Goal: Task Accomplishment & Management: Use online tool/utility

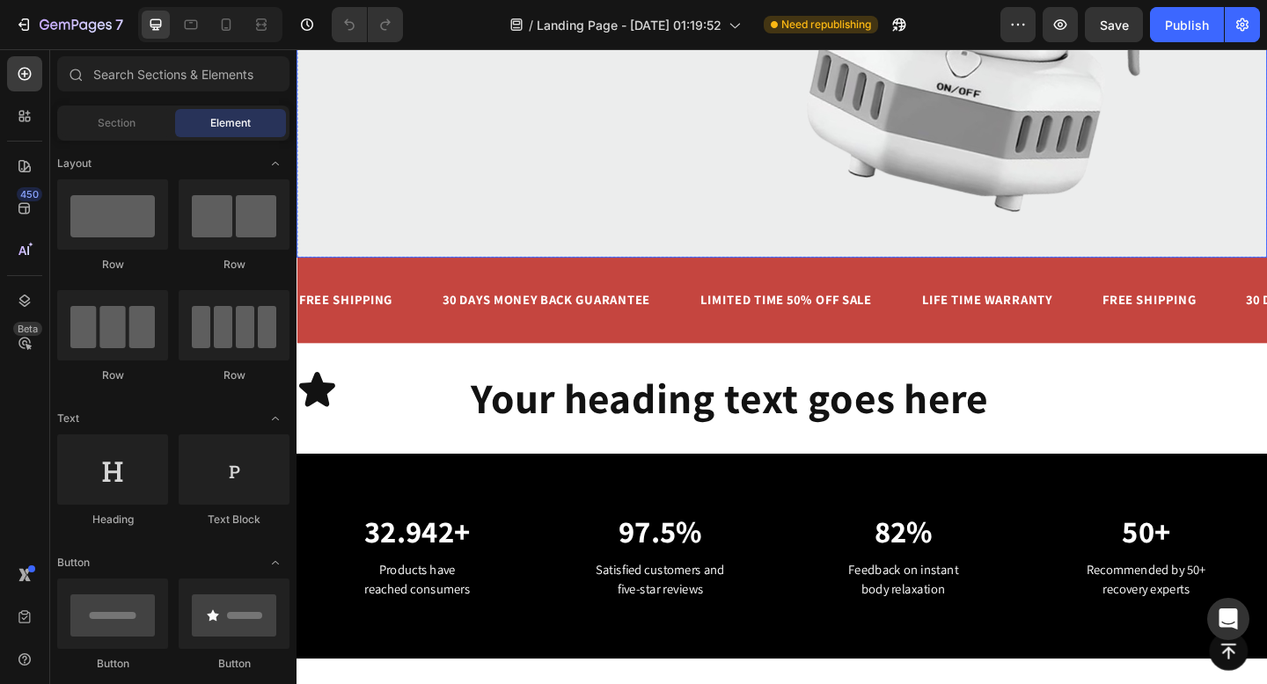
scroll to position [472, 0]
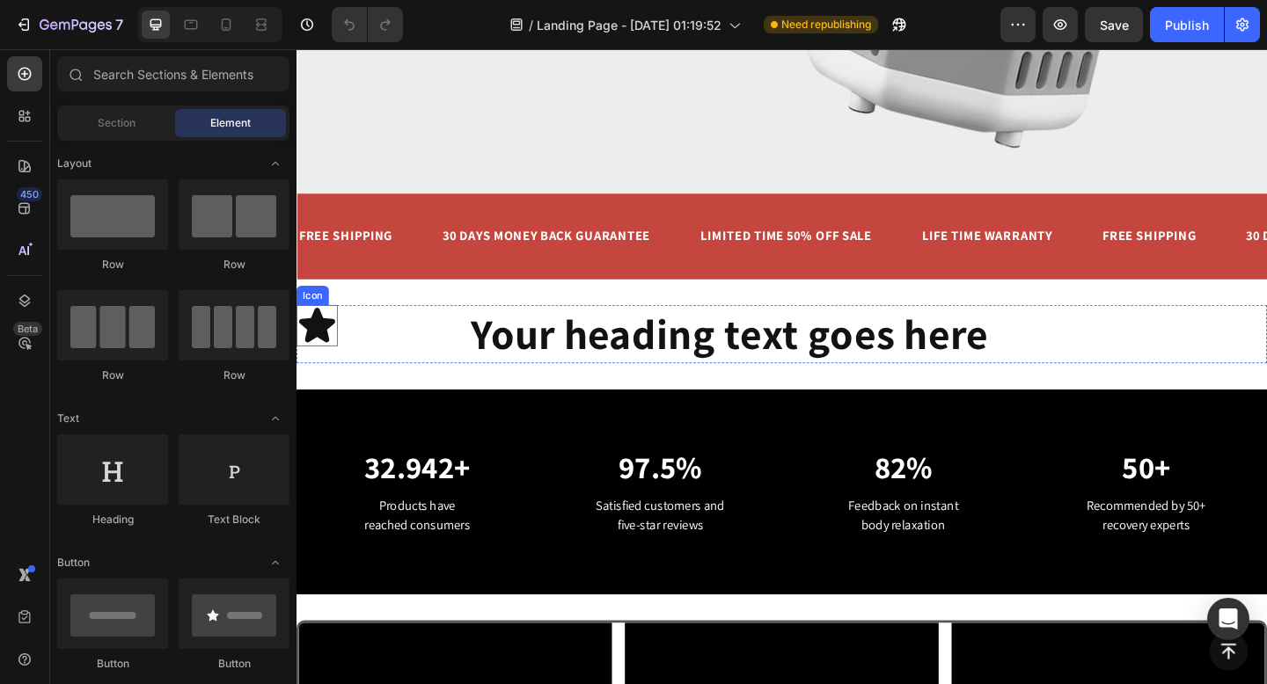
click at [328, 352] on icon at bounding box center [319, 351] width 40 height 38
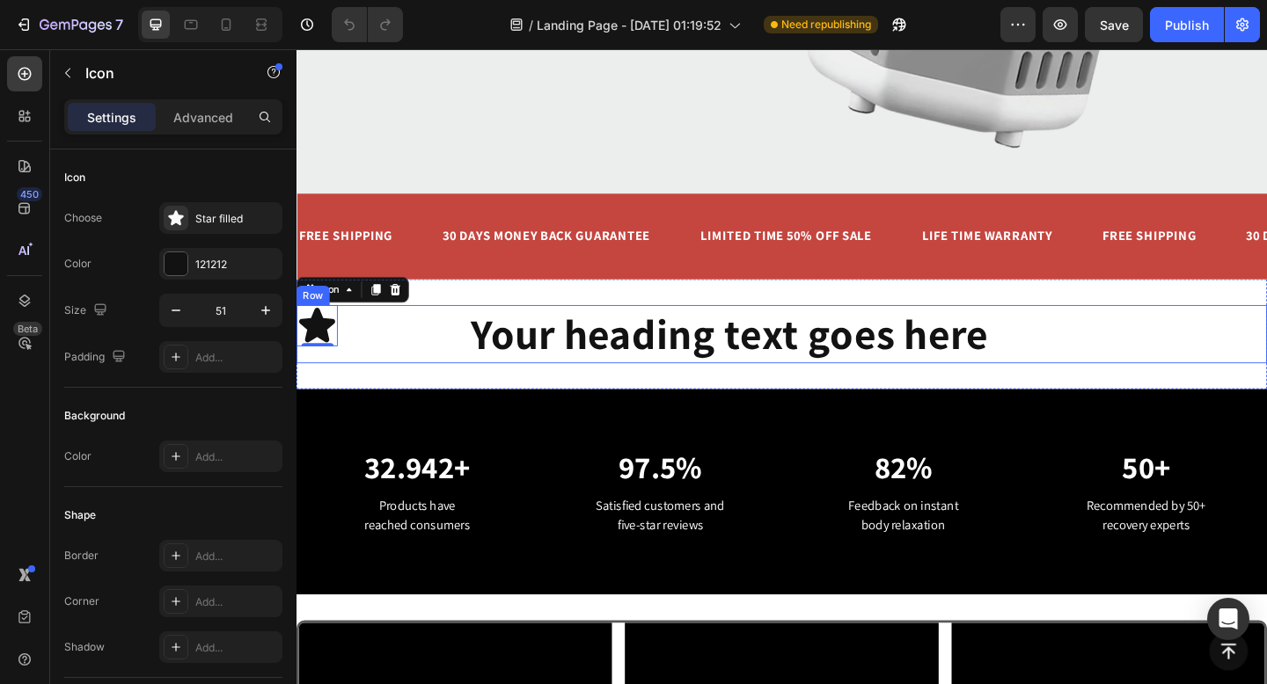
click at [482, 334] on div "Icon 0 Your heading text goes here Heading Row" at bounding box center [824, 359] width 1056 height 63
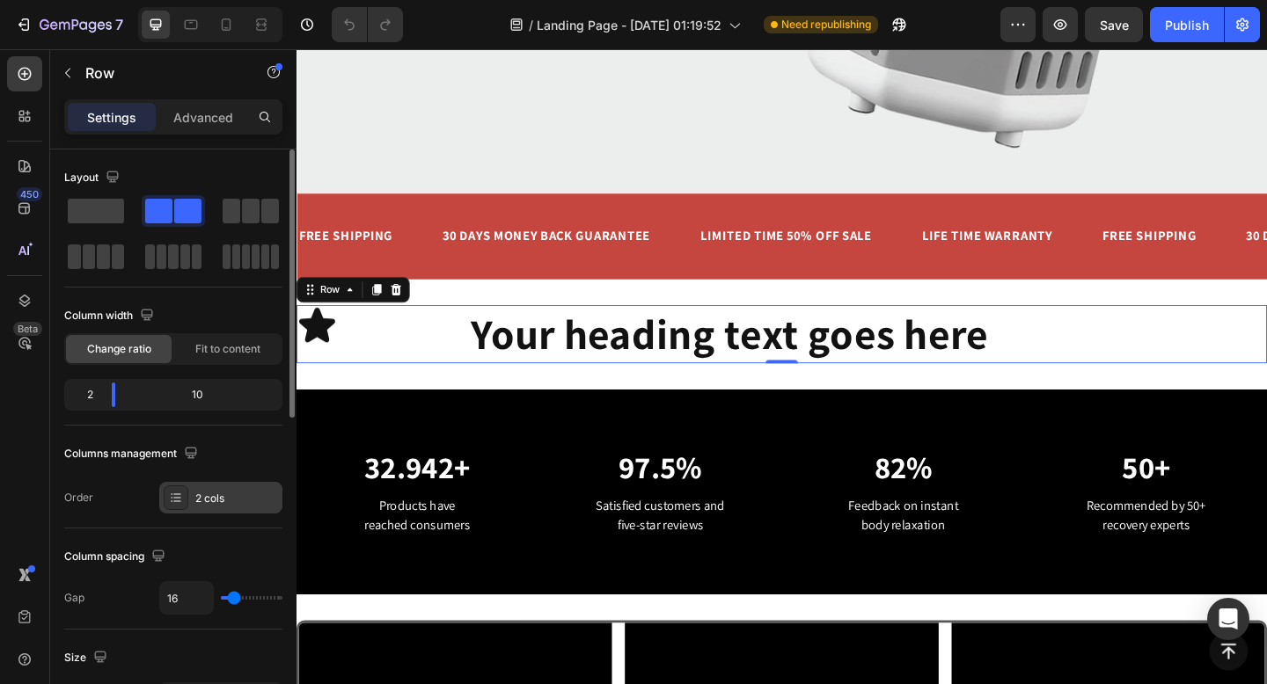
click at [174, 499] on icon at bounding box center [176, 498] width 14 height 14
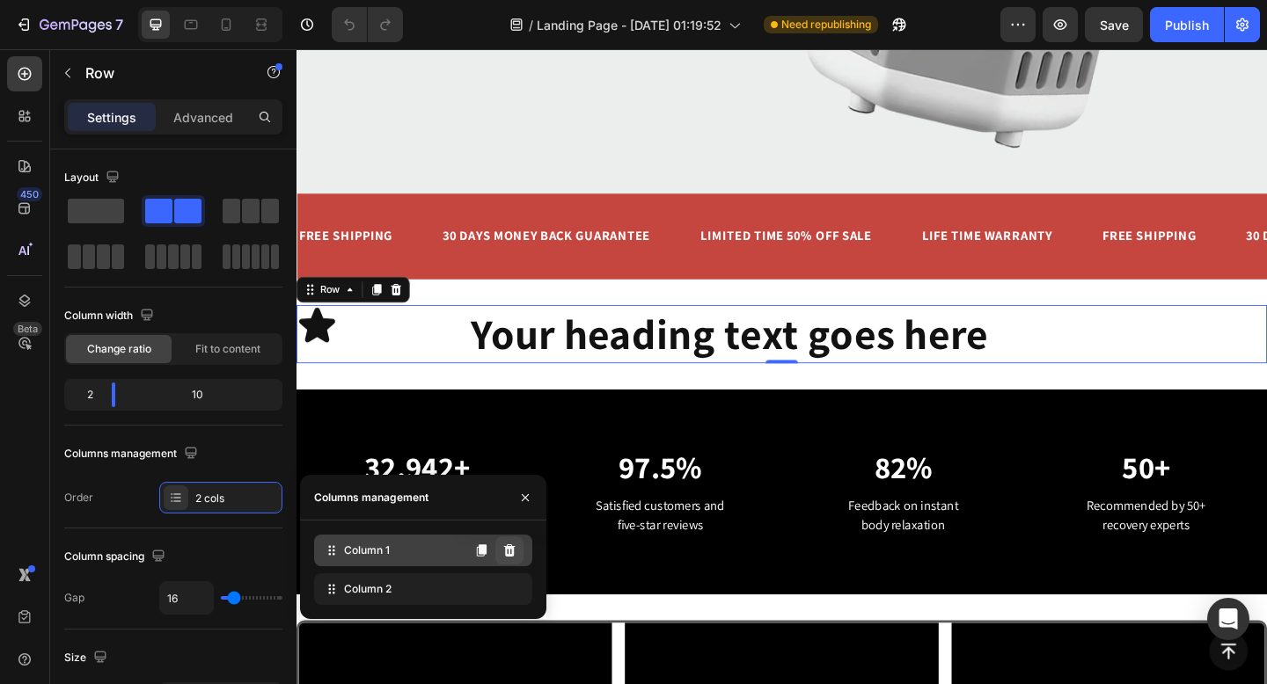
click at [515, 552] on icon at bounding box center [509, 551] width 14 height 14
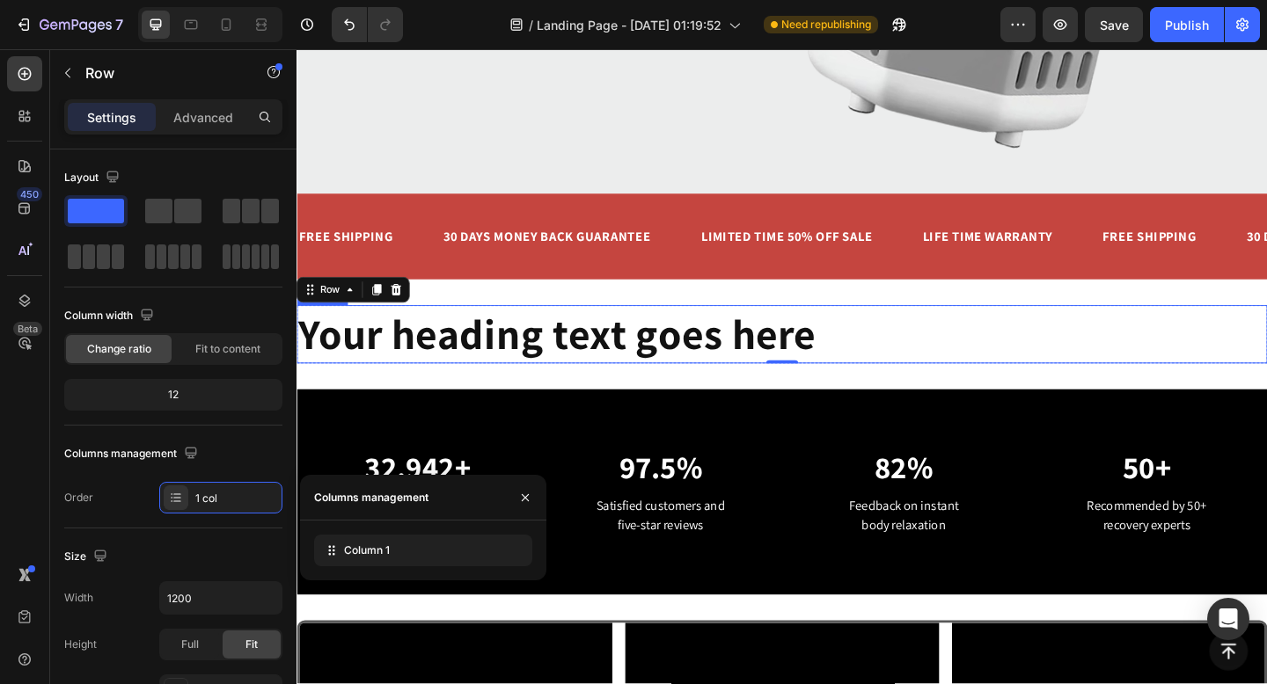
click at [563, 346] on h2 "Your heading text goes here" at bounding box center [824, 359] width 1056 height 63
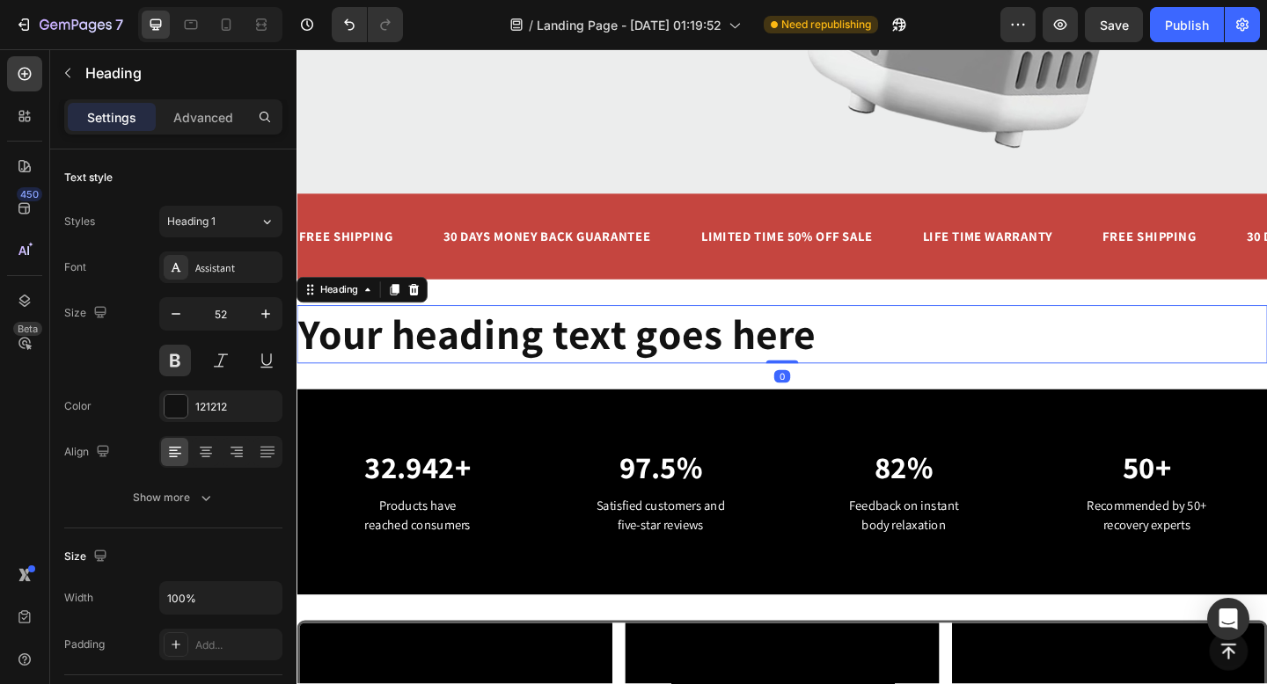
click at [573, 370] on h2 "Your heading text goes here" at bounding box center [824, 359] width 1056 height 63
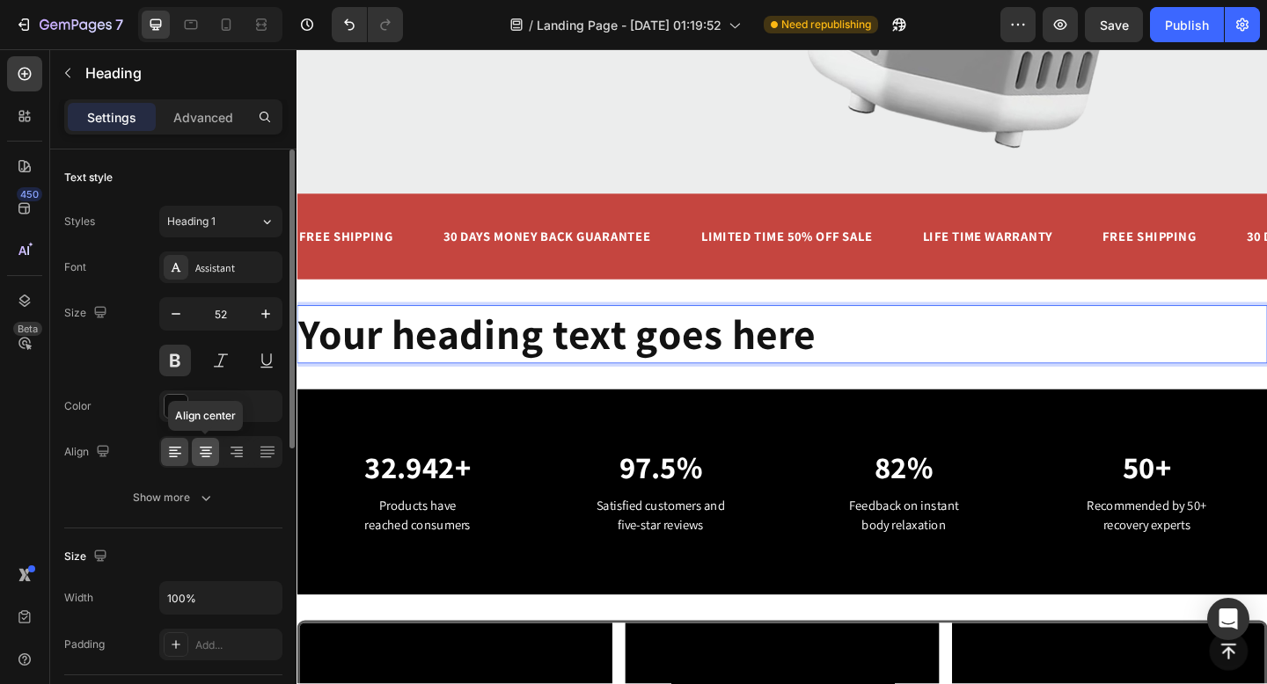
click at [193, 455] on div at bounding box center [205, 452] width 27 height 28
click at [206, 457] on icon at bounding box center [205, 458] width 9 height 2
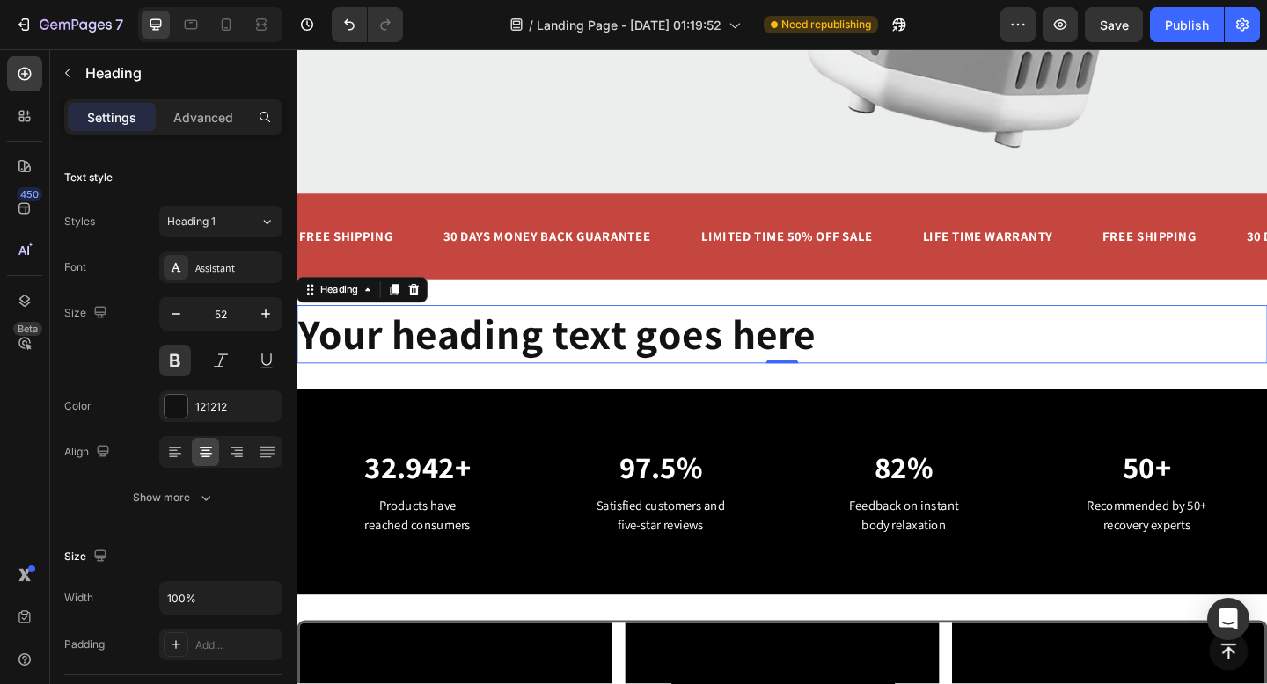
click at [908, 361] on p "Your heading text goes here" at bounding box center [824, 360] width 1052 height 60
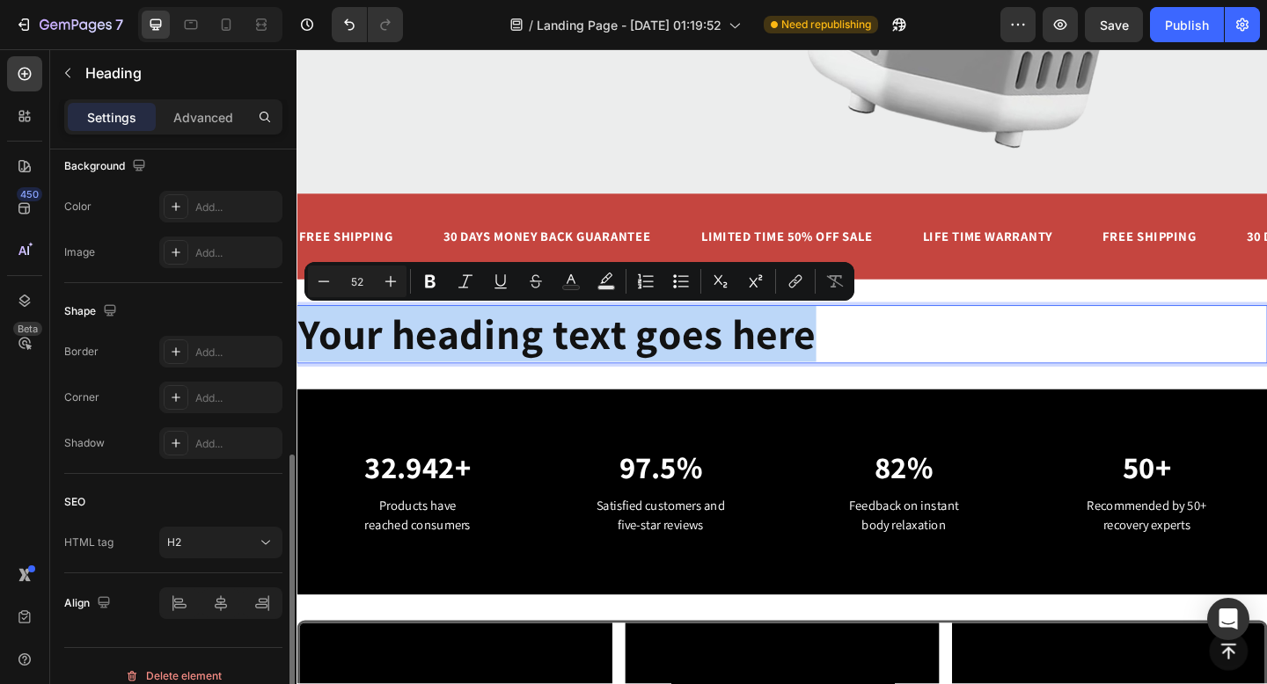
scroll to position [557, 0]
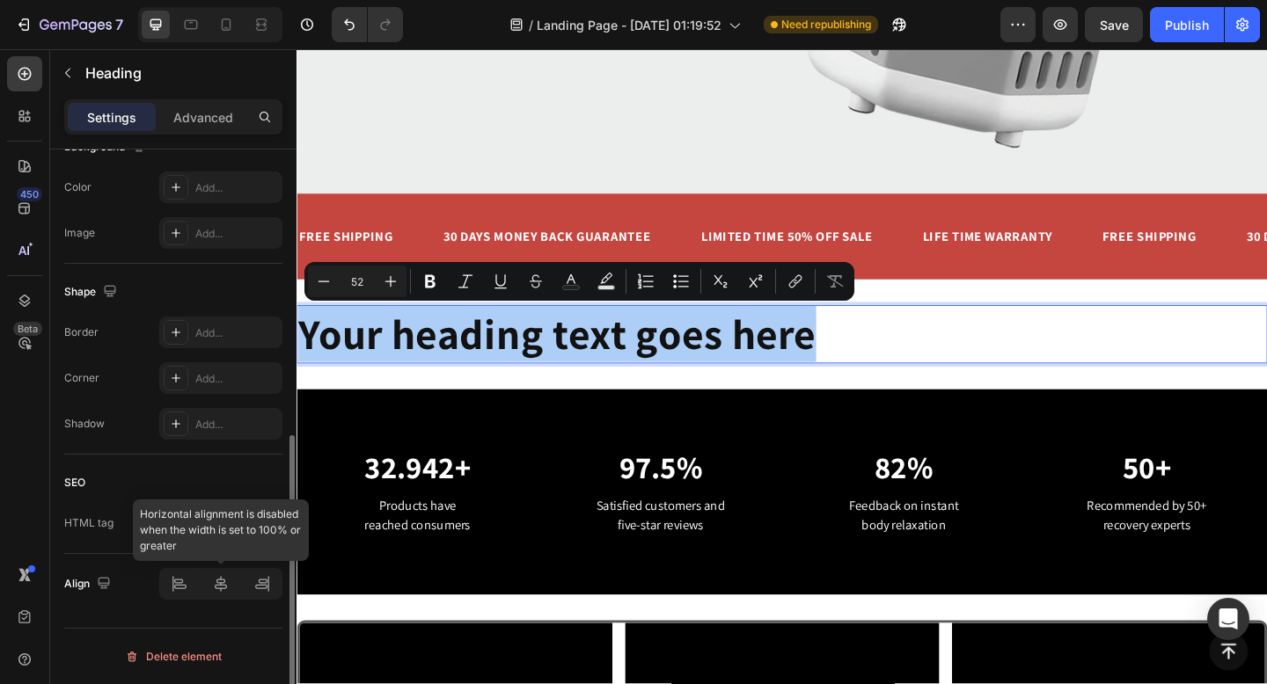
click at [217, 576] on div at bounding box center [220, 584] width 123 height 32
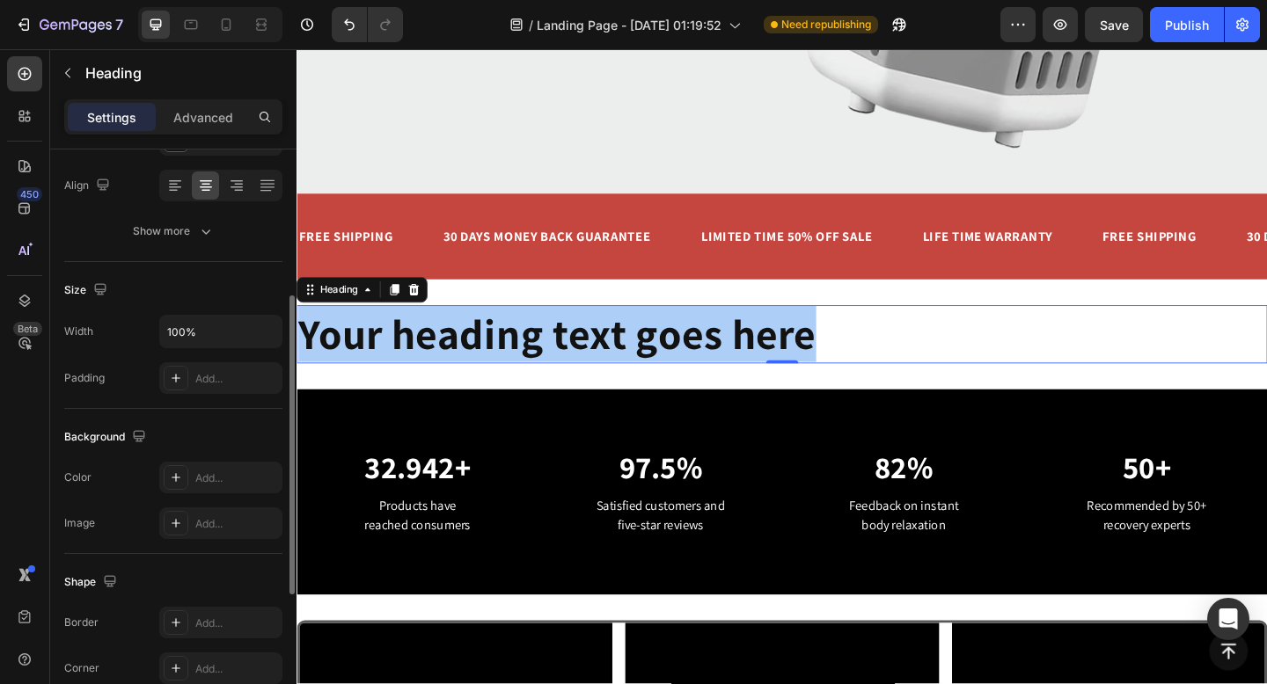
scroll to position [263, 0]
click at [200, 339] on input "100%" at bounding box center [220, 335] width 121 height 32
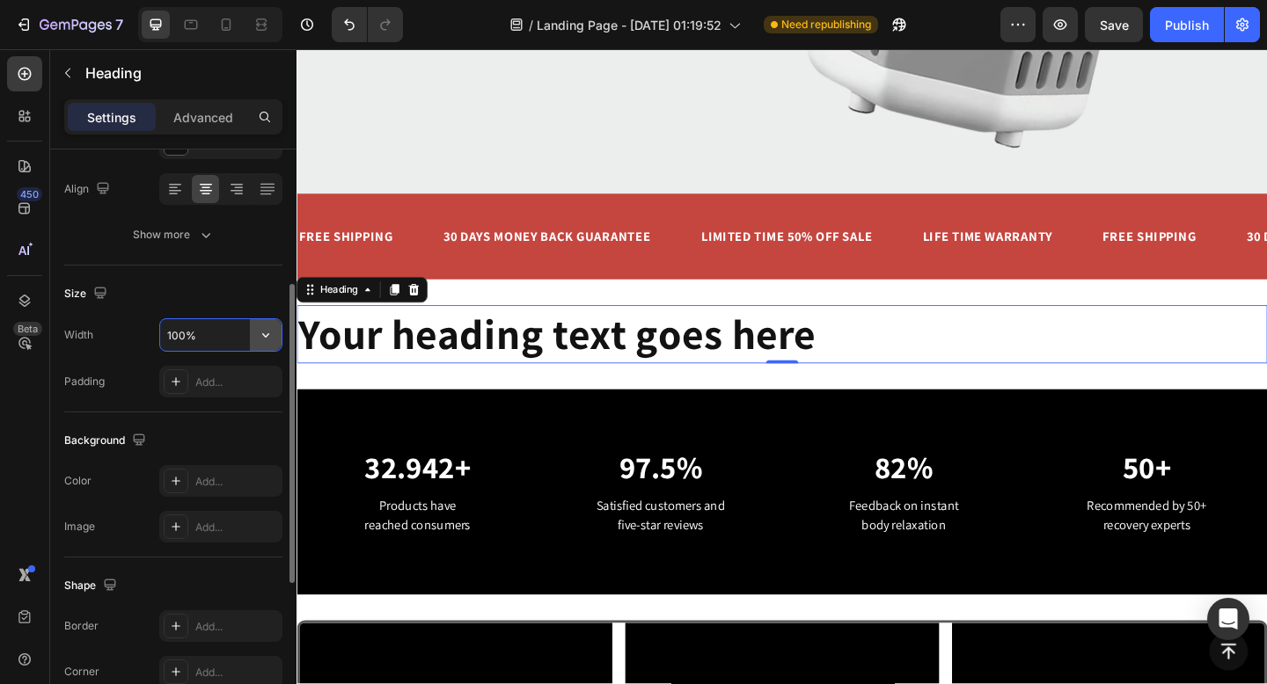
click at [262, 337] on icon "button" at bounding box center [266, 335] width 18 height 18
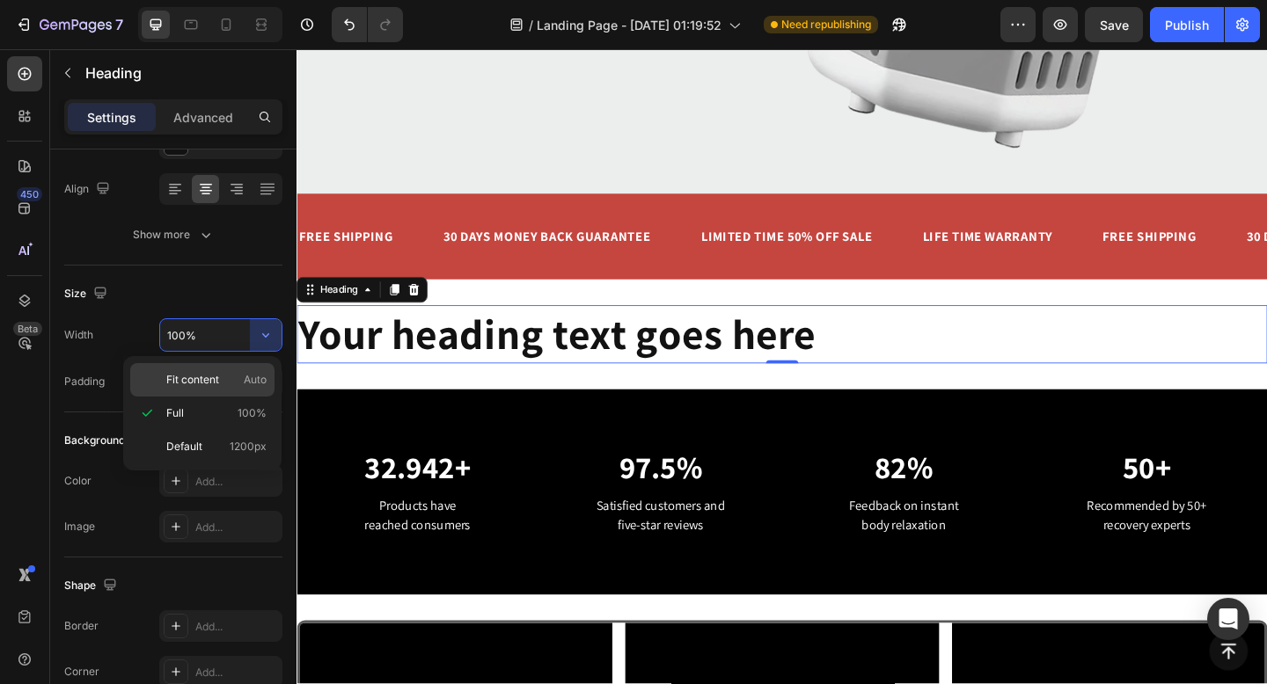
click at [229, 385] on p "Fit content Auto" at bounding box center [216, 380] width 100 height 16
type input "Auto"
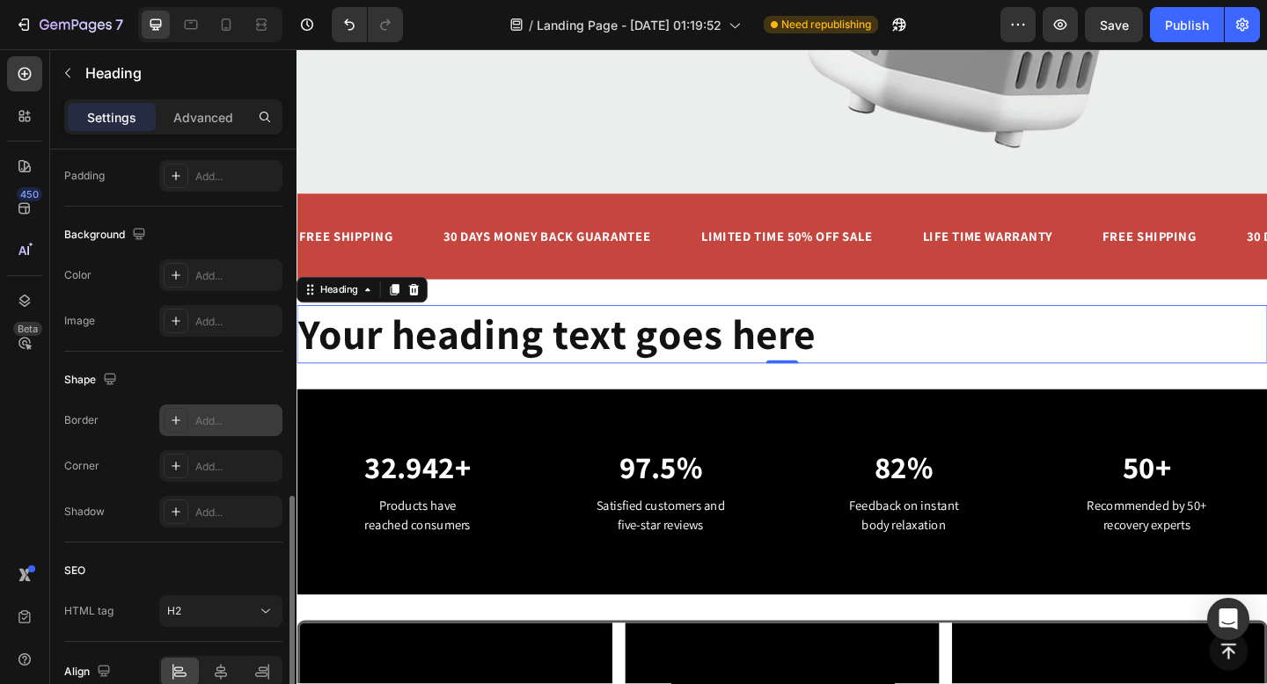
scroll to position [557, 0]
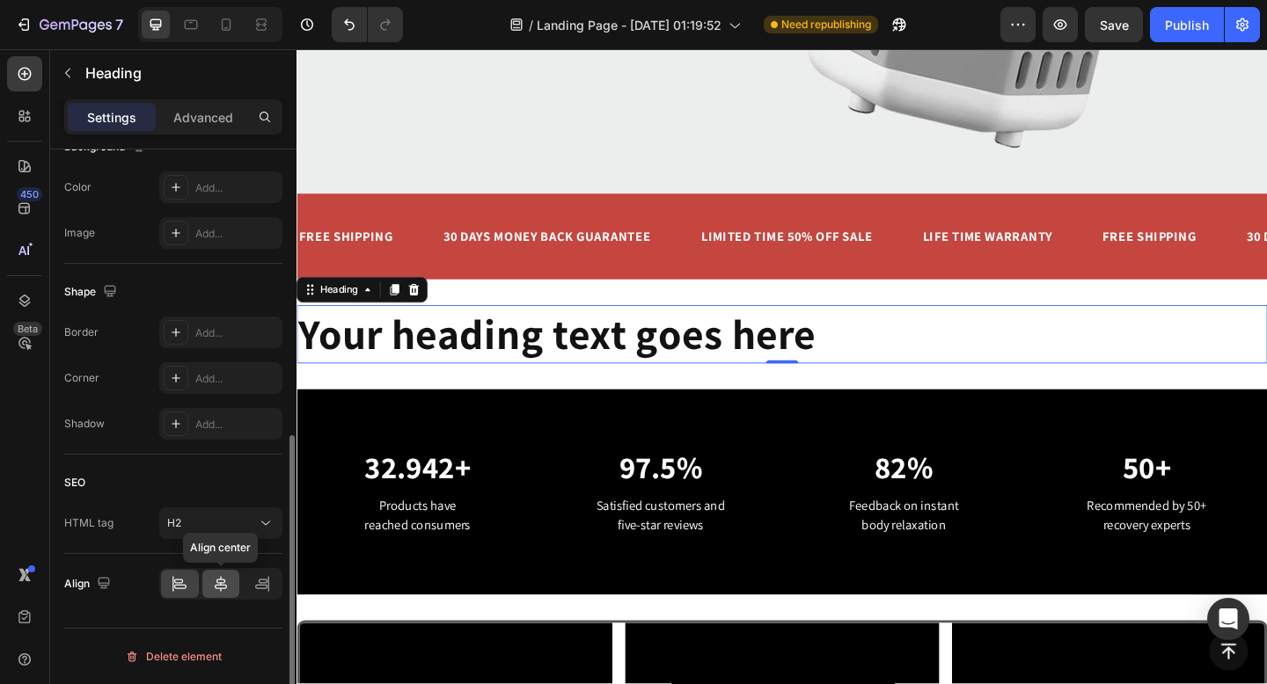
click at [220, 584] on icon at bounding box center [221, 584] width 12 height 16
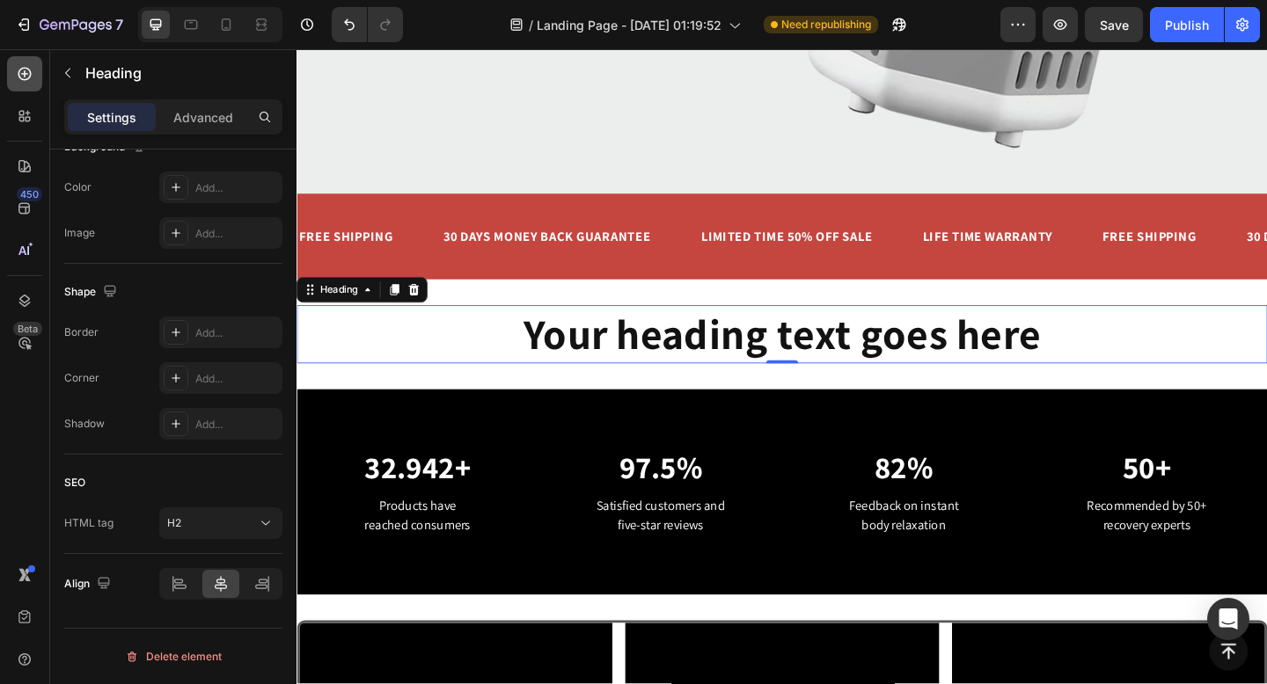
click at [24, 80] on icon at bounding box center [25, 74] width 18 height 18
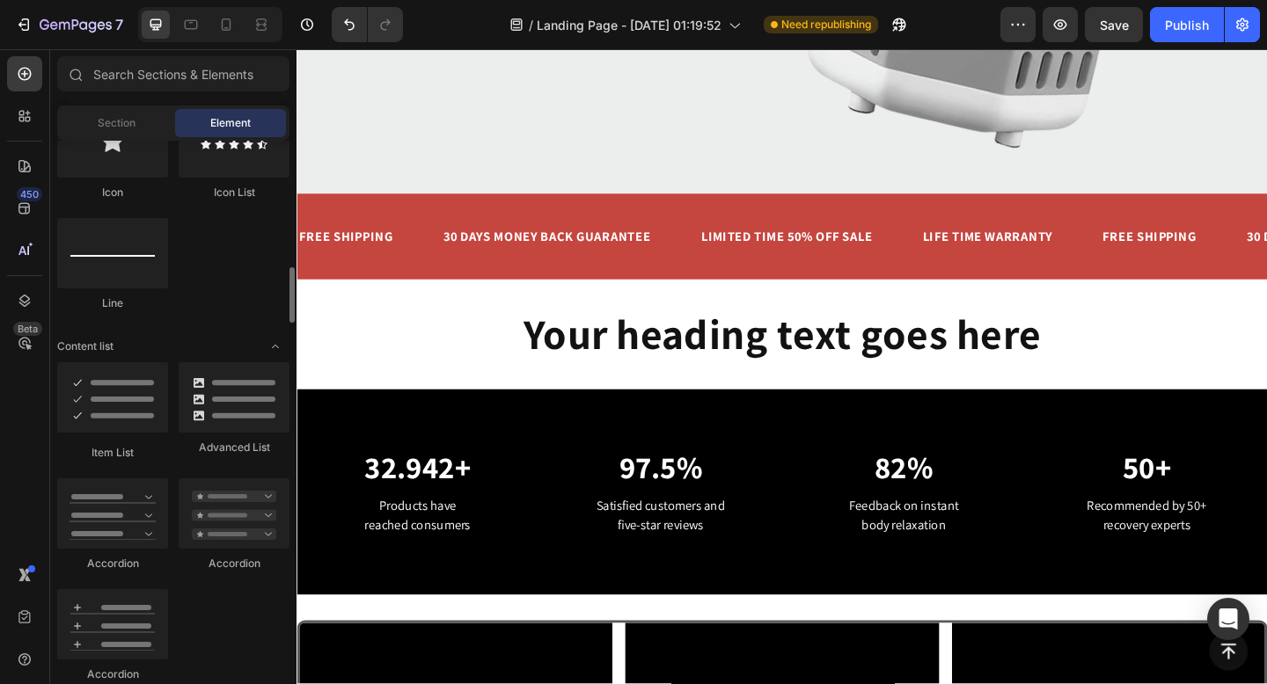
scroll to position [1207, 0]
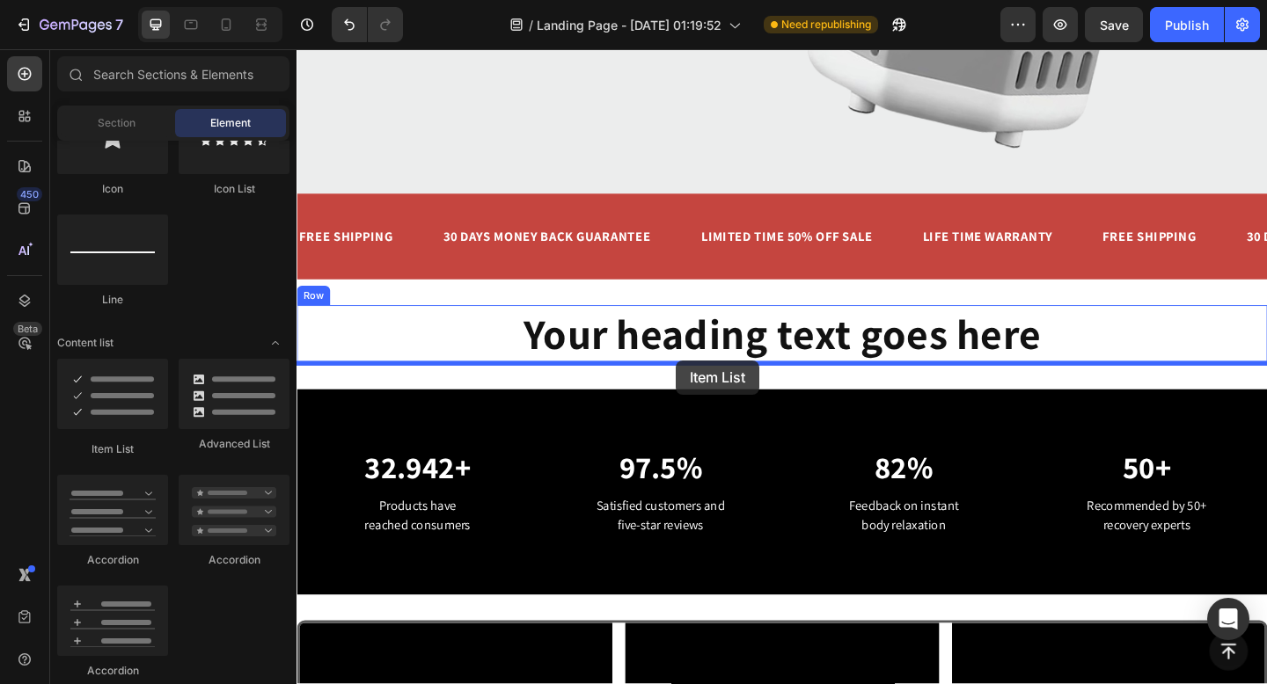
drag, startPoint x: 412, startPoint y: 464, endPoint x: 709, endPoint y: 388, distance: 306.9
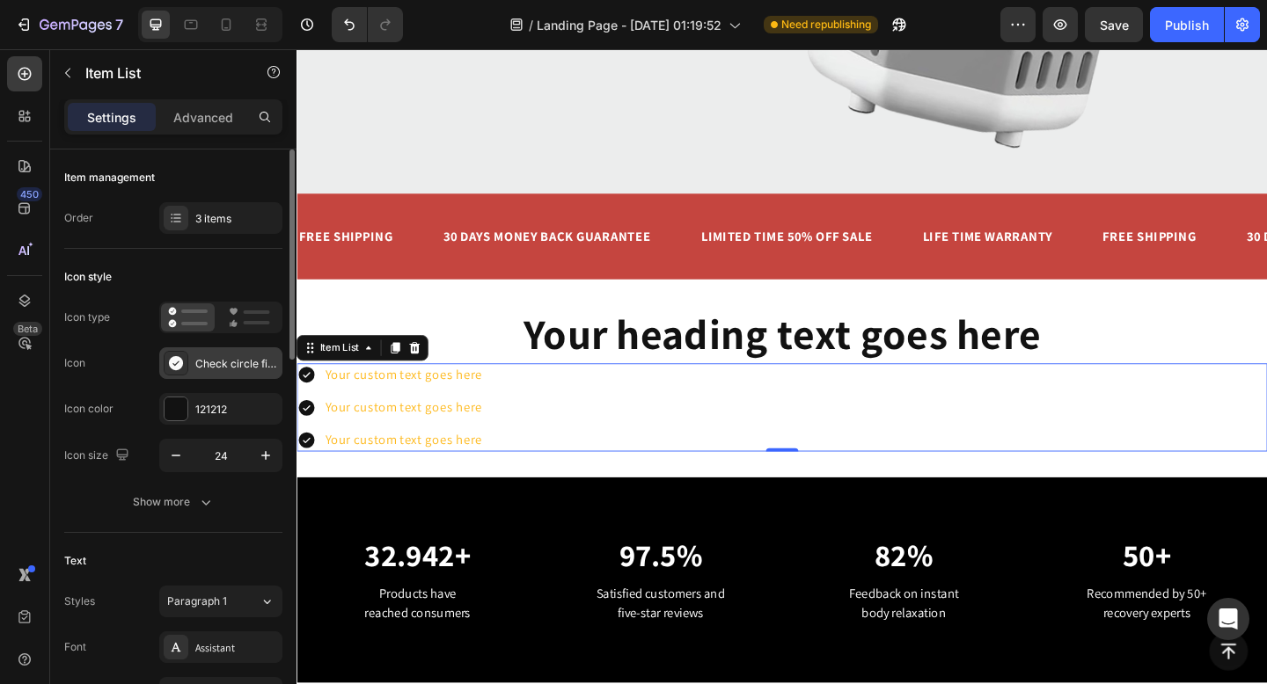
click at [276, 350] on div "Check circle filled" at bounding box center [220, 364] width 123 height 32
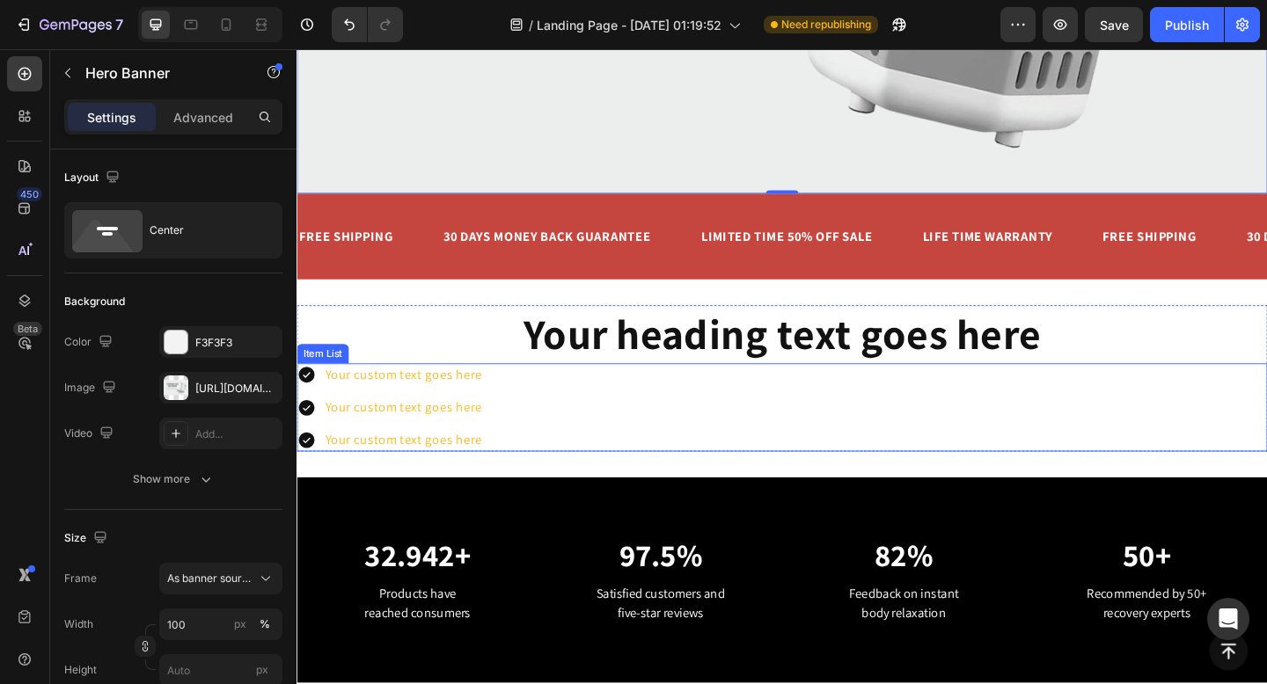
click at [537, 449] on div "Your custom text goes here Your custom text goes here Your custom text goes here" at bounding box center [824, 440] width 1056 height 96
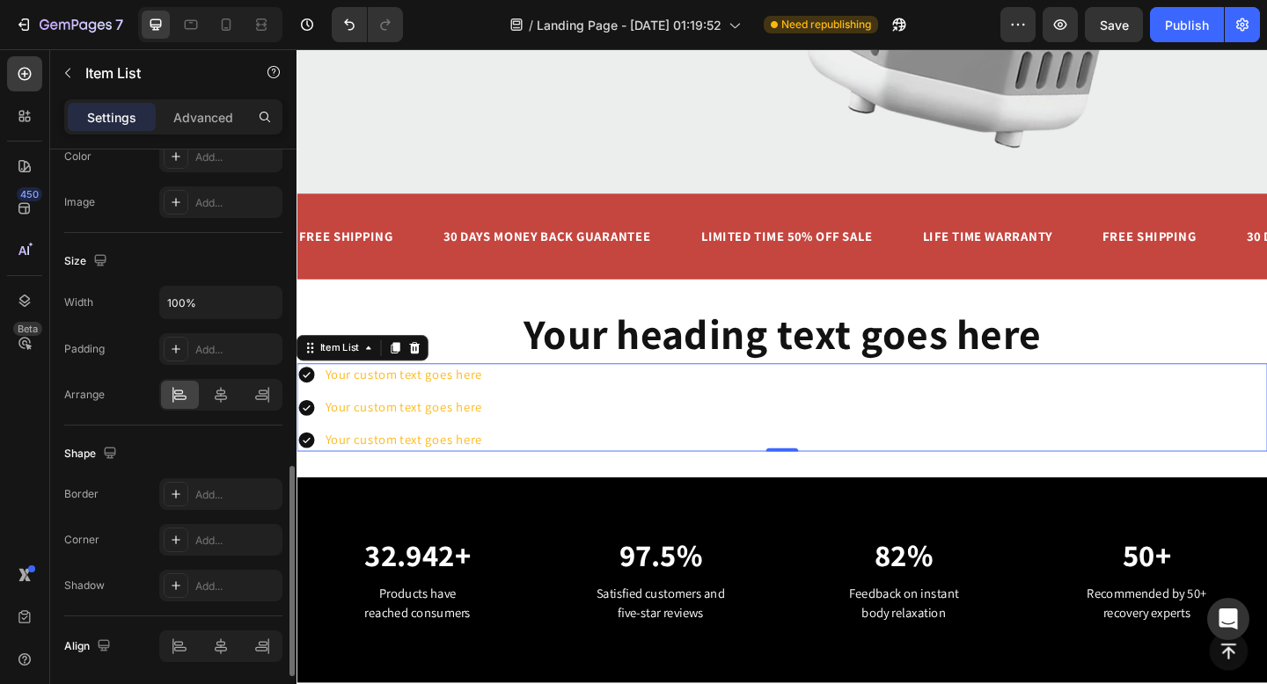
scroll to position [985, 0]
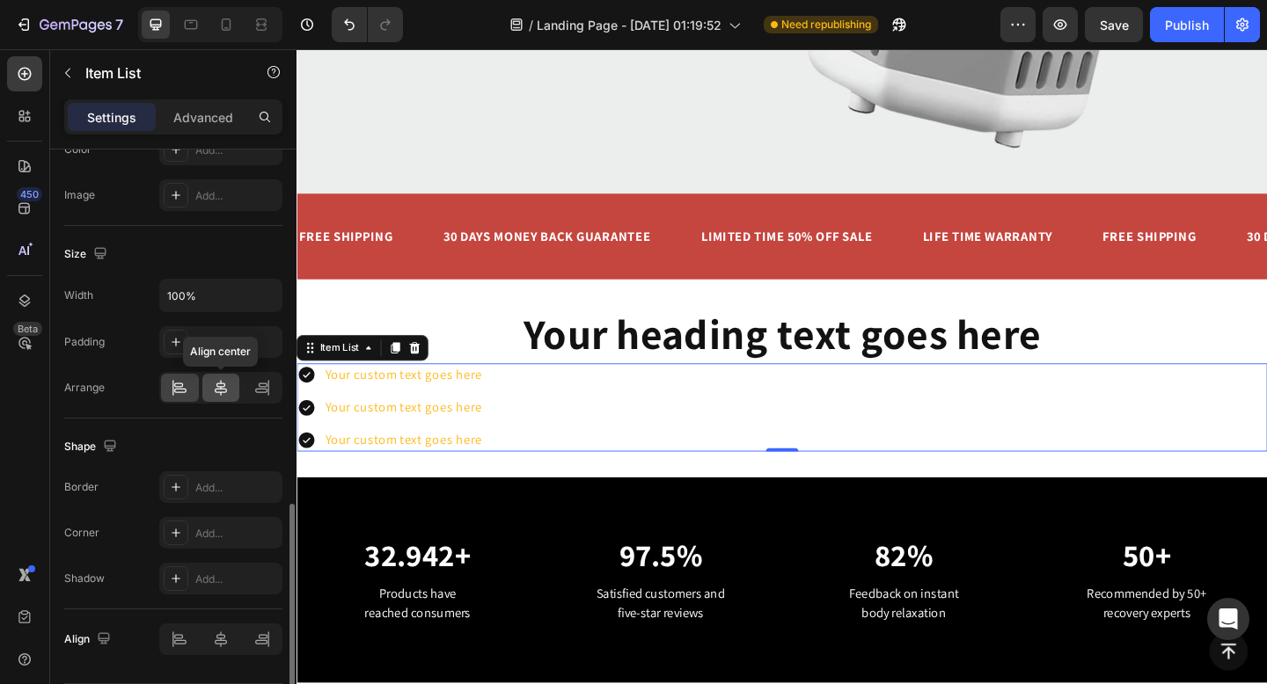
click at [225, 391] on icon at bounding box center [221, 388] width 12 height 16
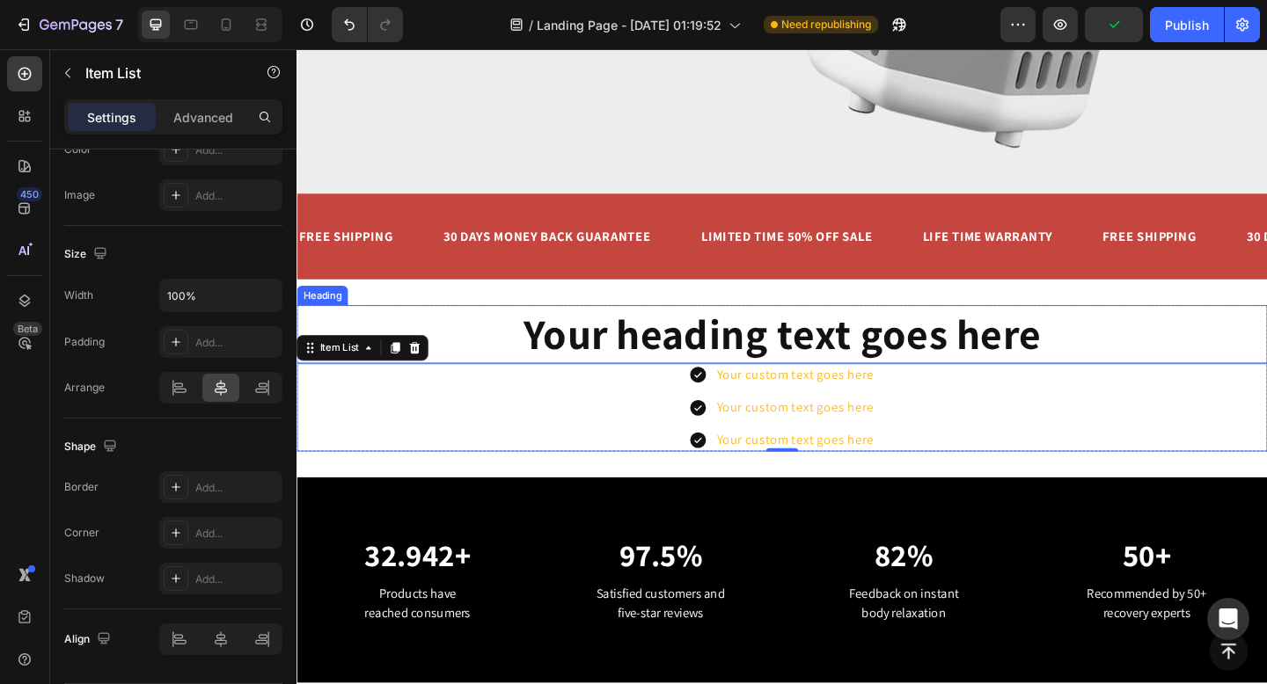
click at [579, 367] on p "Your heading text goes here" at bounding box center [824, 360] width 563 height 60
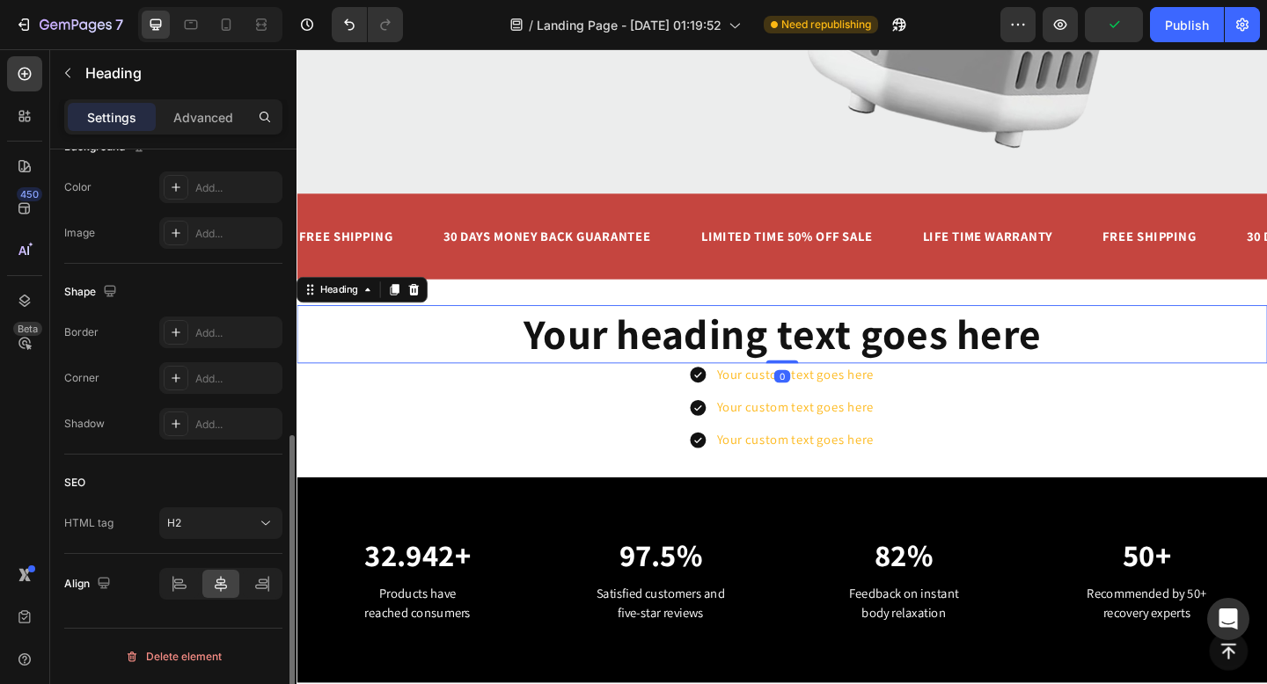
scroll to position [0, 0]
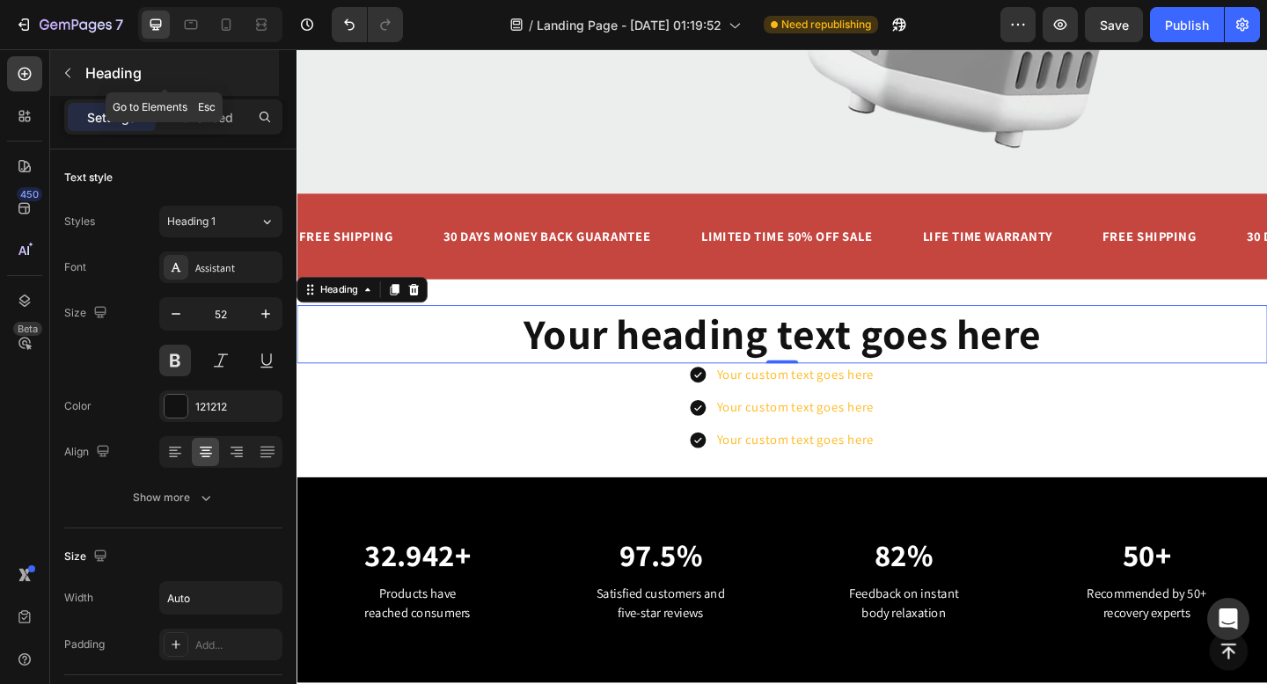
click at [64, 79] on icon "button" at bounding box center [68, 73] width 14 height 14
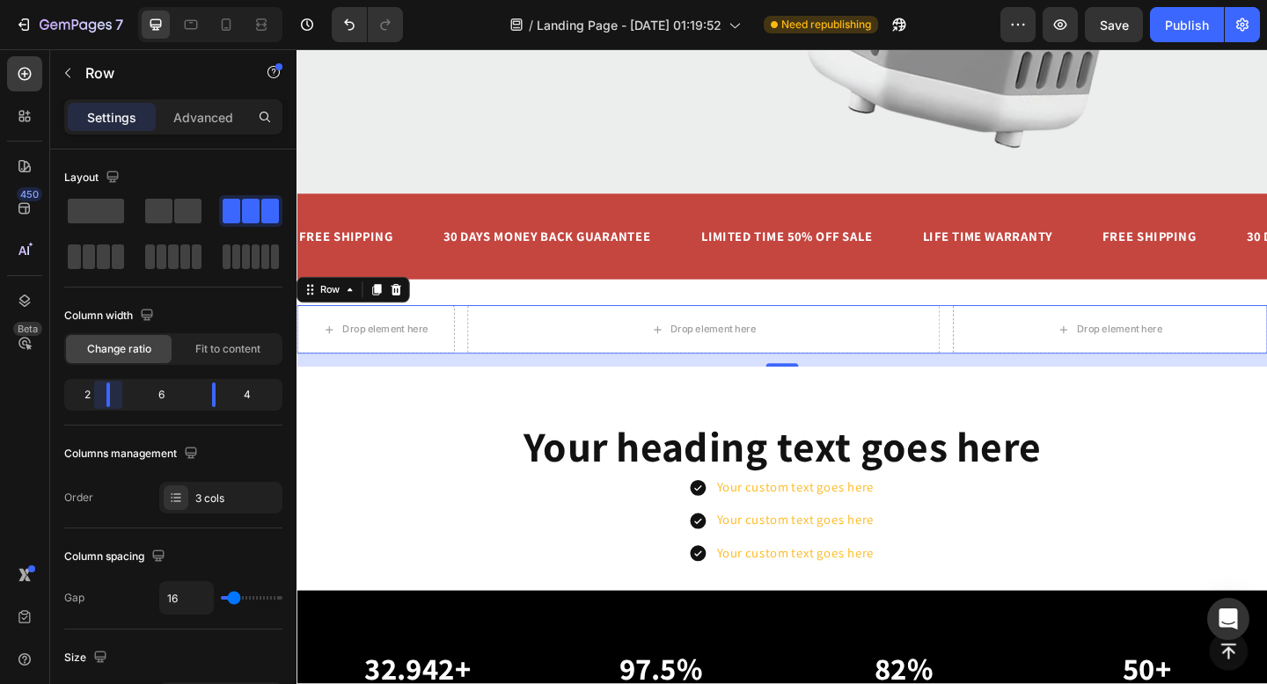
drag, startPoint x: 138, startPoint y: 400, endPoint x: 105, endPoint y: 400, distance: 33.4
click at [105, 0] on body "7 Version history / Landing Page - [DATE] 01:19:52 Need republishing Preview Sa…" at bounding box center [633, 0] width 1267 height 0
drag, startPoint x: 209, startPoint y: 398, endPoint x: 244, endPoint y: 400, distance: 35.3
click at [244, 0] on body "7 Version history / Landing Page - [DATE] 01:19:52 Need republishing Preview Sa…" at bounding box center [633, 0] width 1267 height 0
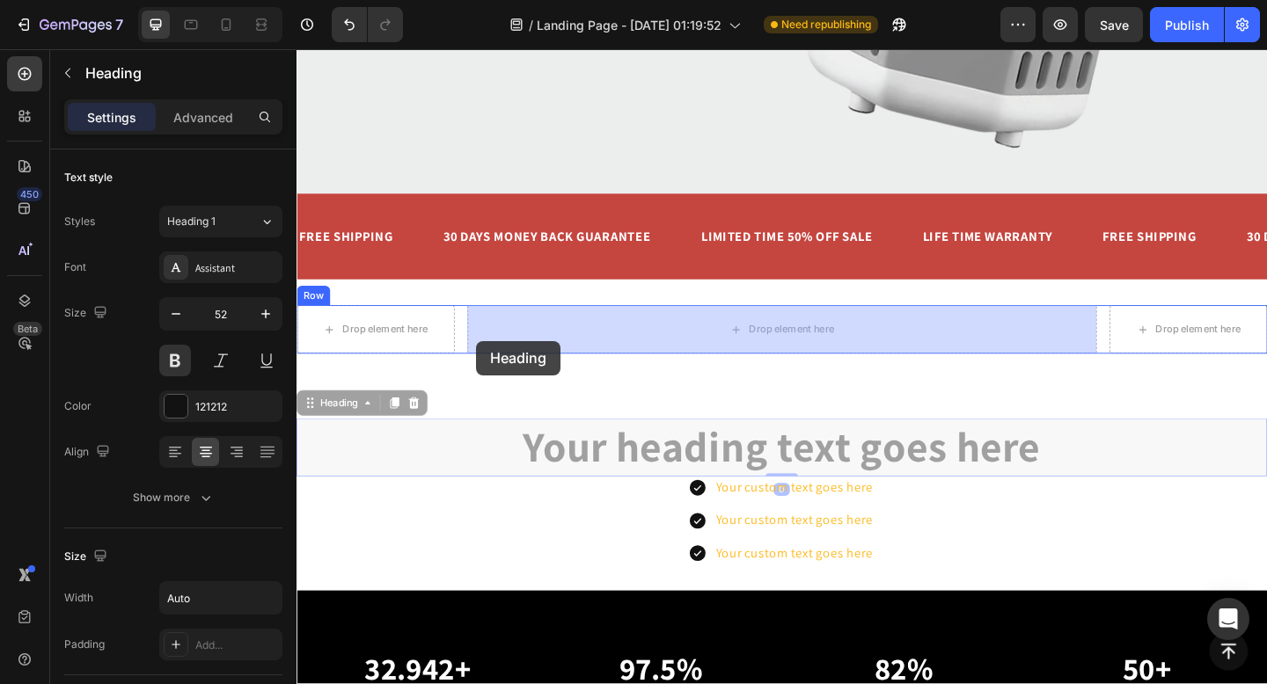
drag, startPoint x: 327, startPoint y: 445, endPoint x: 492, endPoint y: 366, distance: 182.6
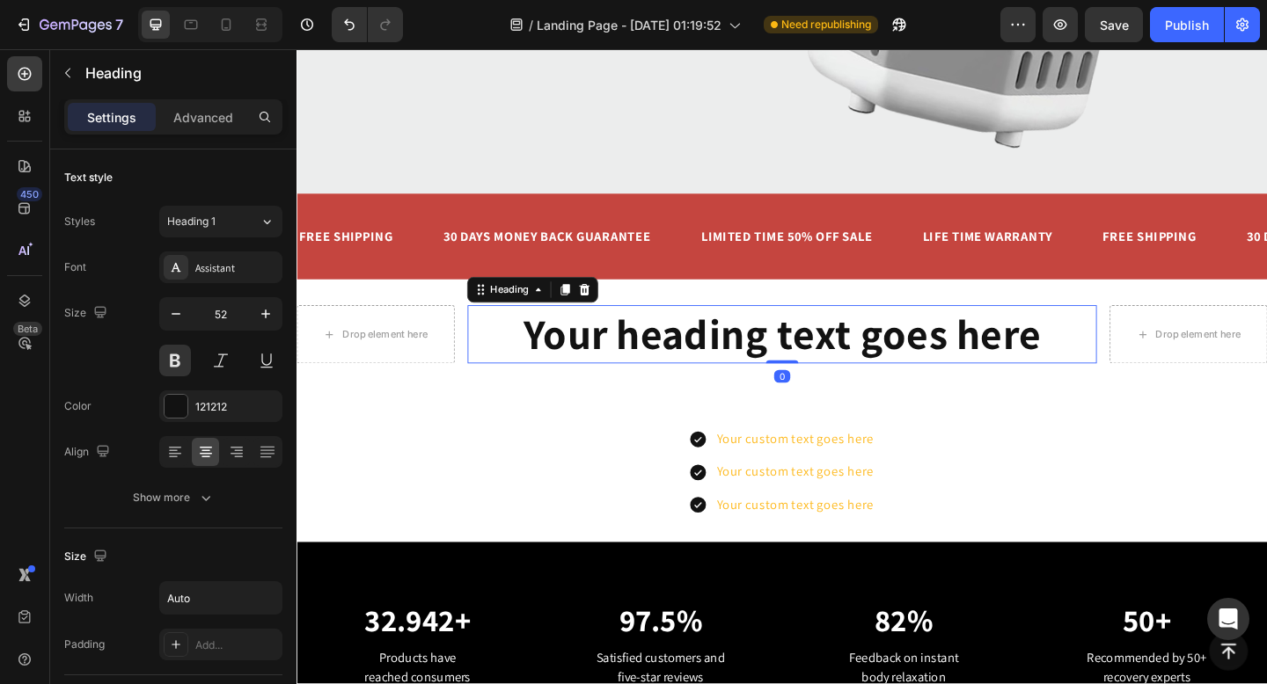
click at [553, 369] on h2 "Your heading text goes here" at bounding box center [824, 359] width 567 height 63
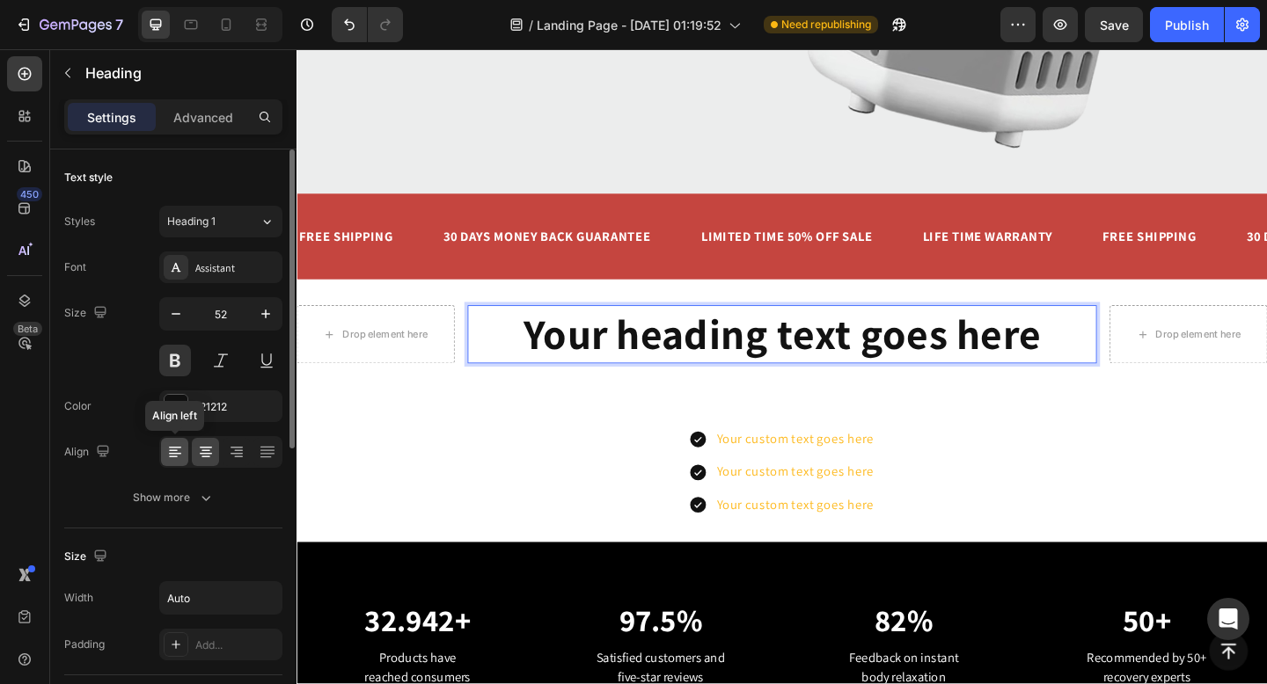
click at [187, 452] on div at bounding box center [174, 452] width 27 height 28
click at [654, 358] on p "Your heading text goes here" at bounding box center [824, 360] width 563 height 60
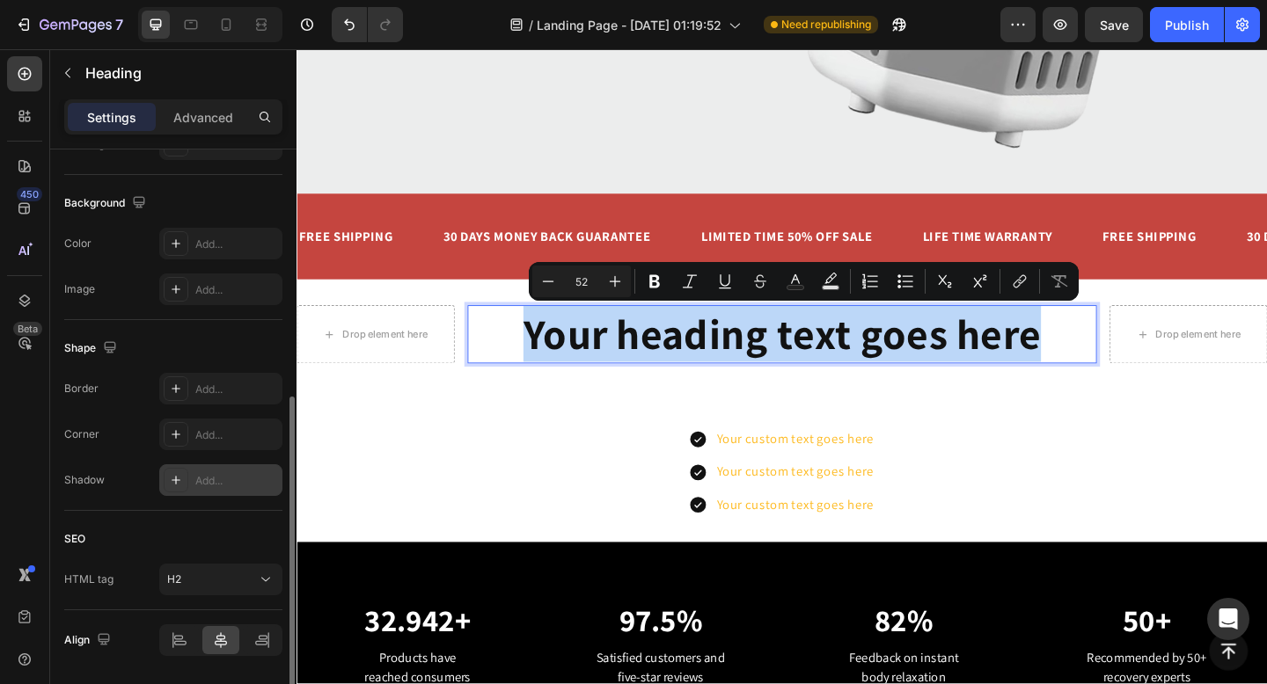
scroll to position [501, 0]
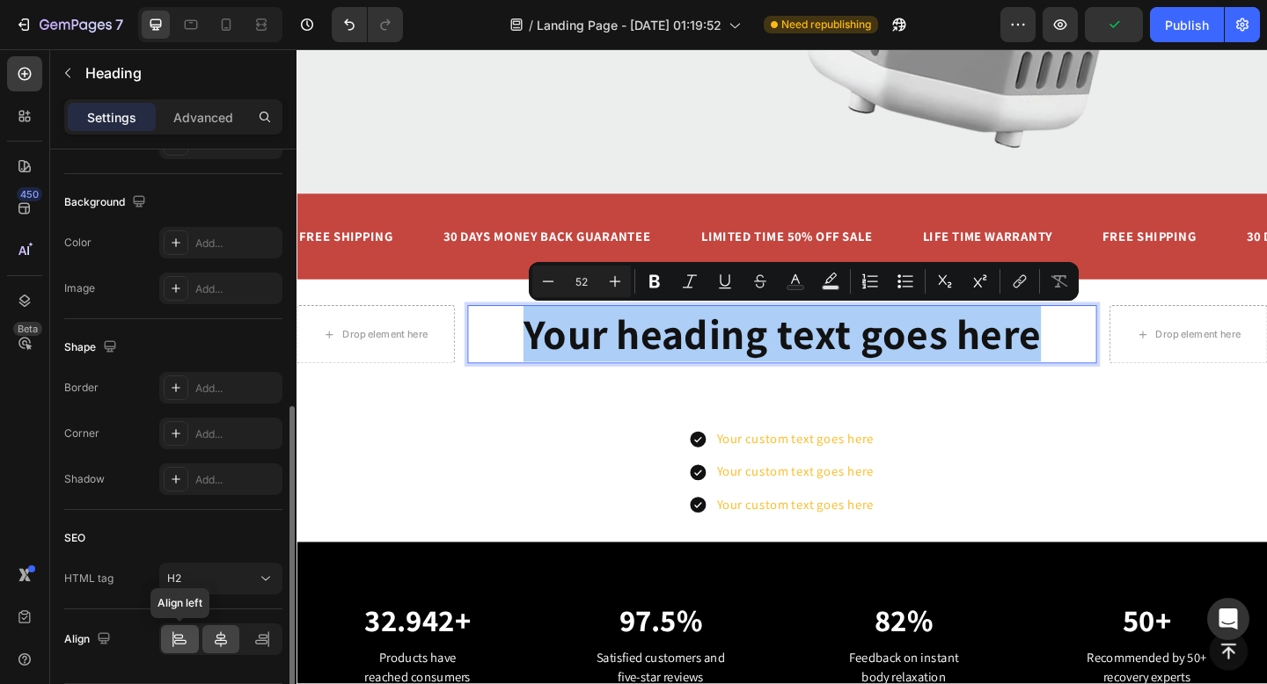
click at [176, 645] on icon at bounding box center [180, 640] width 18 height 18
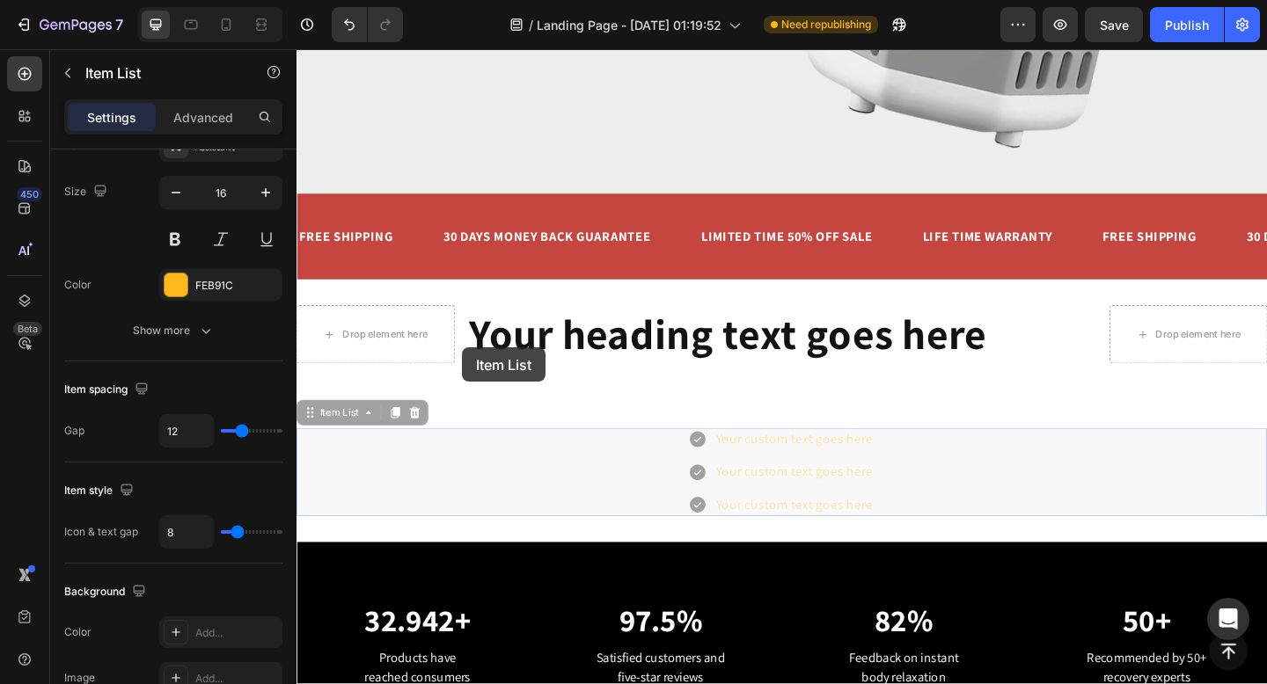
scroll to position [0, 0]
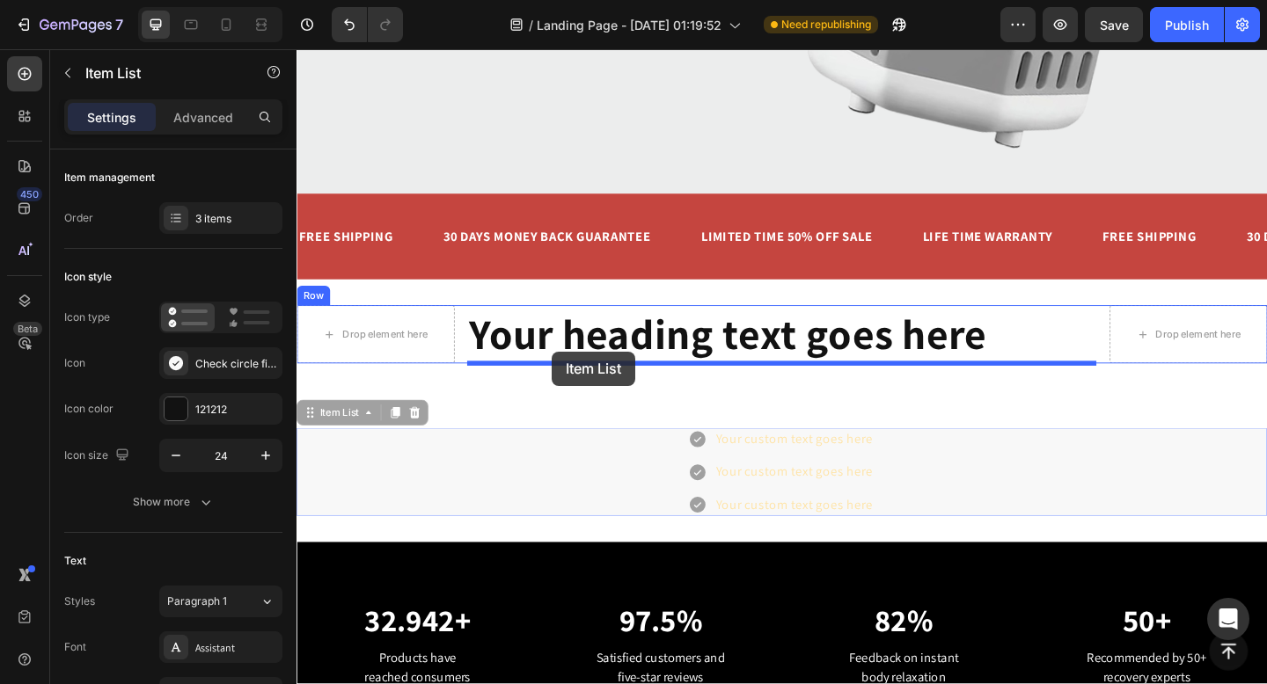
drag, startPoint x: 318, startPoint y: 454, endPoint x: 575, endPoint y: 378, distance: 267.8
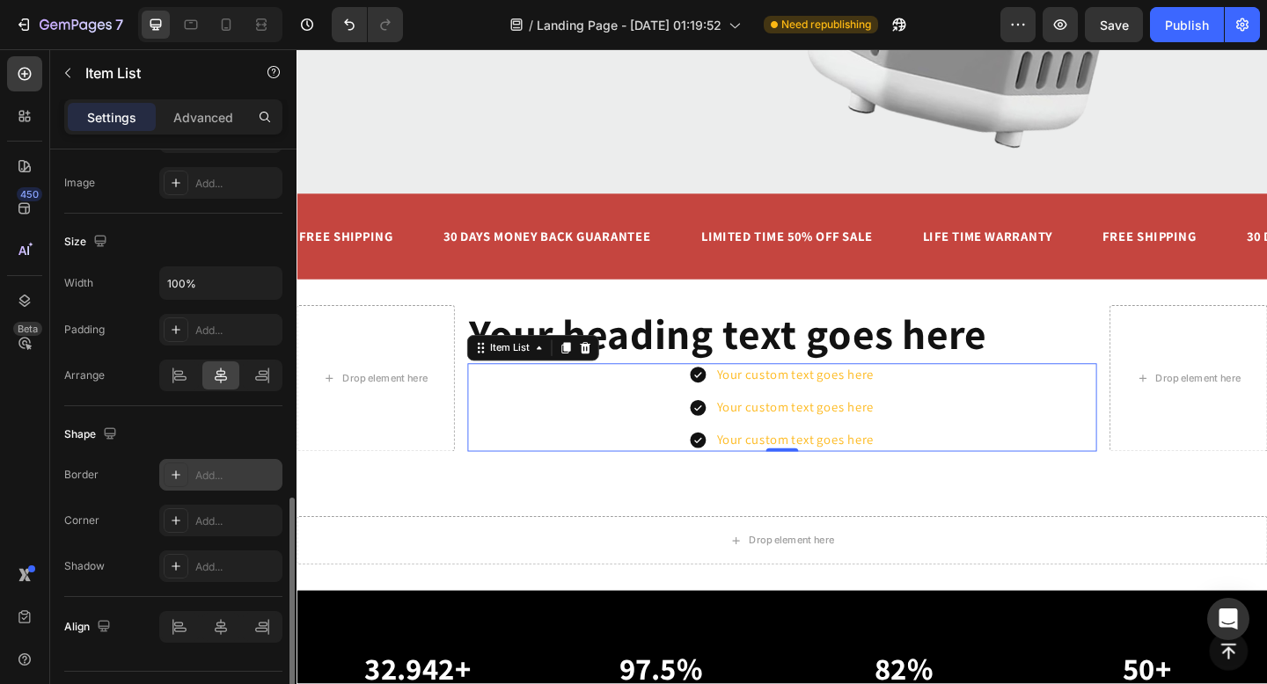
scroll to position [988, 0]
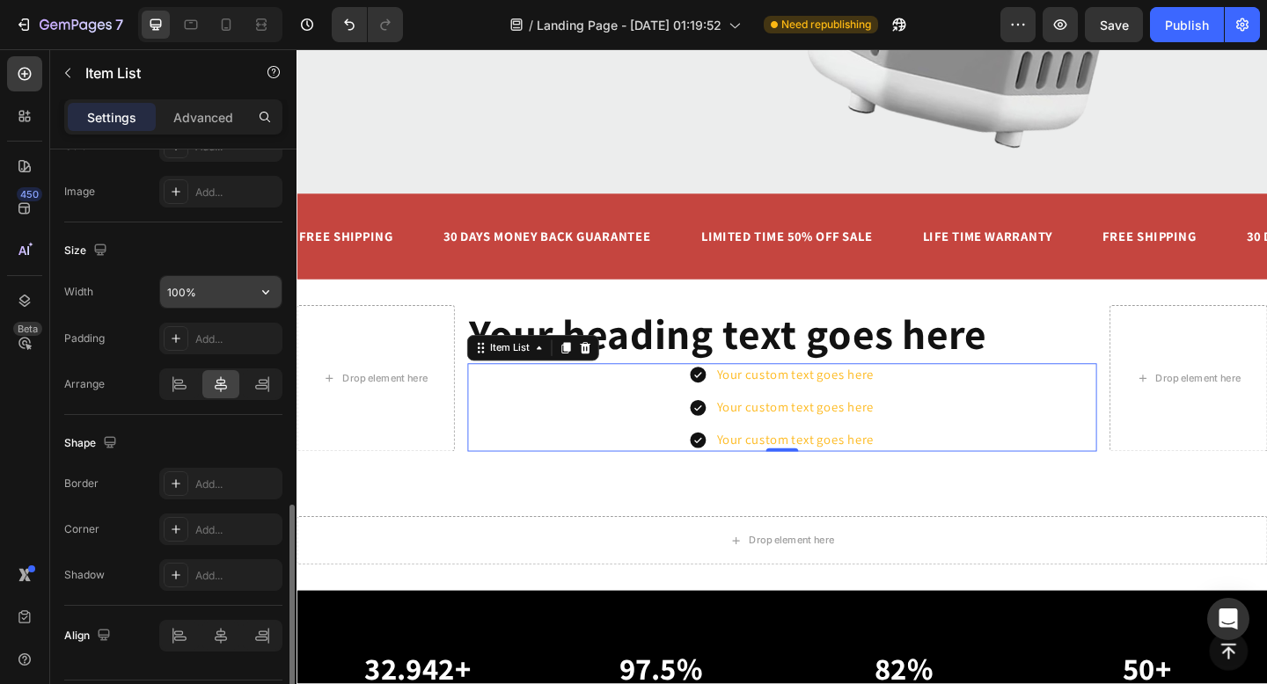
click at [205, 293] on input "100%" at bounding box center [220, 292] width 121 height 32
click at [262, 291] on icon "button" at bounding box center [266, 292] width 18 height 18
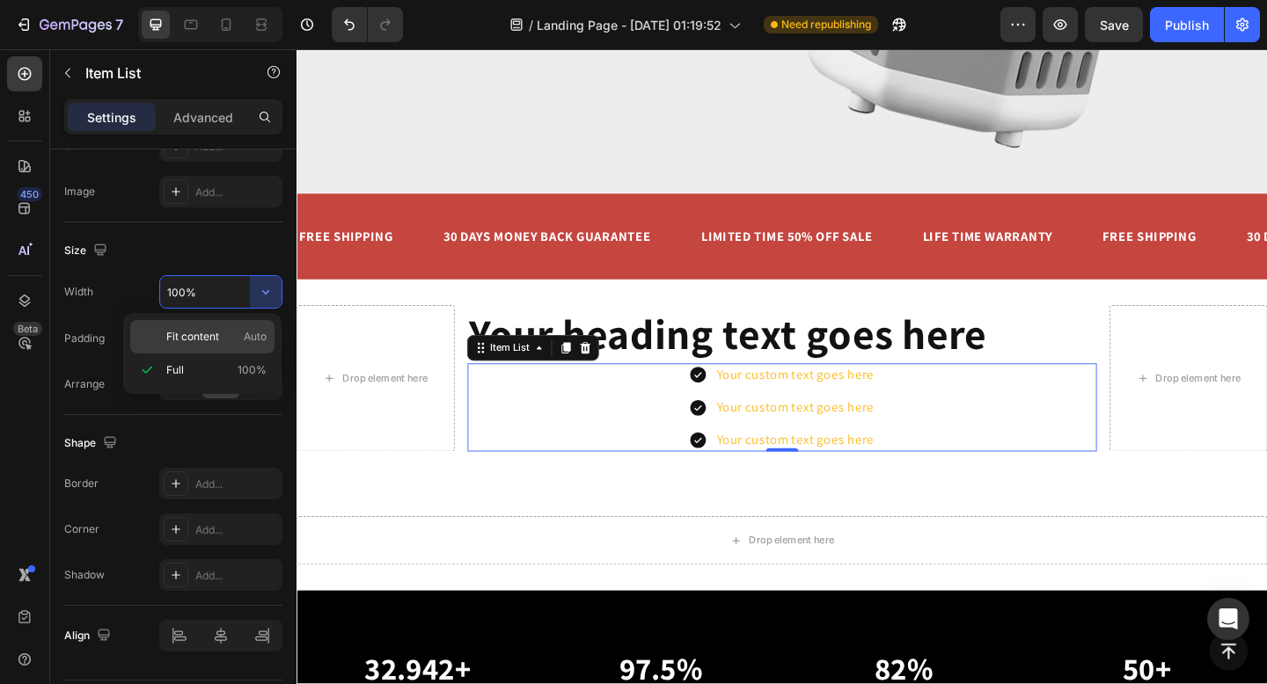
click at [254, 341] on span "Auto" at bounding box center [255, 337] width 23 height 16
type input "Auto"
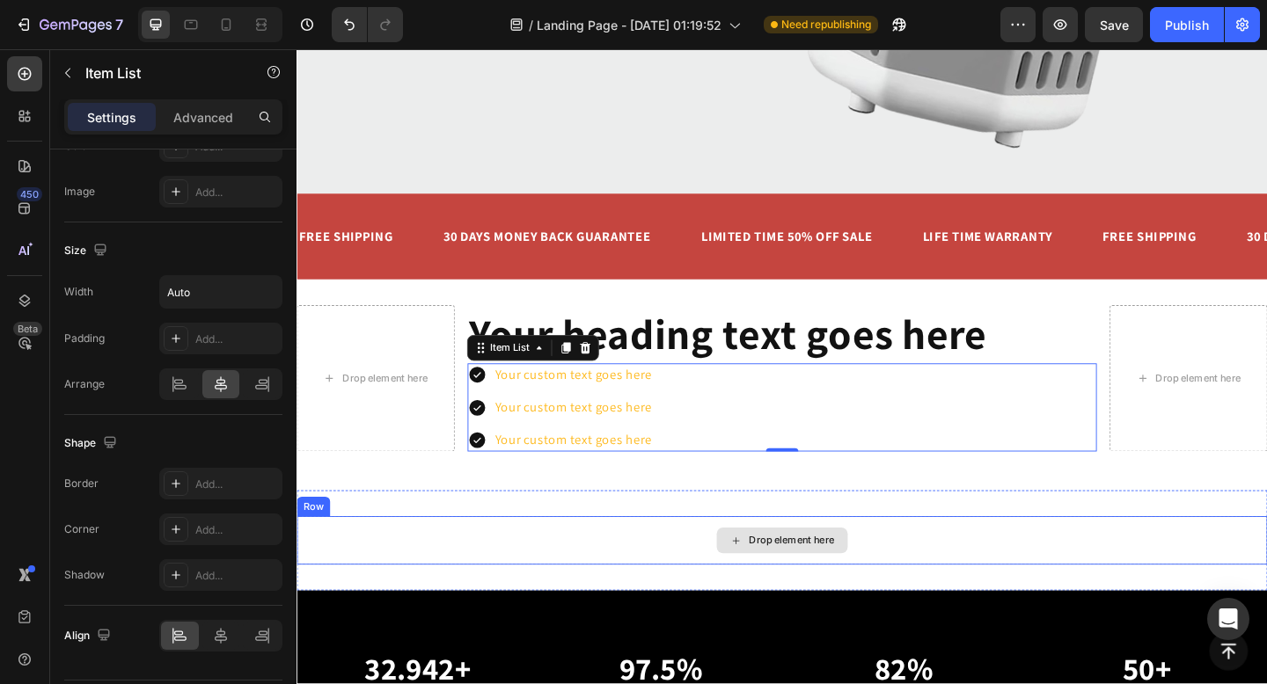
click at [569, 577] on div "Drop element here" at bounding box center [824, 584] width 1056 height 53
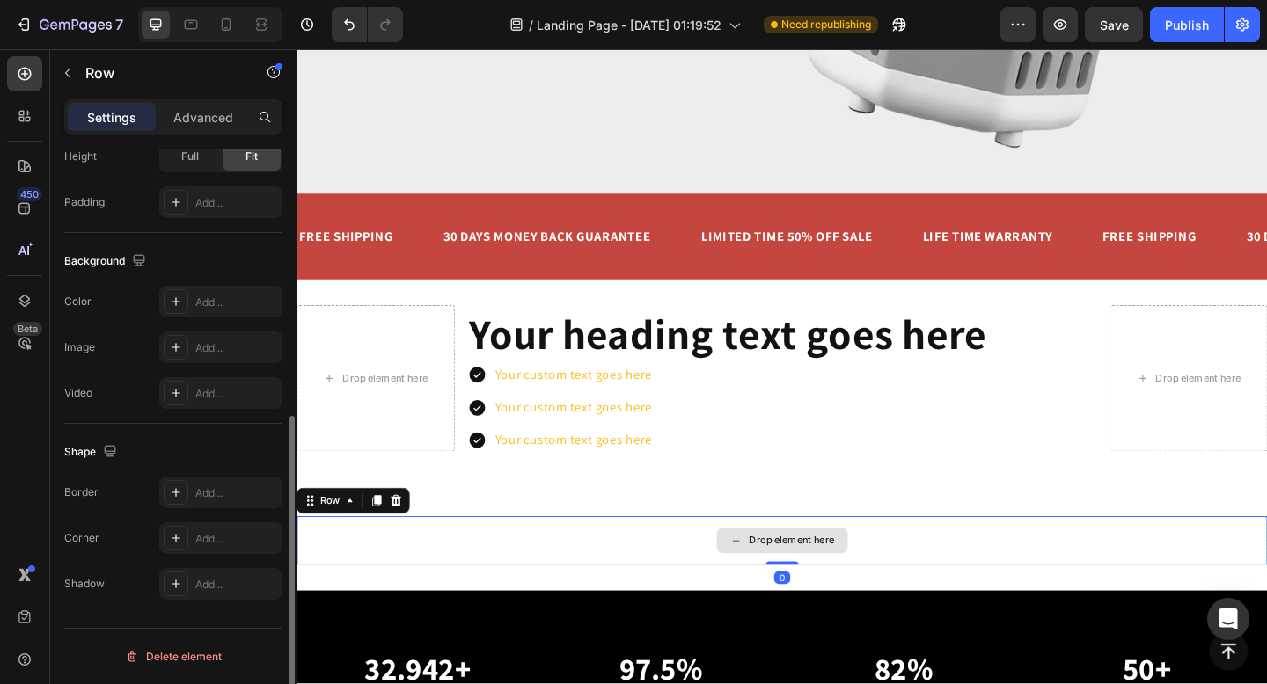
scroll to position [0, 0]
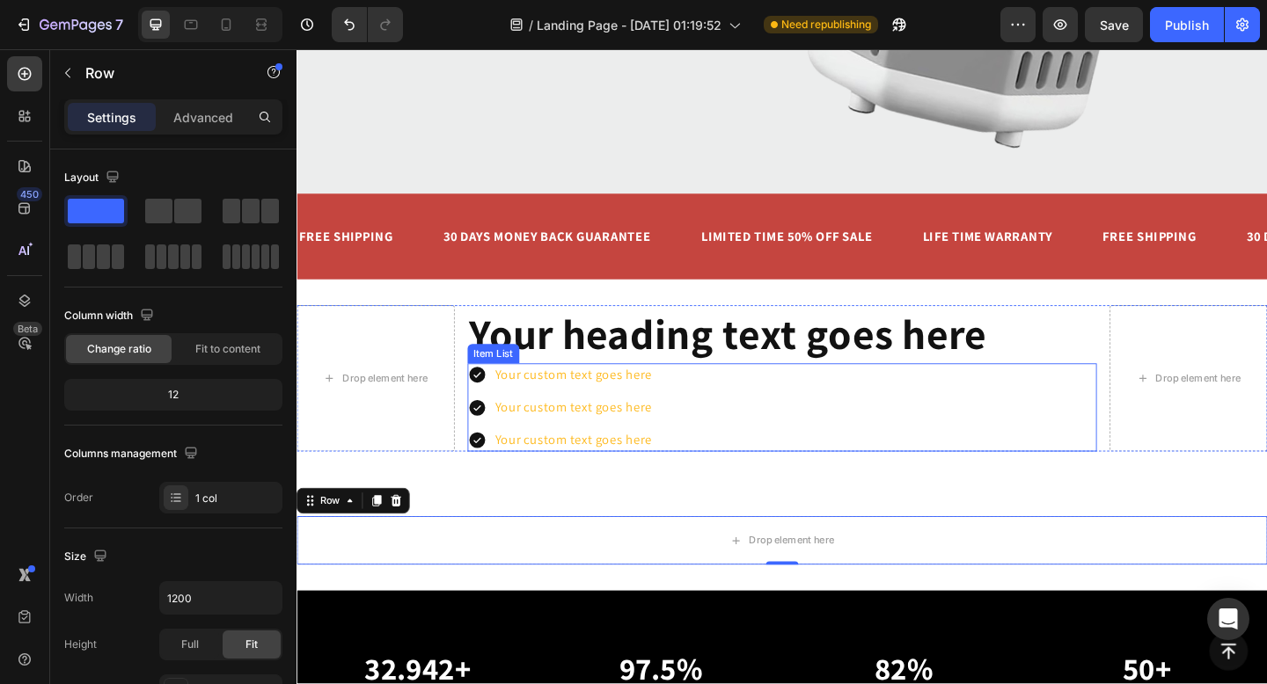
click at [498, 405] on icon at bounding box center [493, 404] width 18 height 18
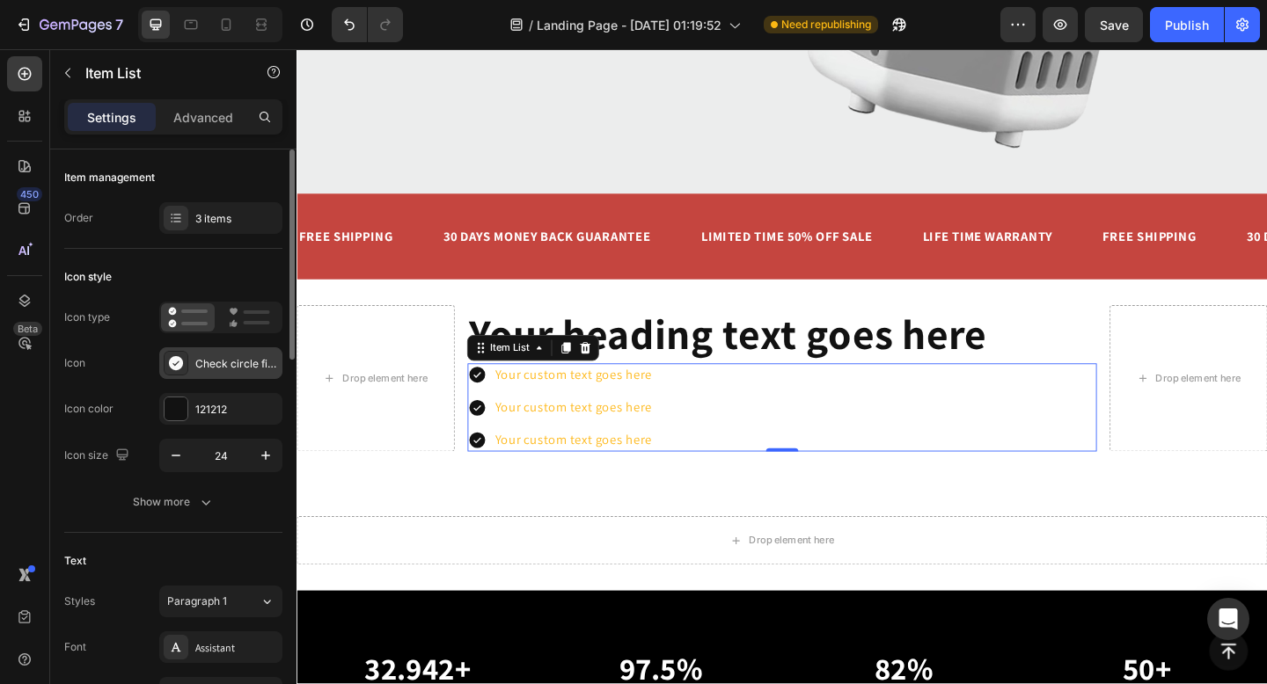
click at [202, 365] on div "Check circle filled" at bounding box center [236, 364] width 83 height 16
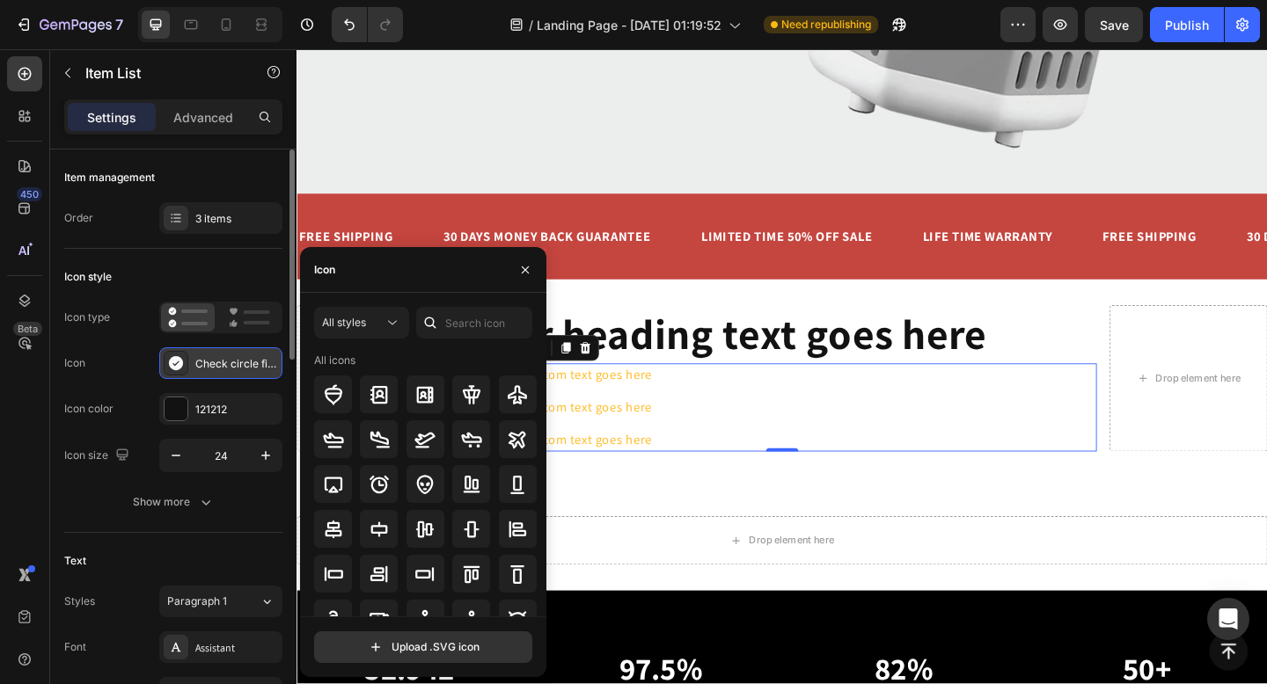
click at [202, 365] on div "Check circle filled" at bounding box center [236, 364] width 83 height 16
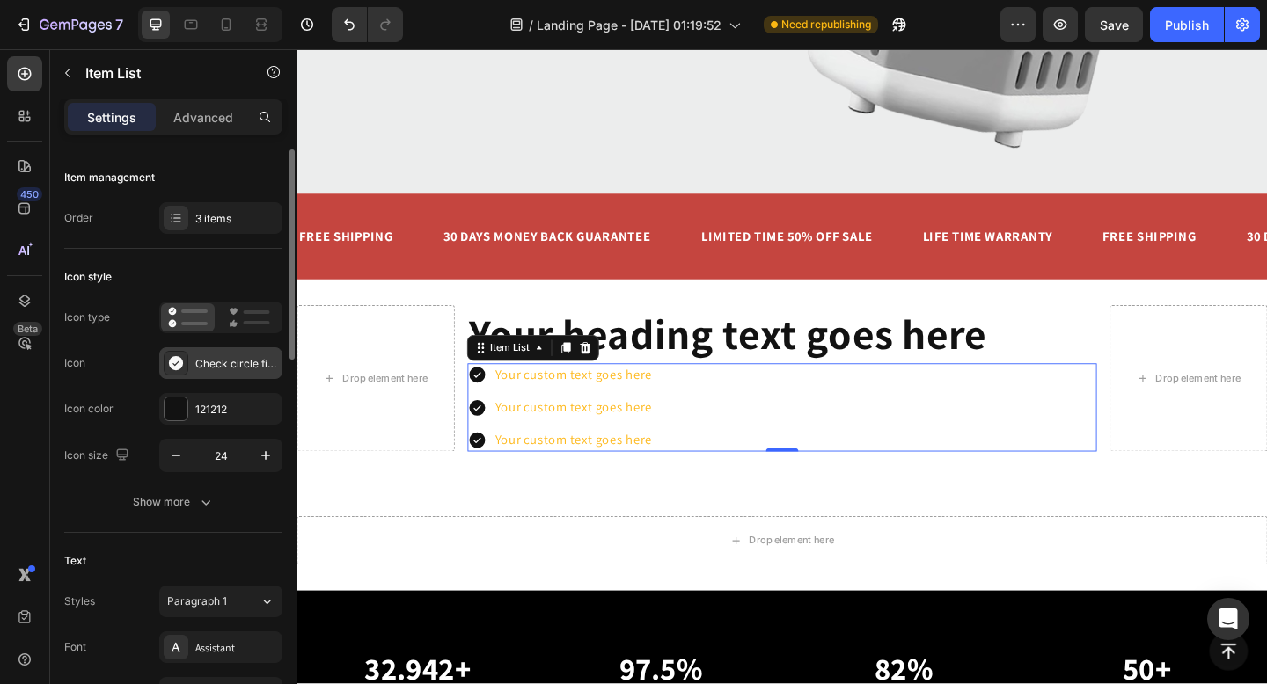
click at [202, 365] on div "Check circle filled" at bounding box center [236, 364] width 83 height 16
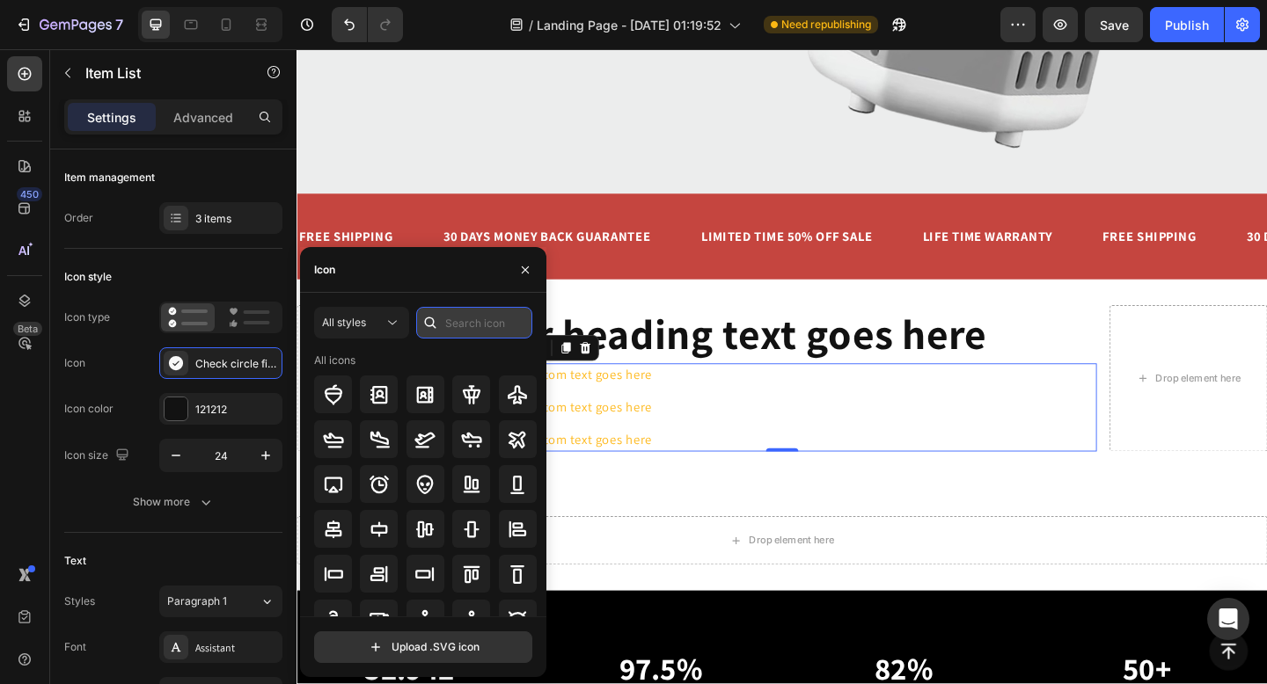
click at [462, 324] on input "text" at bounding box center [474, 323] width 116 height 32
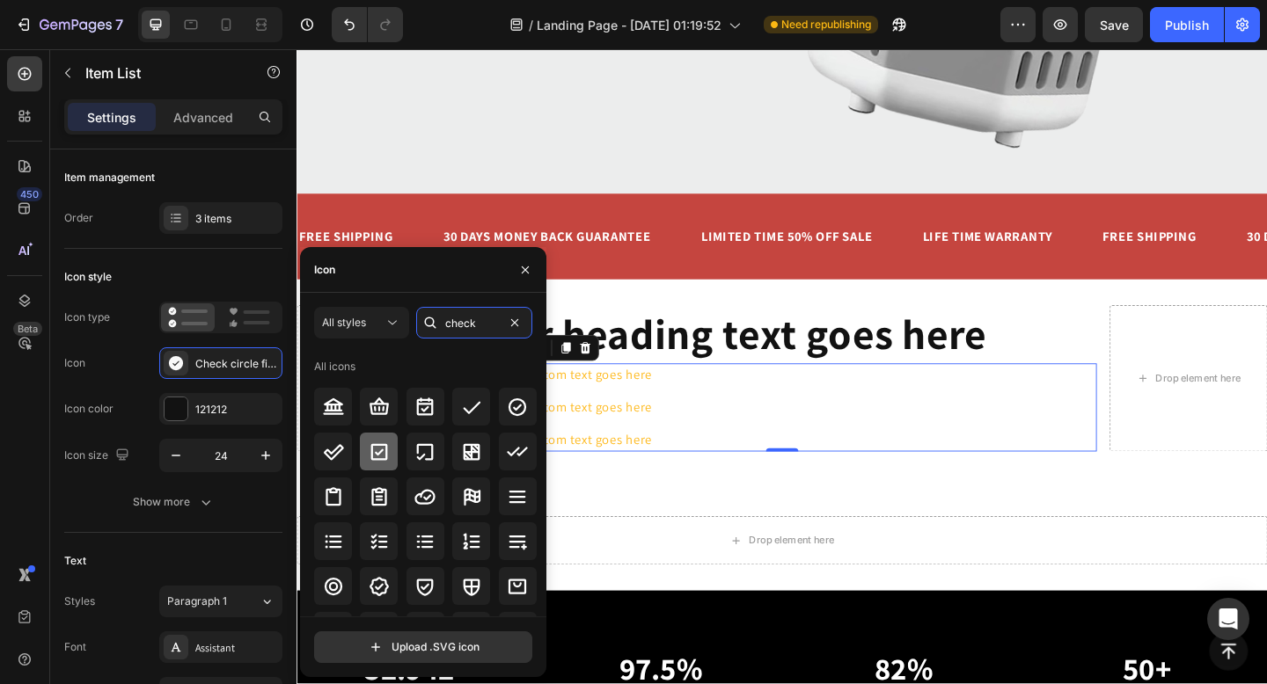
type input "check"
click at [374, 450] on icon at bounding box center [379, 452] width 21 height 21
click at [139, 350] on div "Icon Check square bold" at bounding box center [173, 364] width 218 height 32
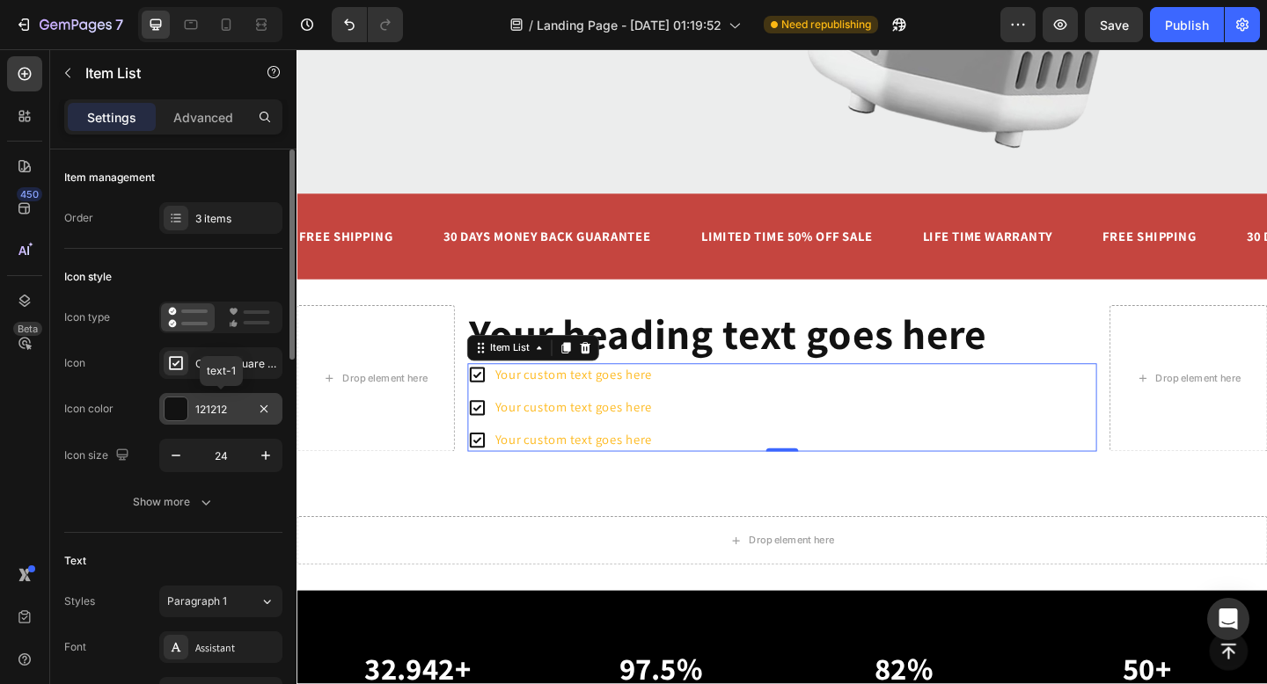
click at [170, 407] on div at bounding box center [176, 409] width 23 height 23
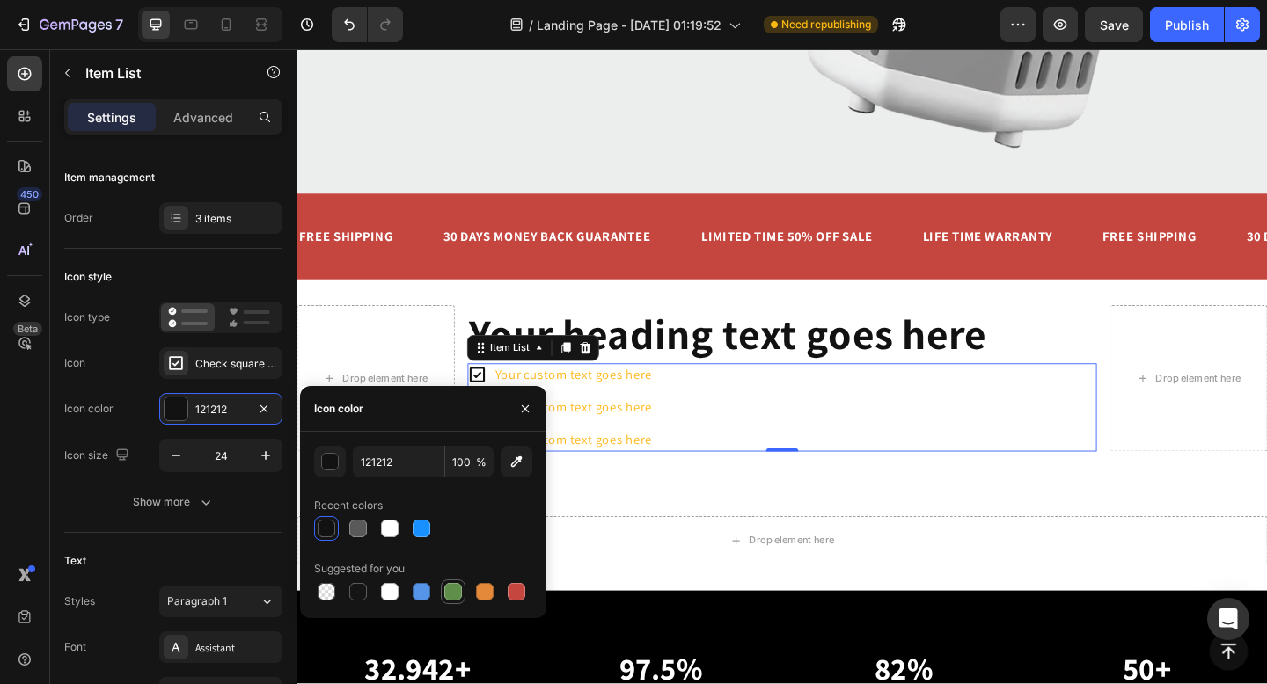
click at [453, 589] on div at bounding box center [453, 592] width 18 height 18
type input "5E8E49"
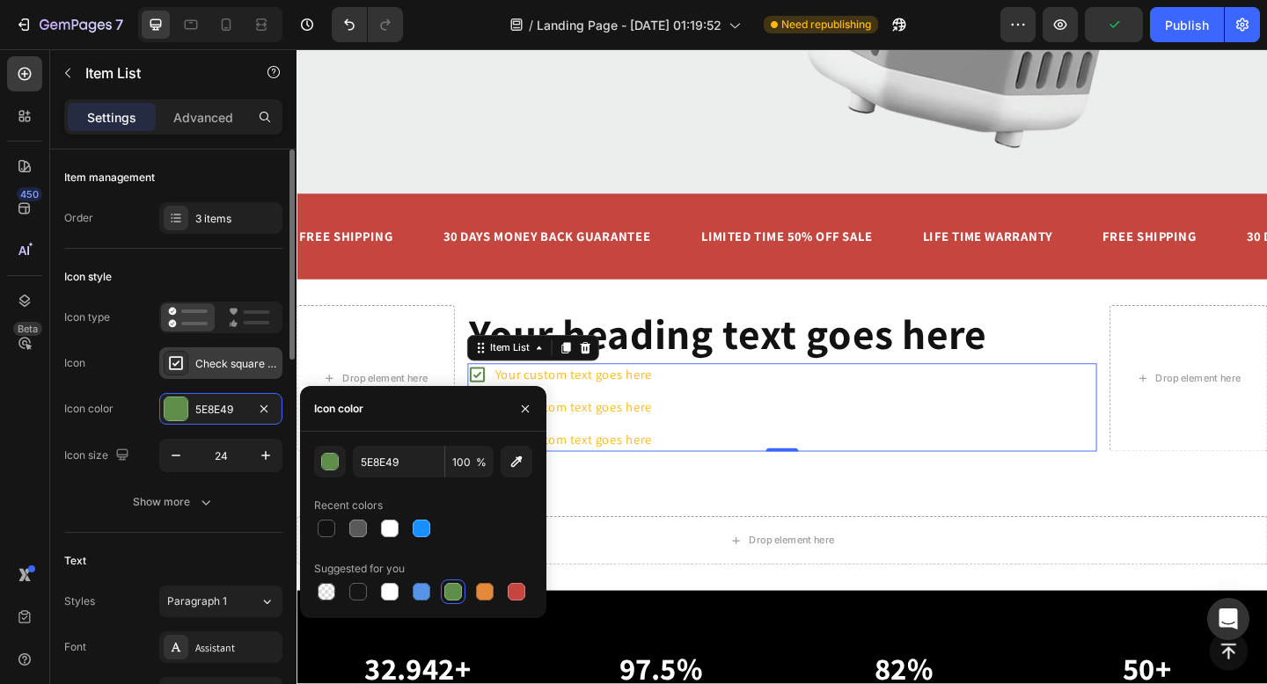
click at [231, 370] on div "Check square bold" at bounding box center [236, 364] width 83 height 16
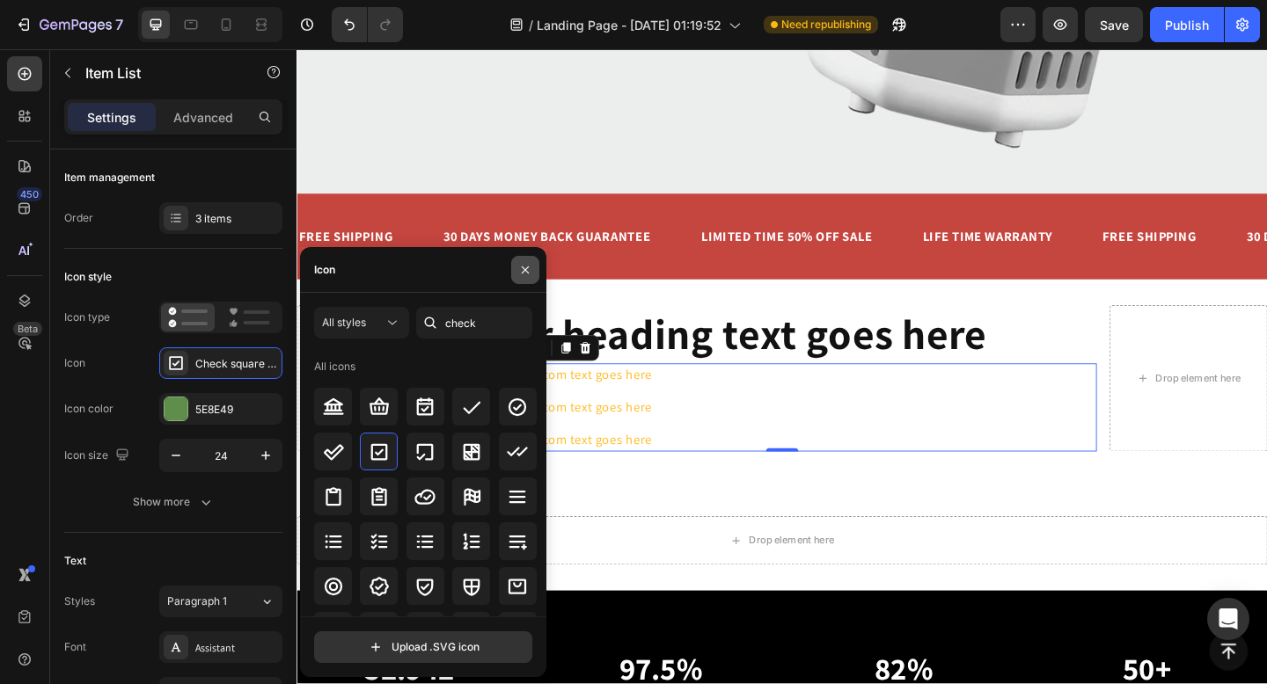
click at [522, 273] on icon "button" at bounding box center [525, 269] width 7 height 7
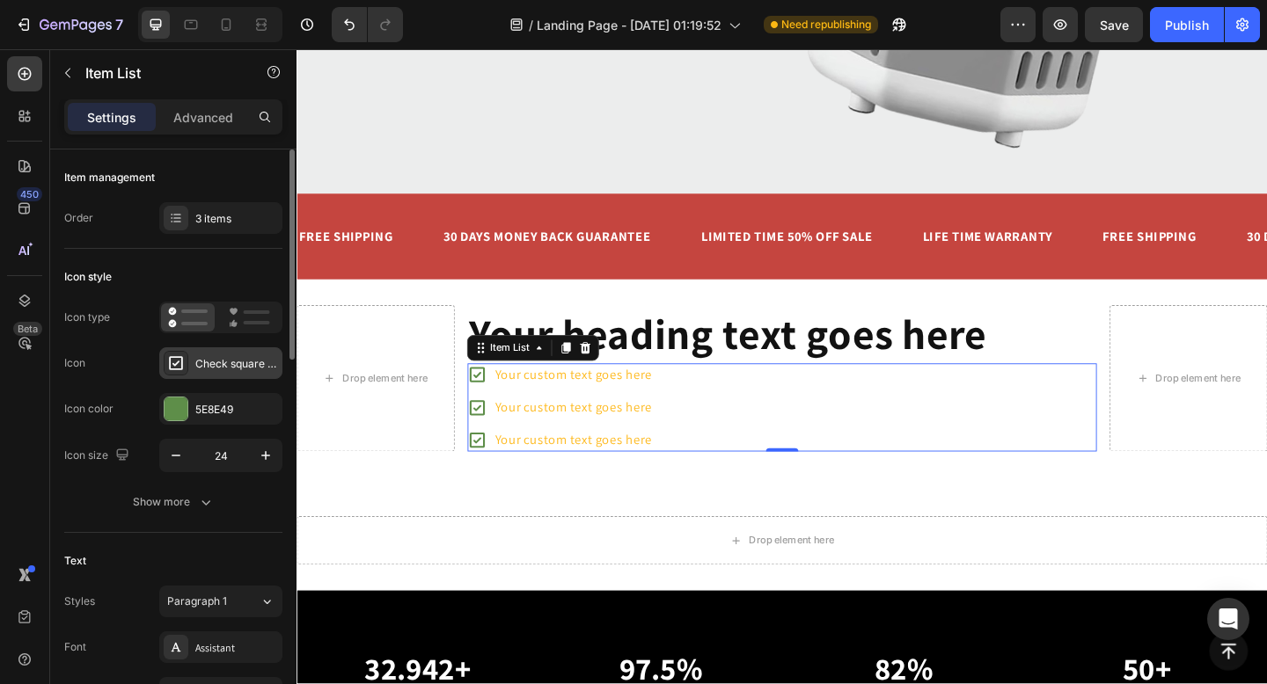
click at [230, 369] on div "Check square bold" at bounding box center [236, 364] width 83 height 16
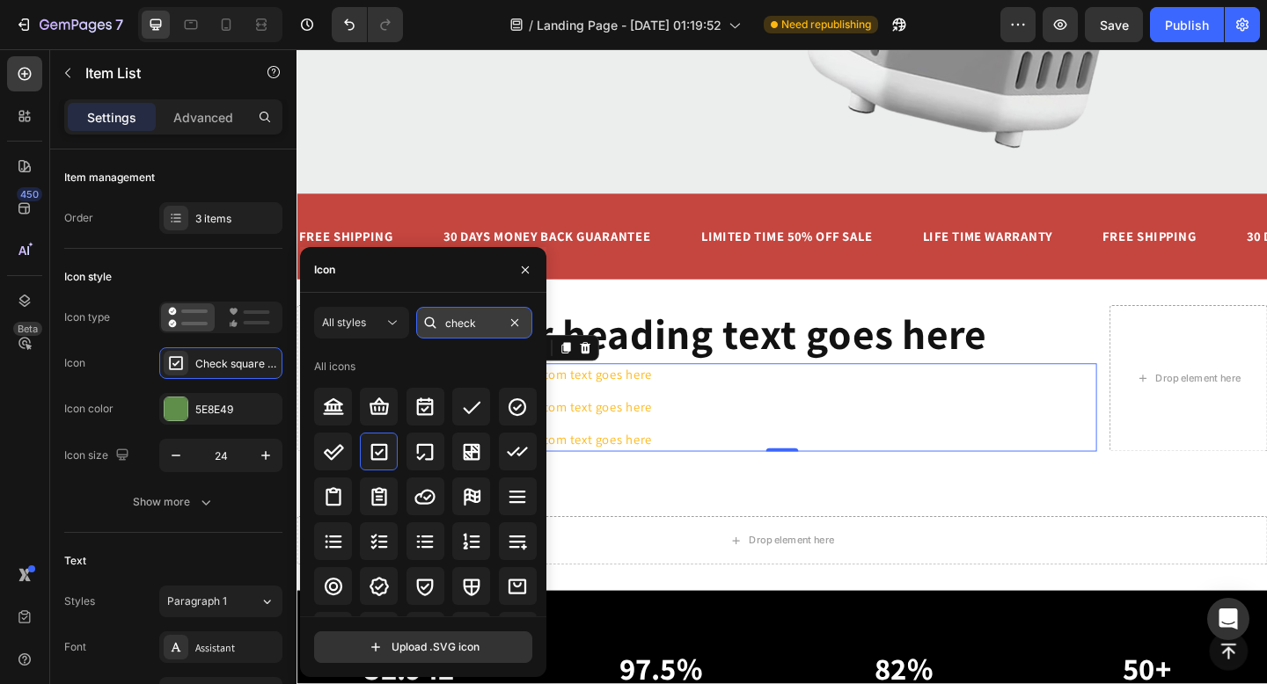
click at [489, 318] on input "check" at bounding box center [474, 323] width 116 height 32
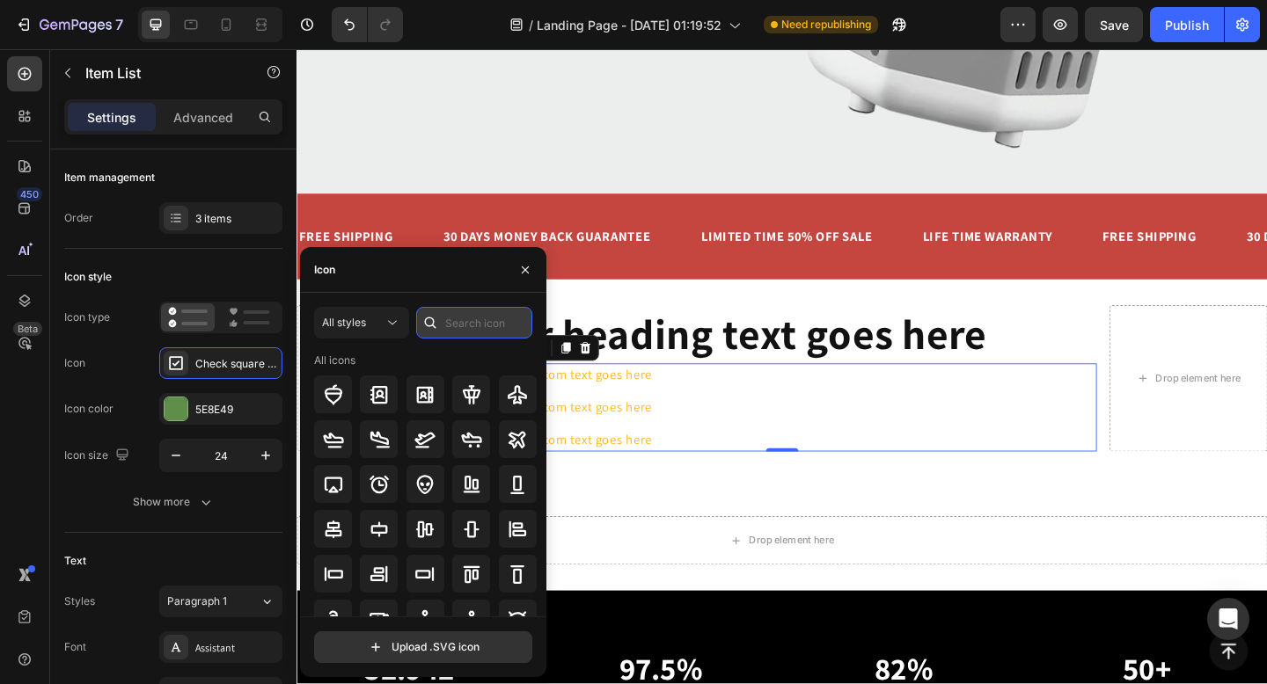
click at [489, 318] on input "text" at bounding box center [474, 323] width 116 height 32
click at [380, 320] on div "All styles" at bounding box center [353, 323] width 62 height 16
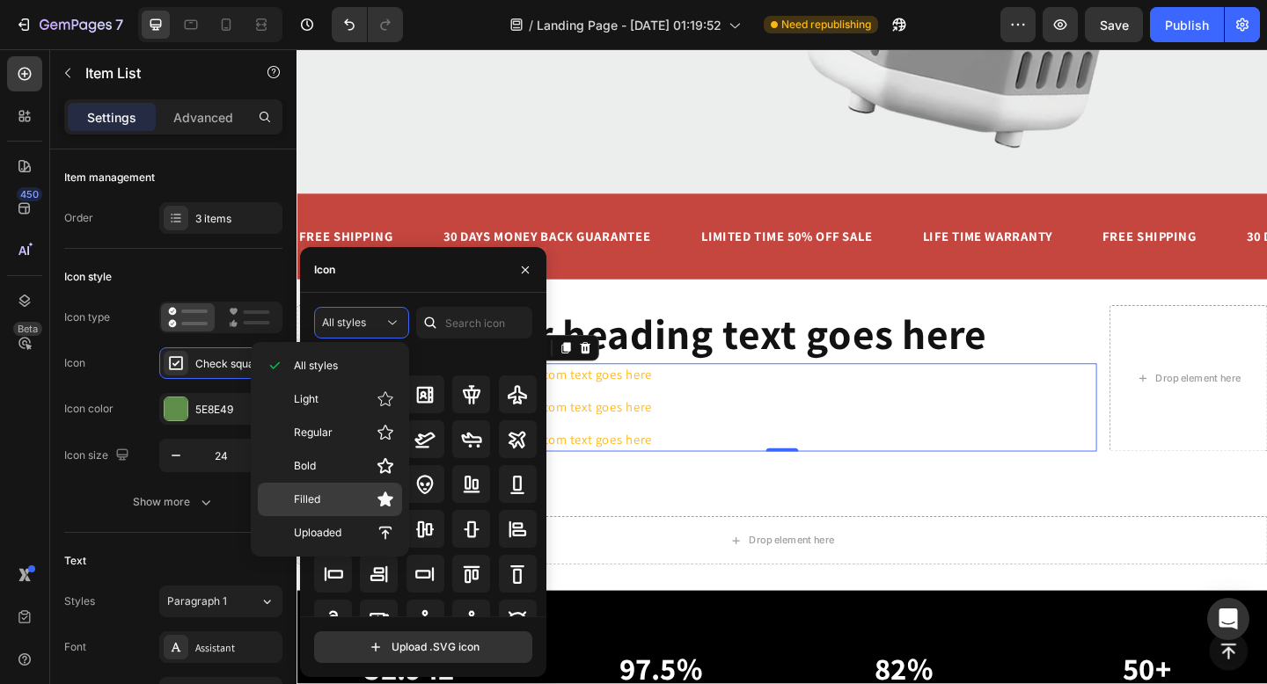
click at [340, 502] on p "Filled" at bounding box center [344, 500] width 100 height 18
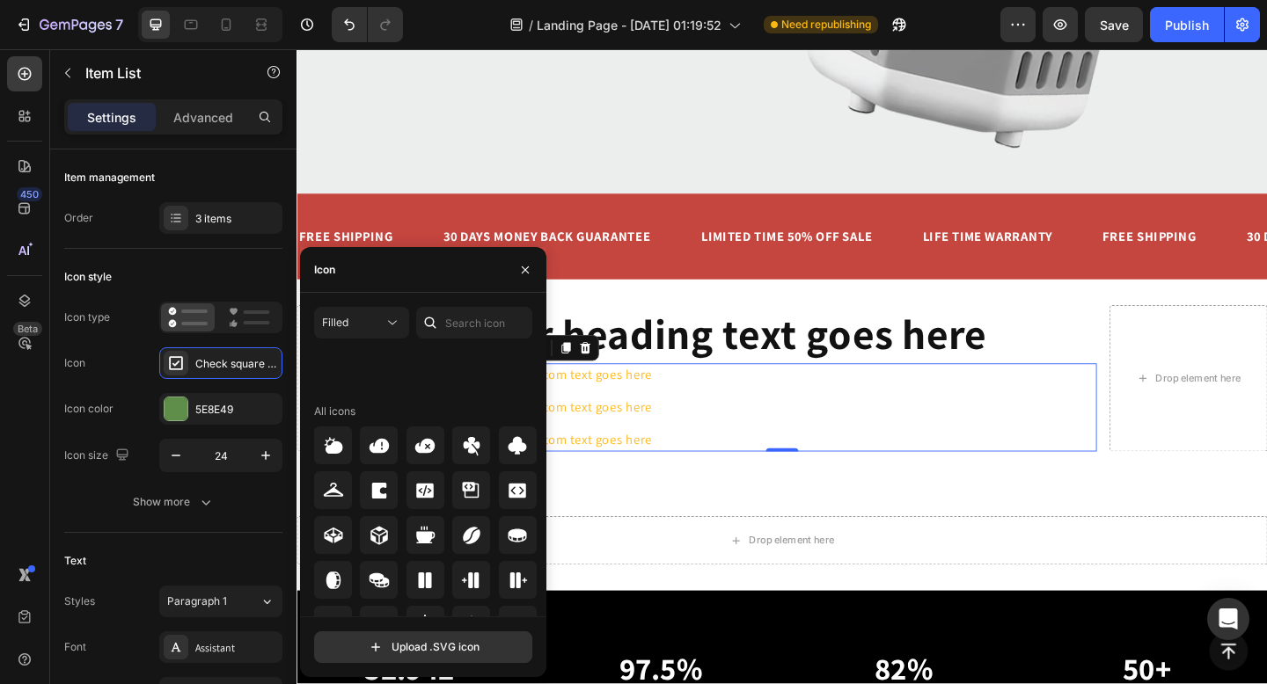
scroll to position [3220, 0]
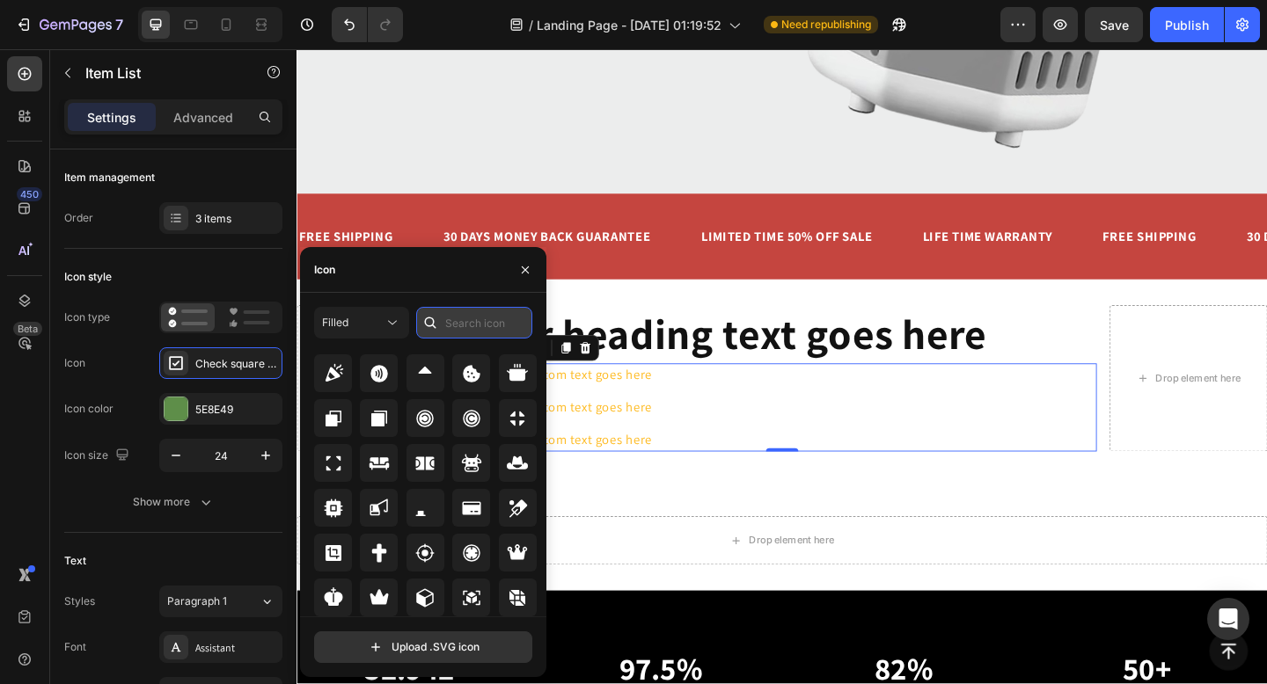
click at [479, 318] on input "text" at bounding box center [474, 323] width 116 height 32
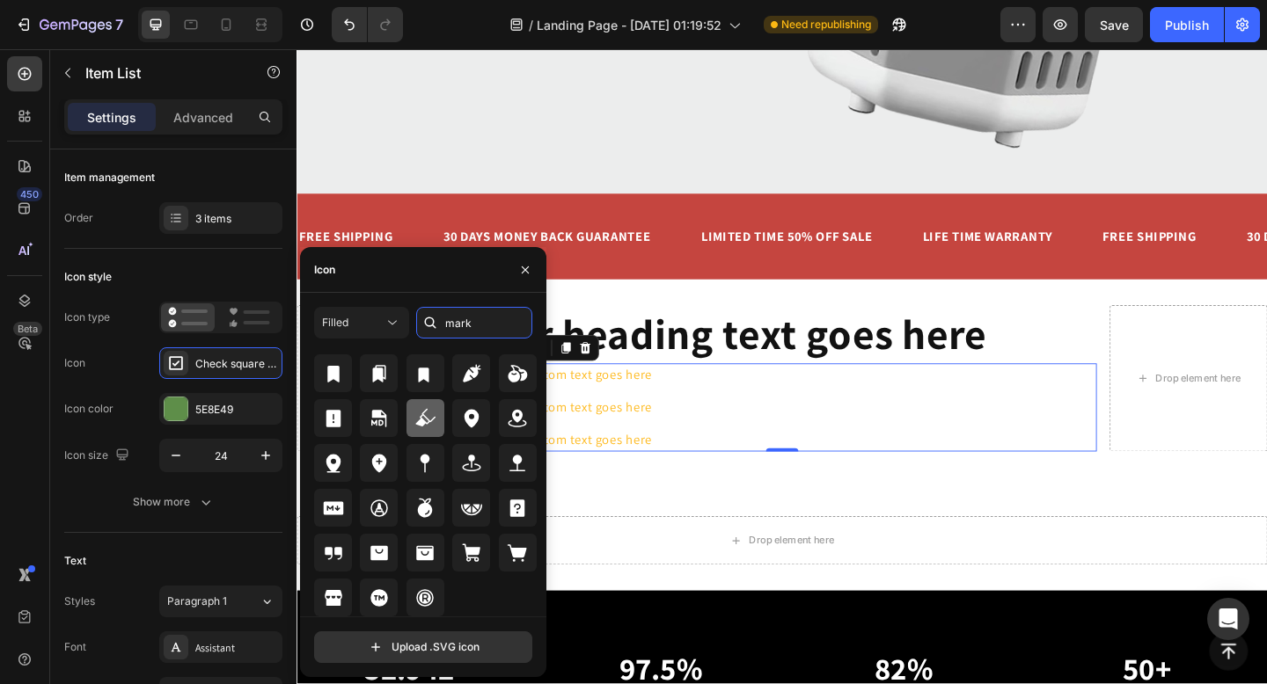
scroll to position [0, 0]
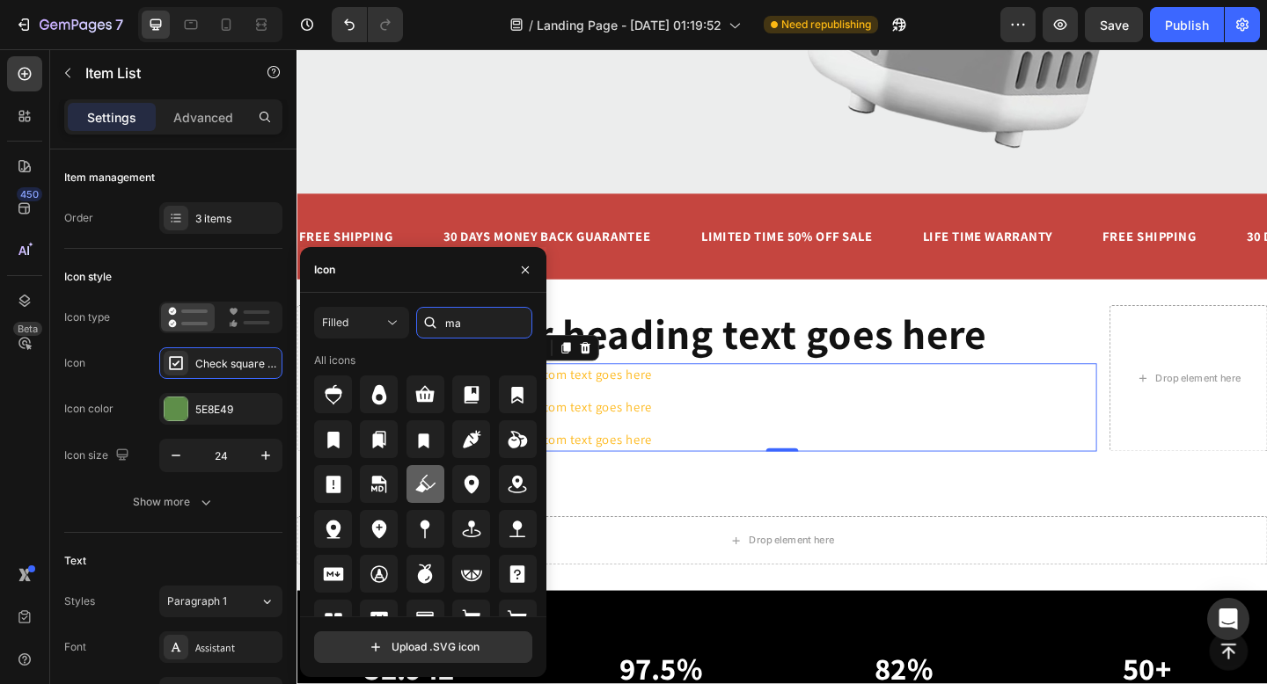
type input "m"
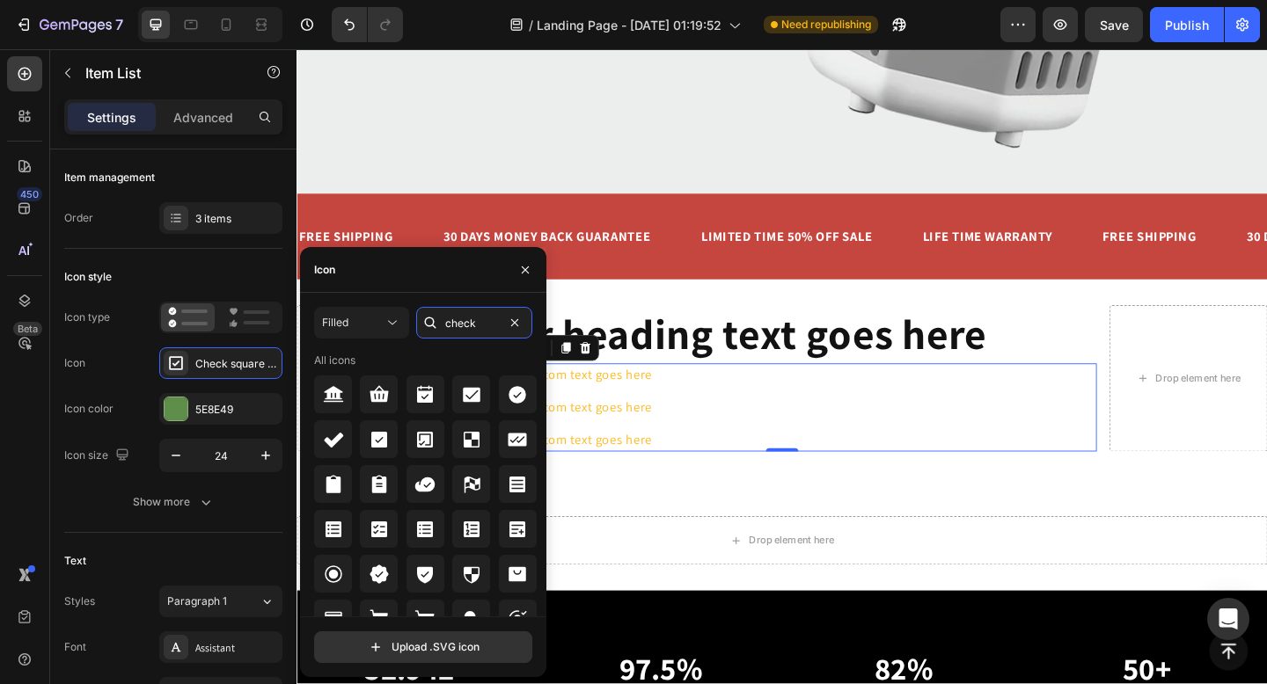
type input "check"
click at [468, 395] on icon at bounding box center [471, 394] width 21 height 21
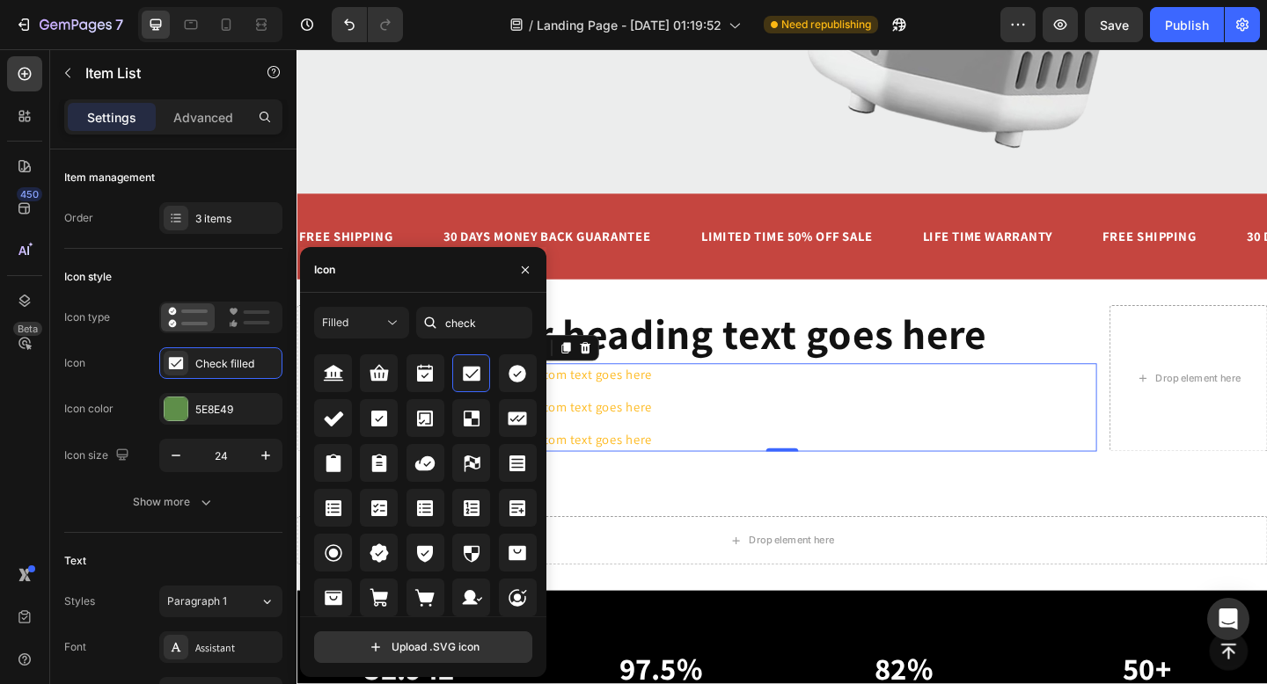
click at [24, 460] on div "450 Beta" at bounding box center [24, 306] width 35 height 501
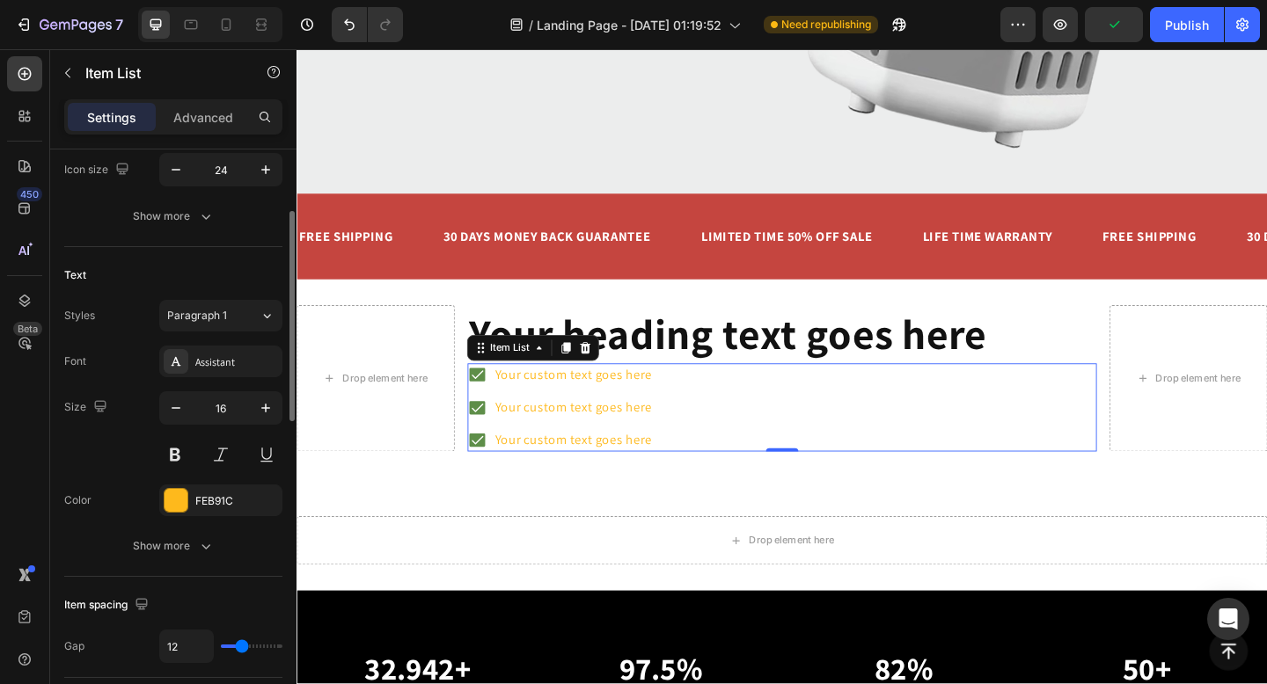
scroll to position [291, 0]
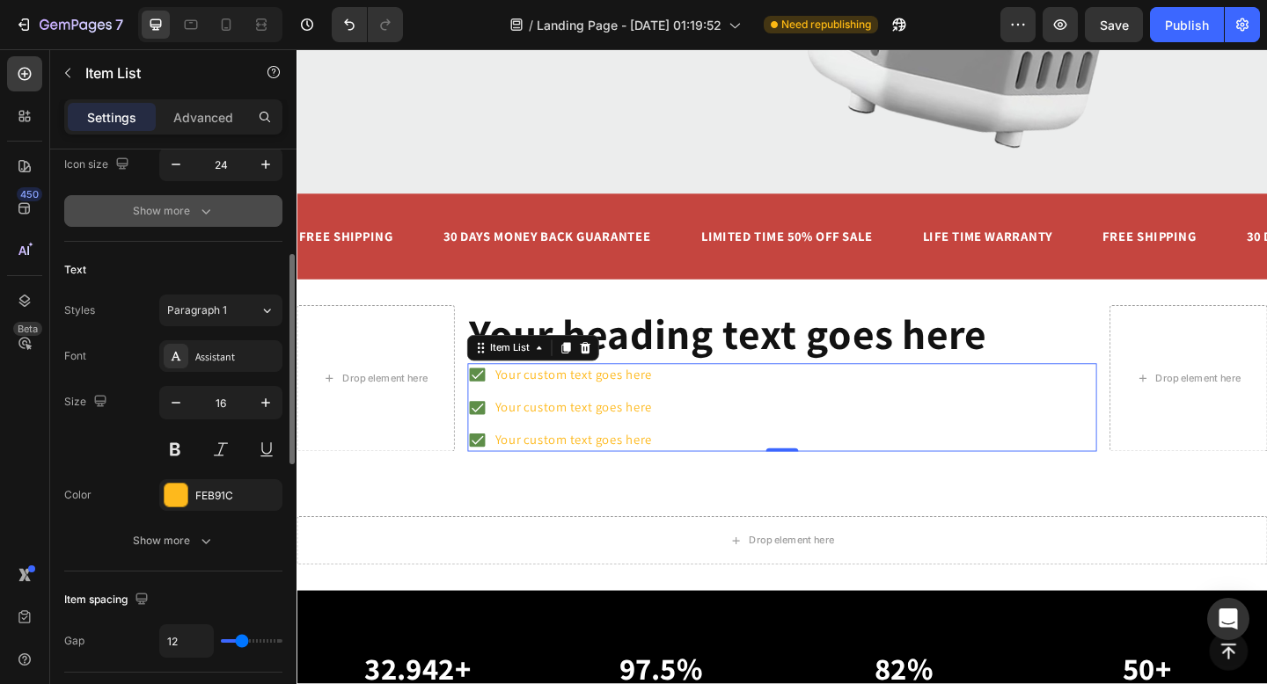
click at [200, 213] on icon "button" at bounding box center [206, 211] width 18 height 18
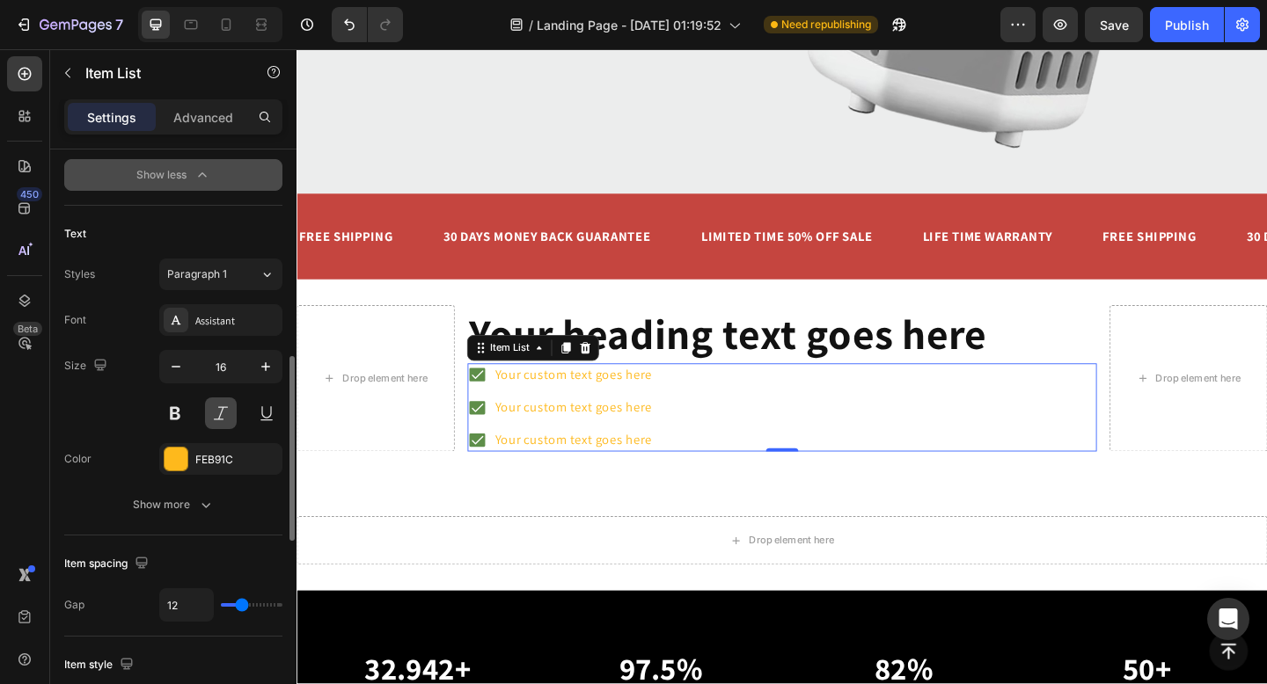
scroll to position [586, 0]
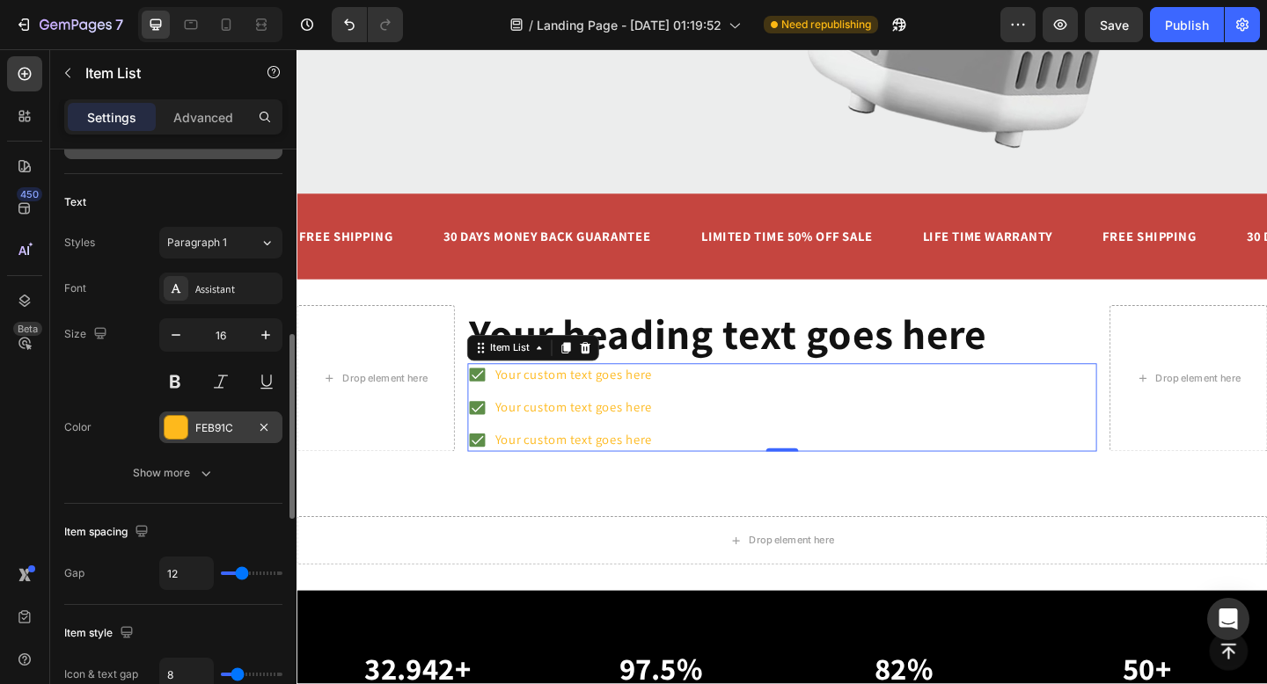
click at [219, 421] on div "FEB91C" at bounding box center [220, 429] width 51 height 16
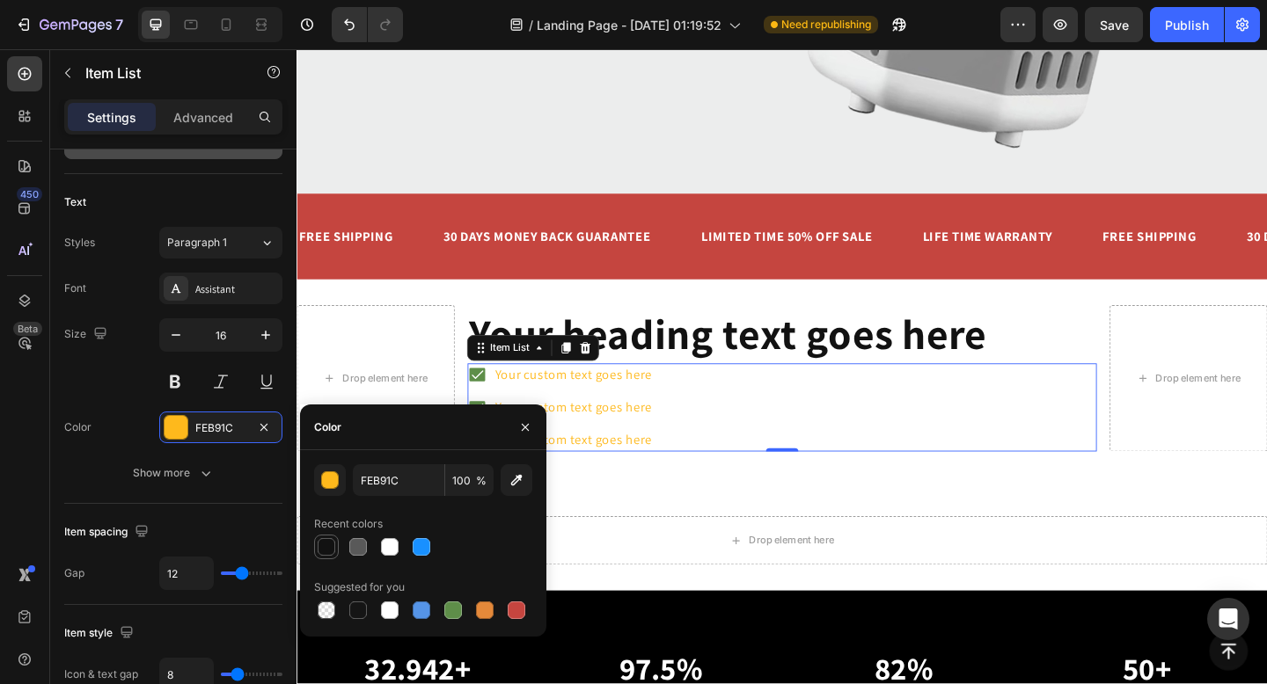
click at [330, 544] on div at bounding box center [327, 547] width 18 height 18
type input "121212"
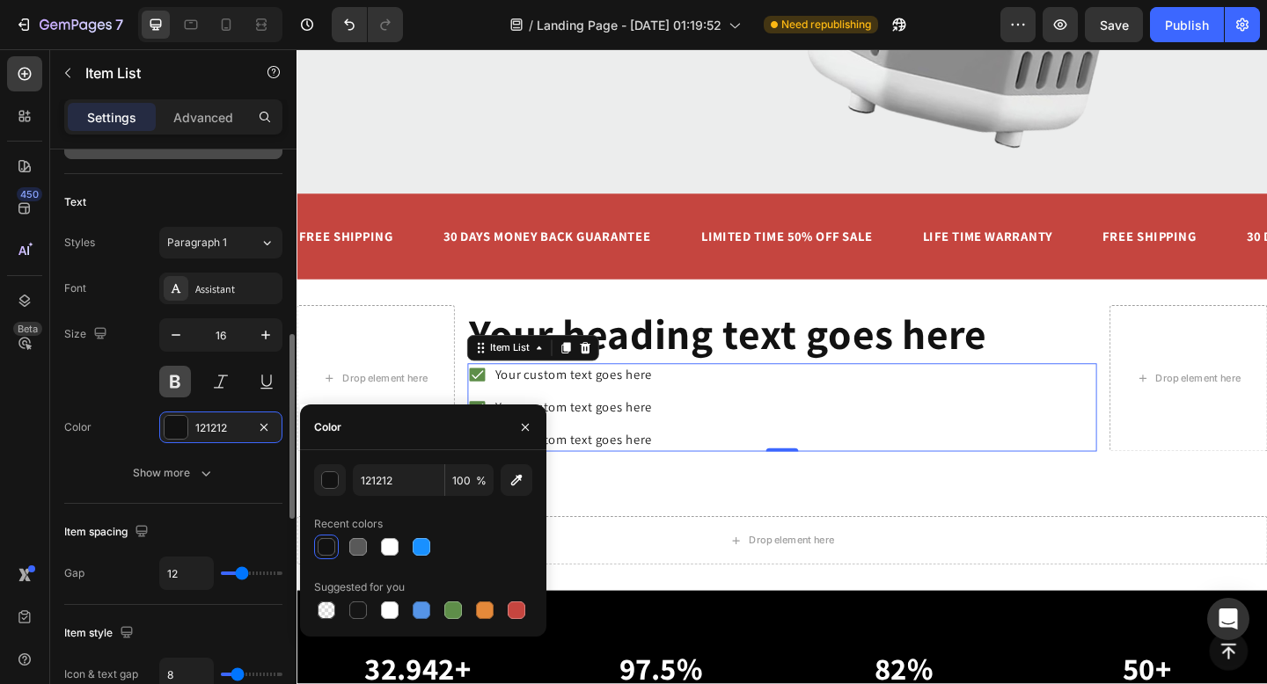
click at [170, 380] on button at bounding box center [175, 382] width 32 height 32
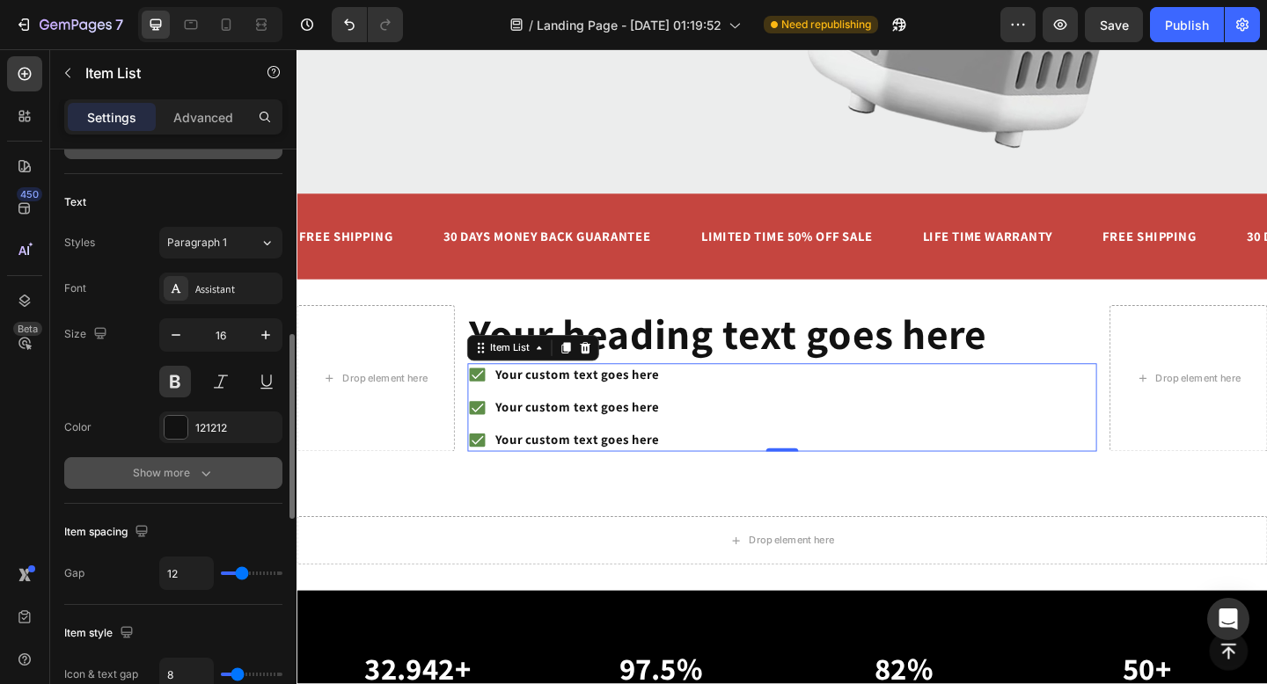
click at [178, 472] on div "Show more" at bounding box center [174, 474] width 82 height 18
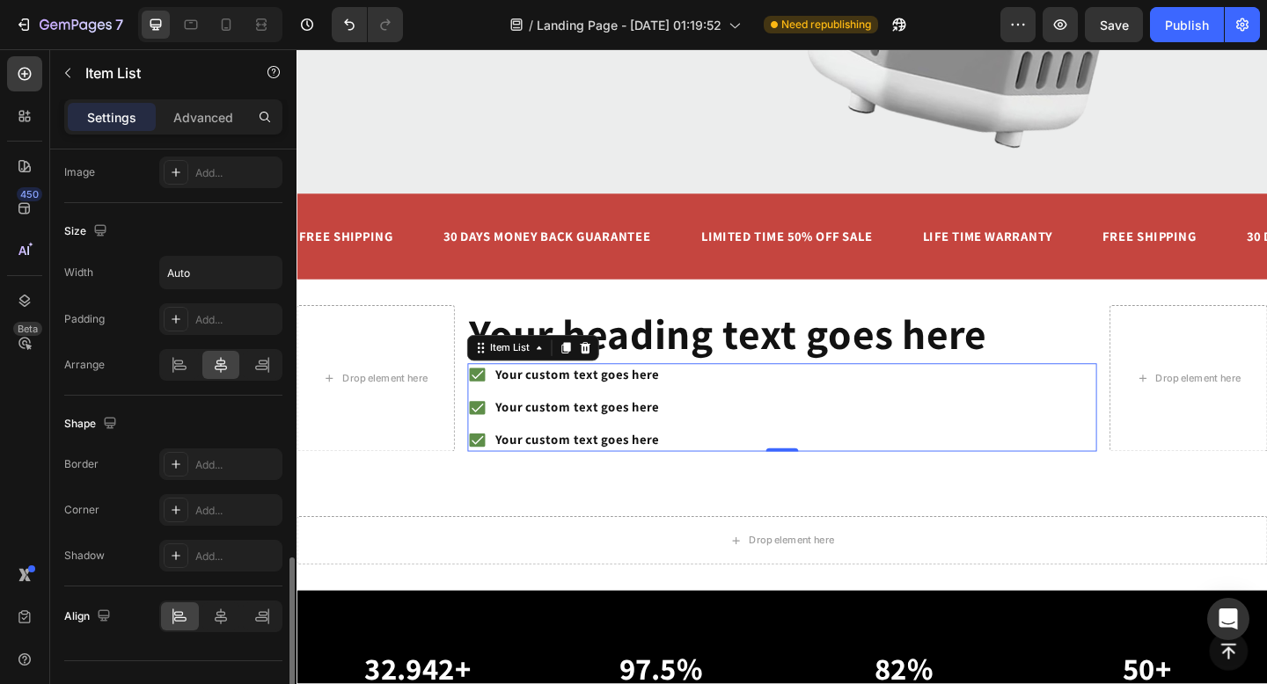
scroll to position [1453, 0]
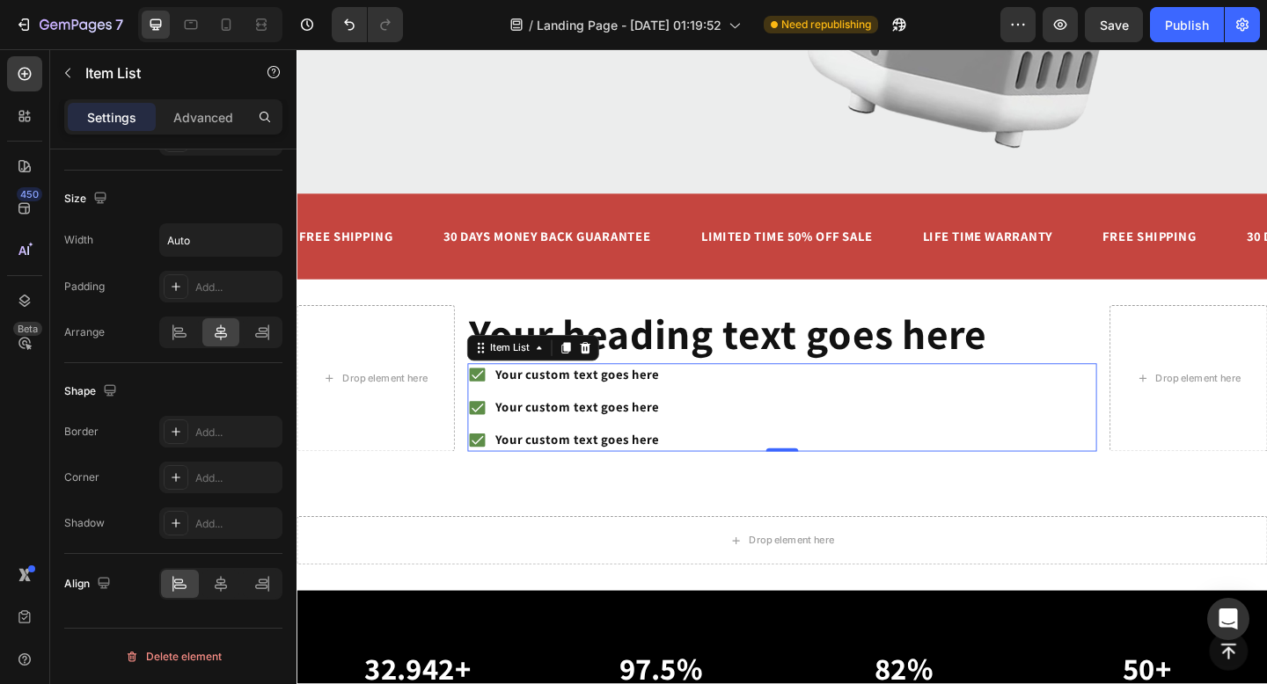
click at [713, 438] on div "Your custom text goes here Your custom text goes here Your custom text goes here" at bounding box center [824, 440] width 685 height 96
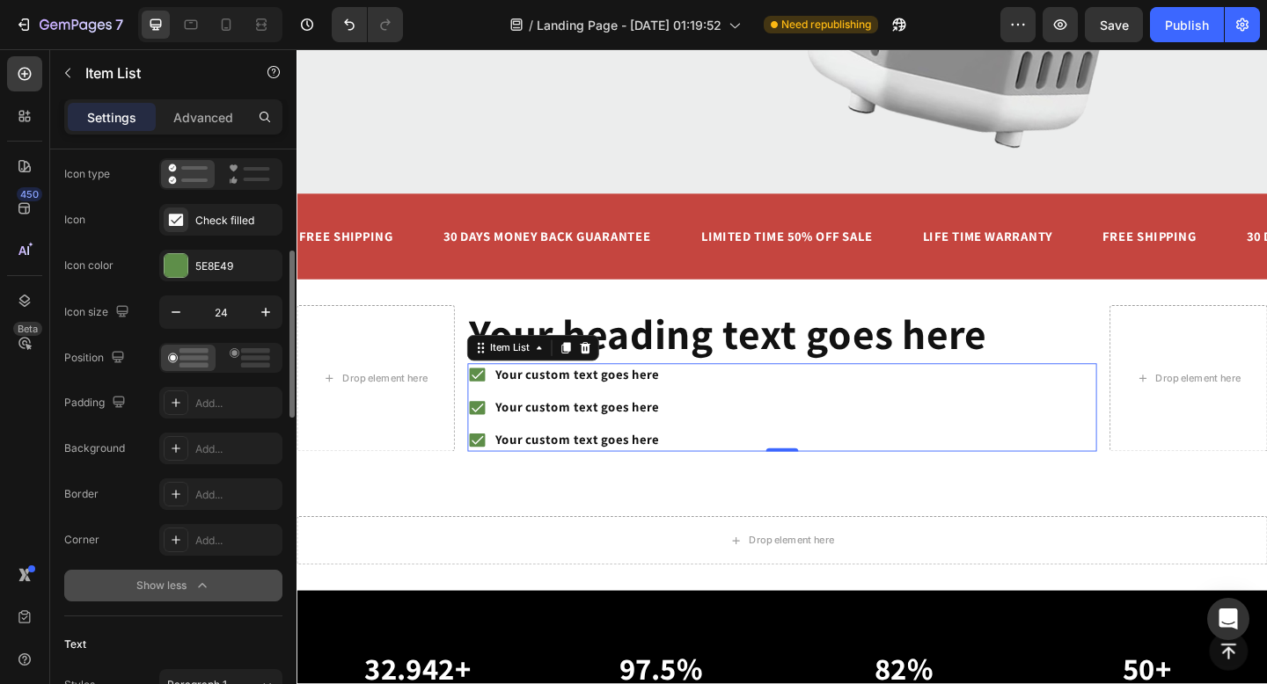
scroll to position [0, 0]
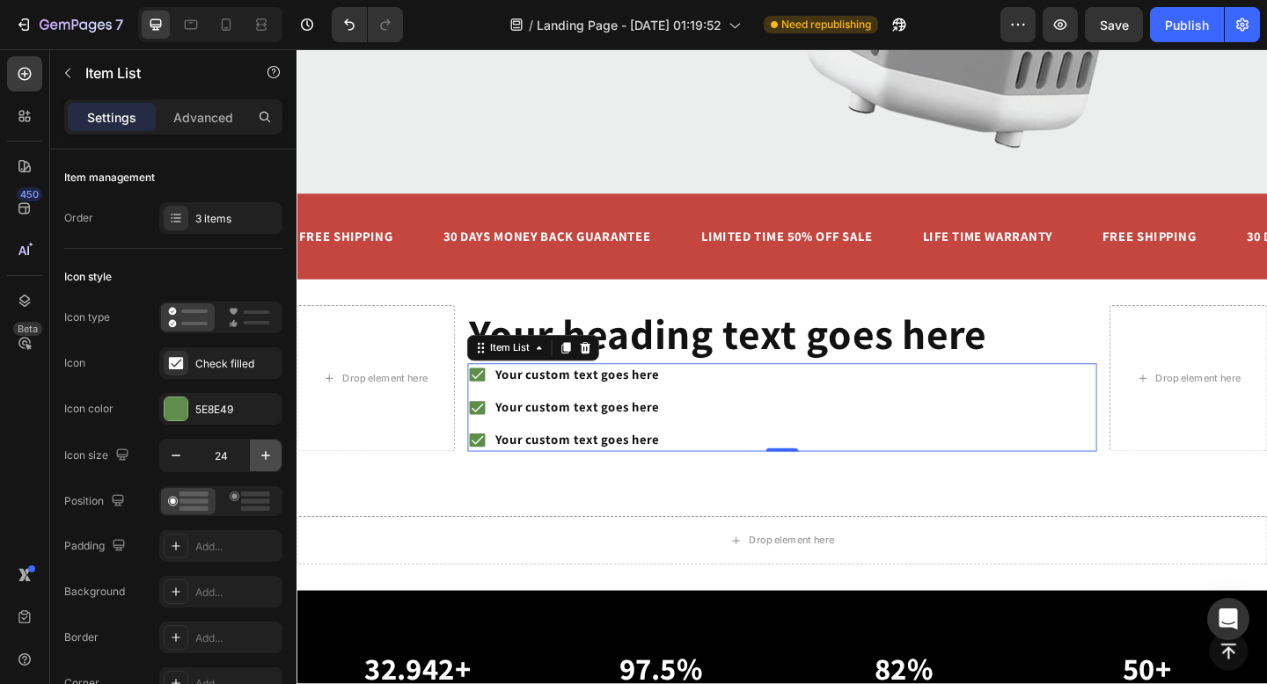
click at [259, 456] on icon "button" at bounding box center [266, 456] width 18 height 18
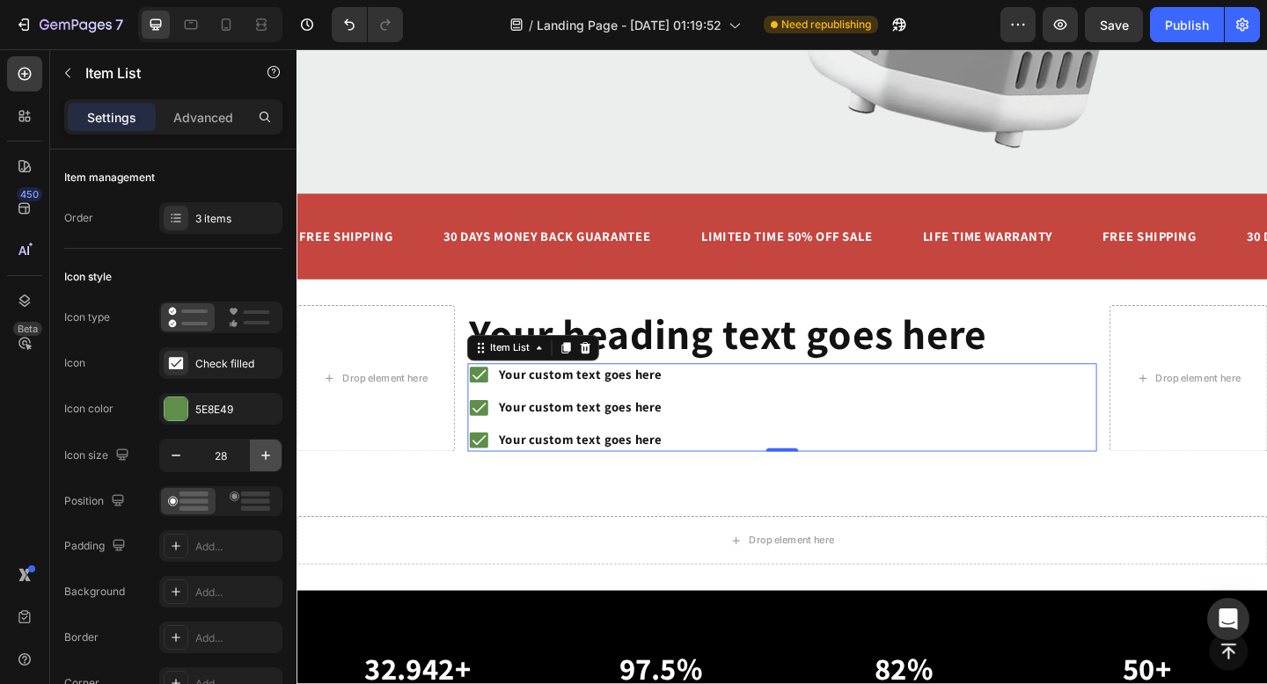
click at [259, 456] on icon "button" at bounding box center [266, 456] width 18 height 18
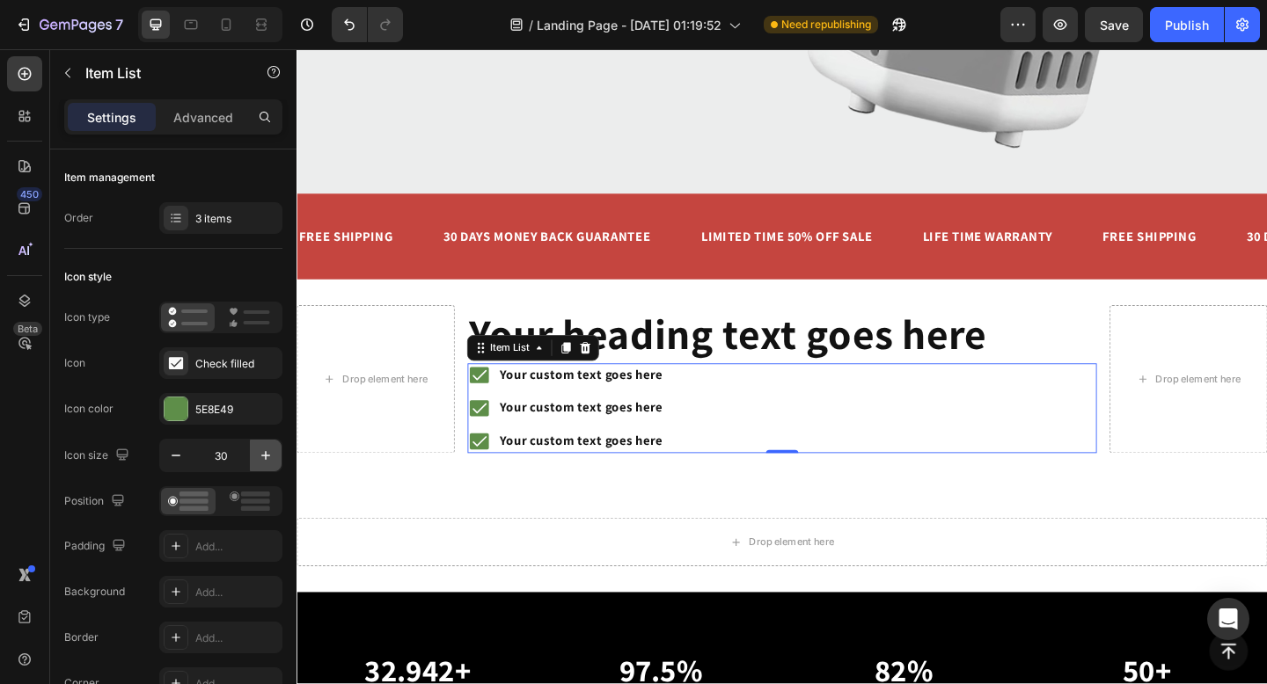
click at [259, 456] on icon "button" at bounding box center [266, 456] width 18 height 18
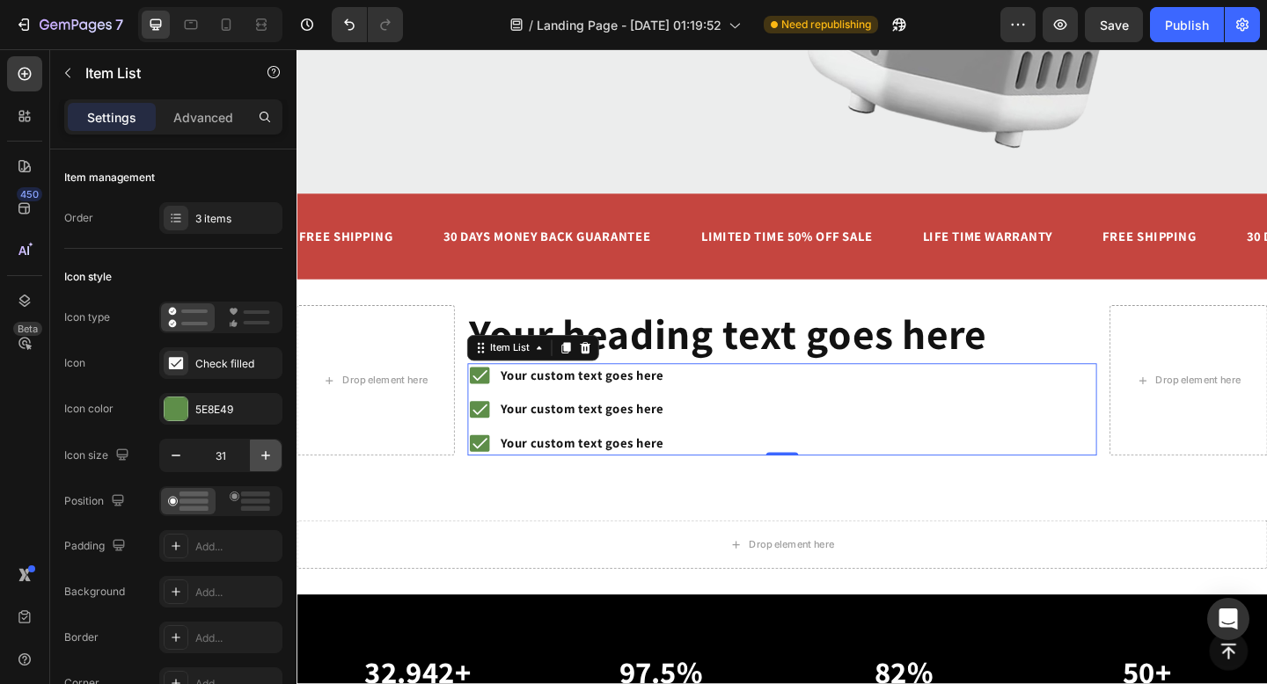
click at [259, 456] on icon "button" at bounding box center [266, 456] width 18 height 18
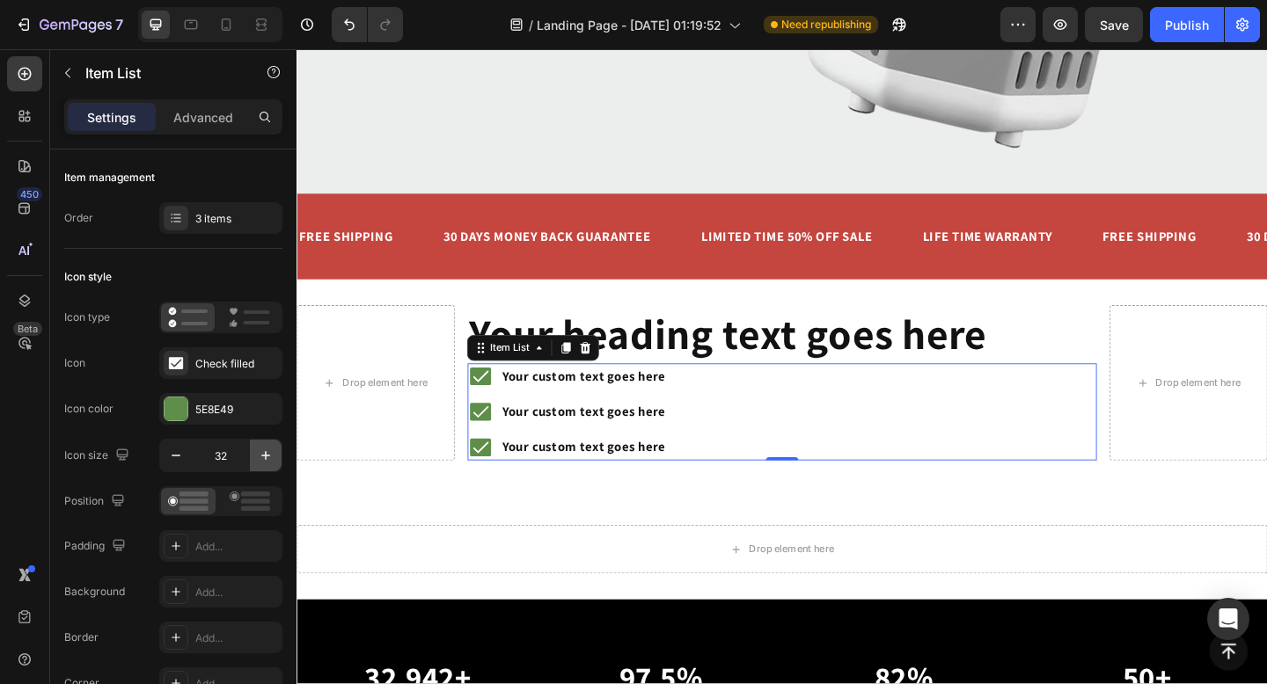
click at [259, 456] on icon "button" at bounding box center [266, 456] width 18 height 18
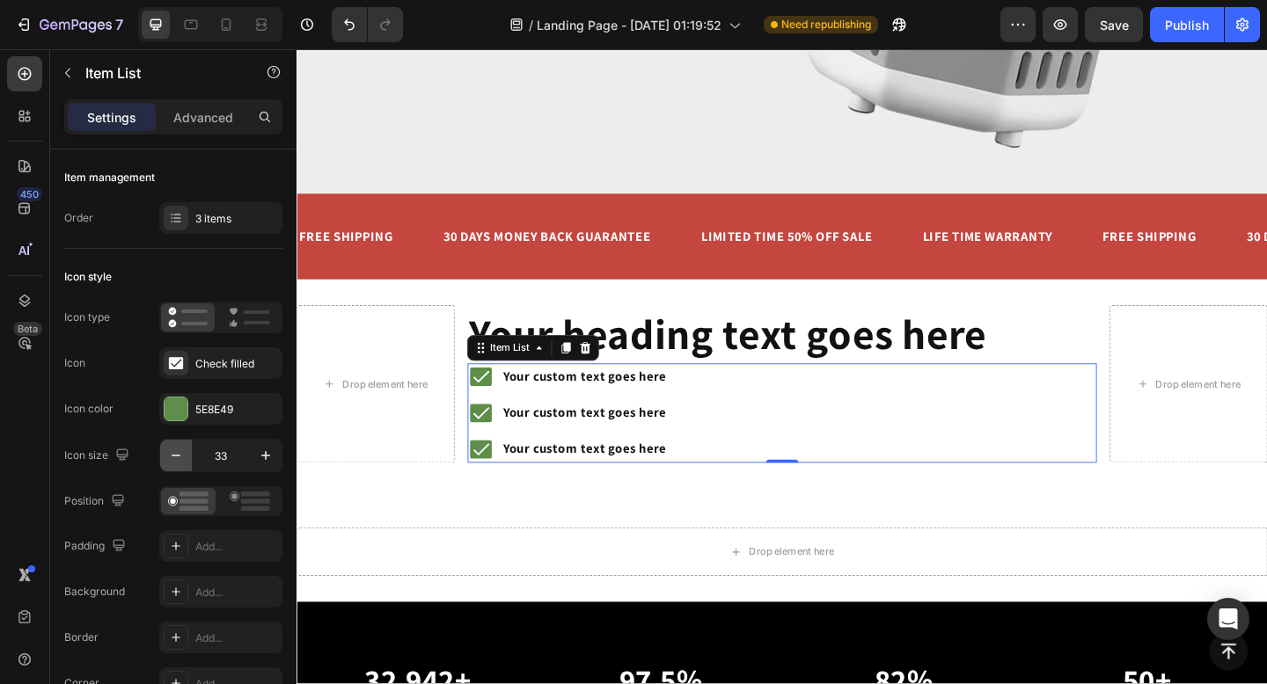
click at [179, 457] on icon "button" at bounding box center [176, 456] width 18 height 18
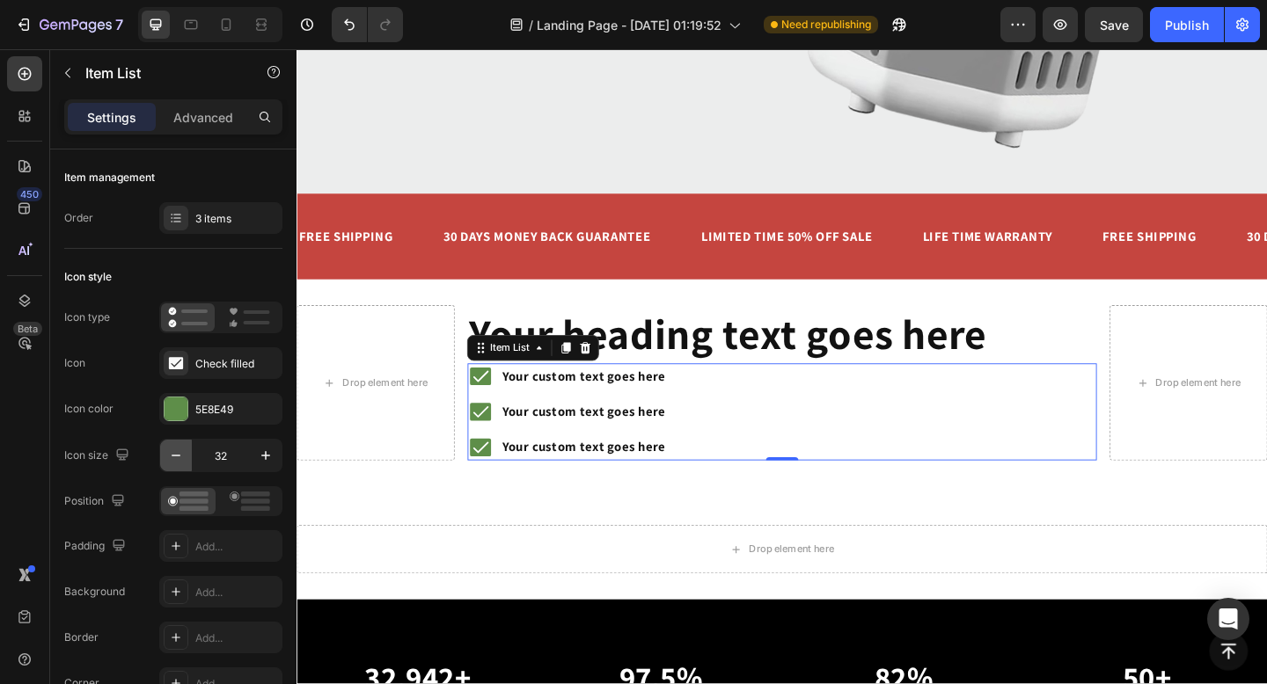
click at [179, 457] on icon "button" at bounding box center [176, 456] width 18 height 18
type input "31"
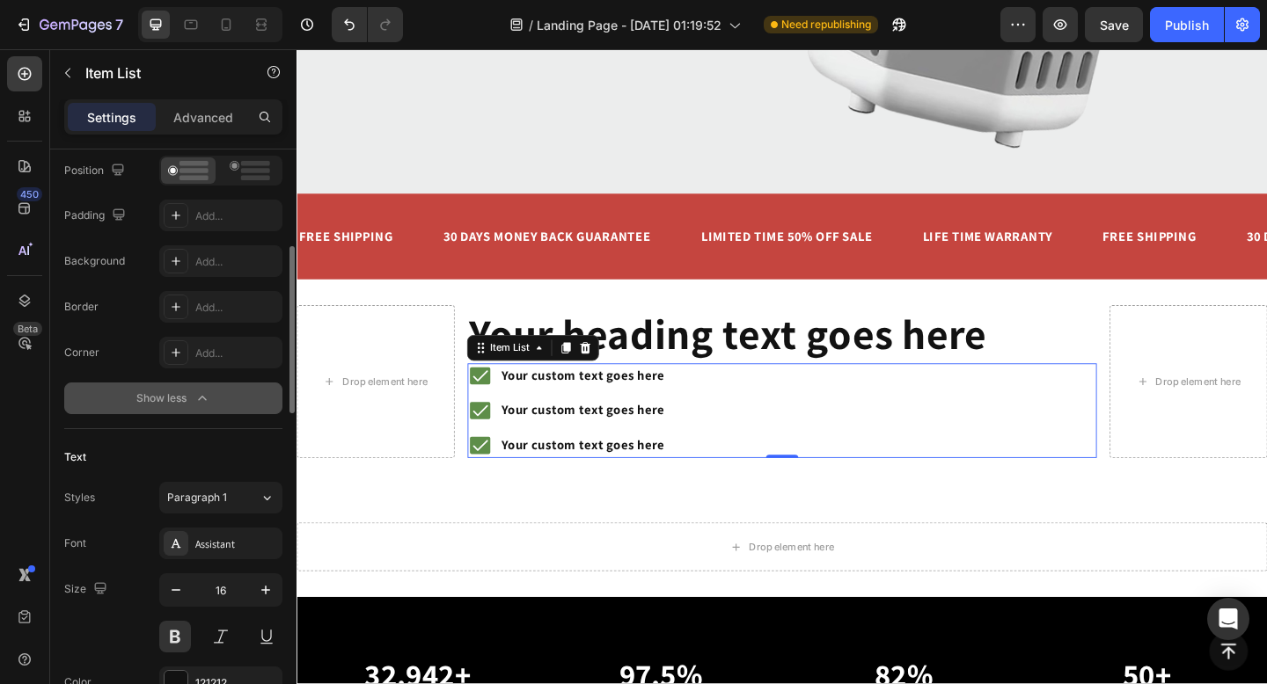
scroll to position [342, 0]
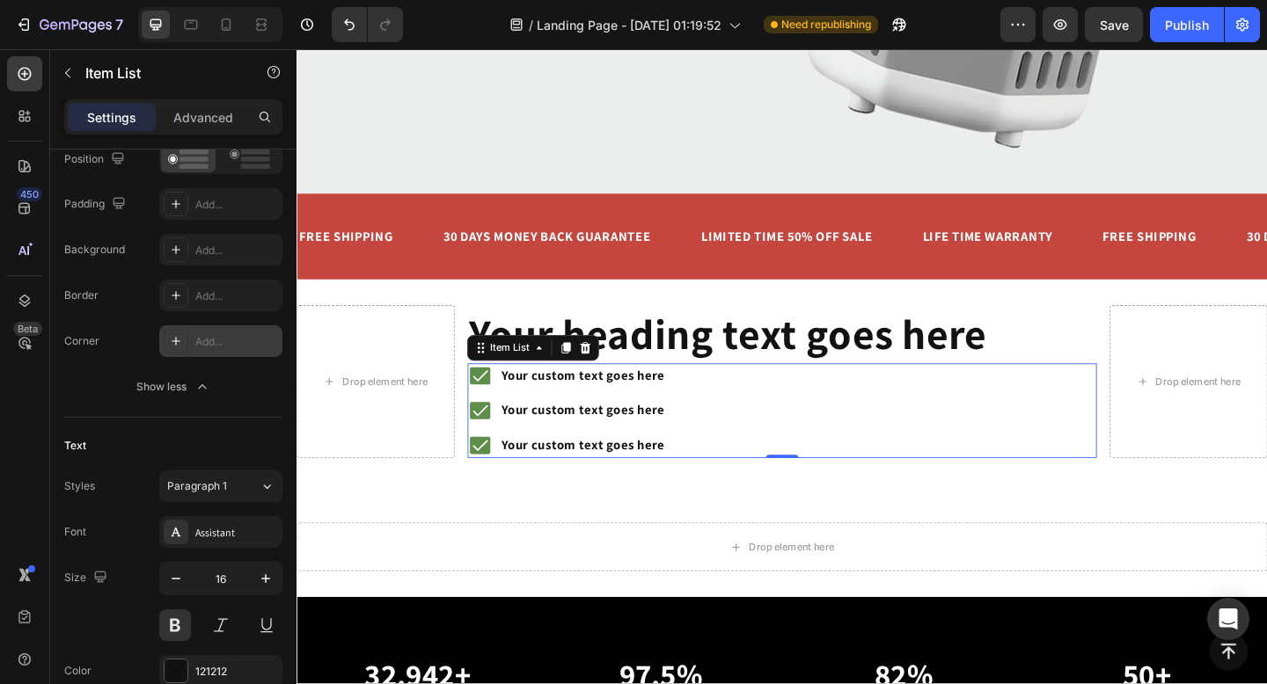
click at [201, 339] on div "Add..." at bounding box center [236, 342] width 83 height 16
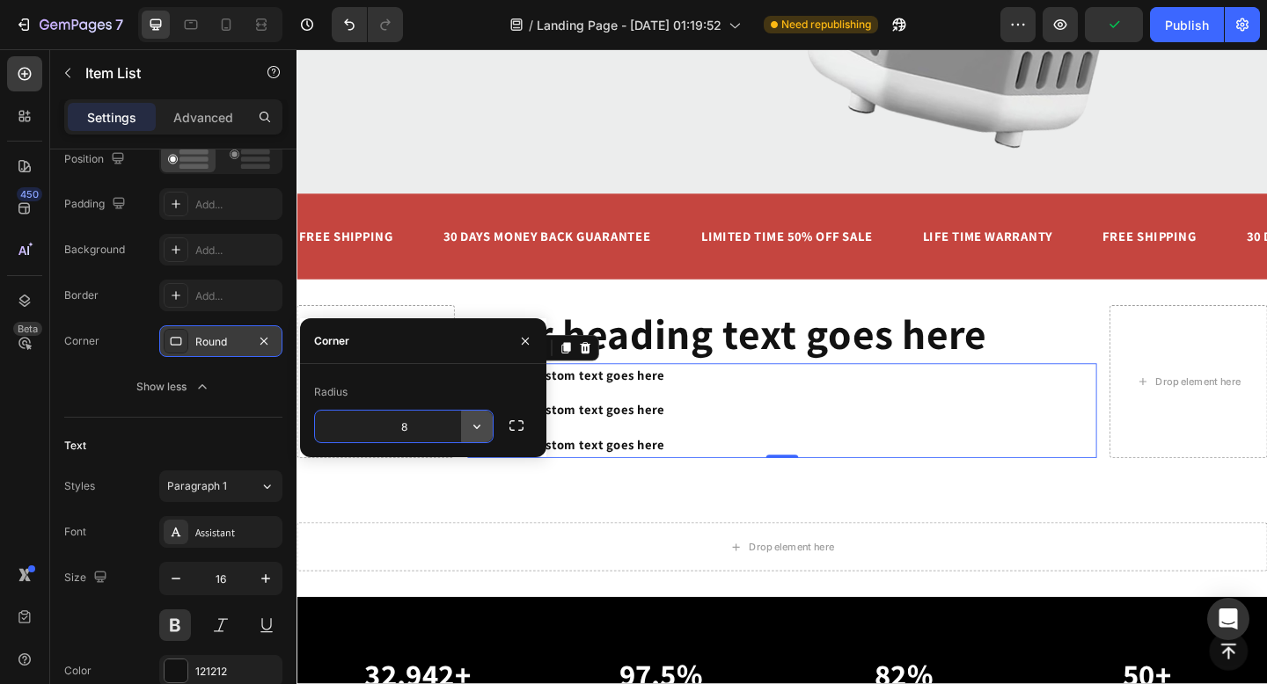
click at [472, 427] on icon "button" at bounding box center [477, 427] width 18 height 18
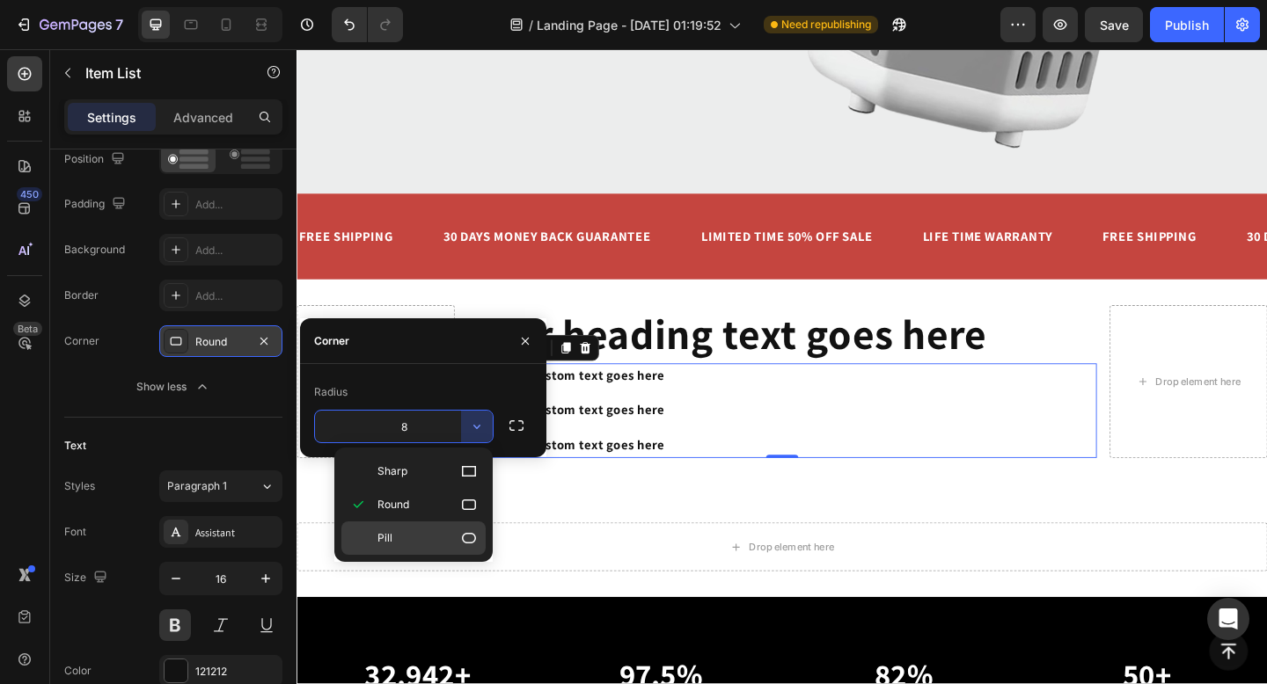
click at [469, 529] on div "Pill" at bounding box center [413, 538] width 144 height 33
type input "9999"
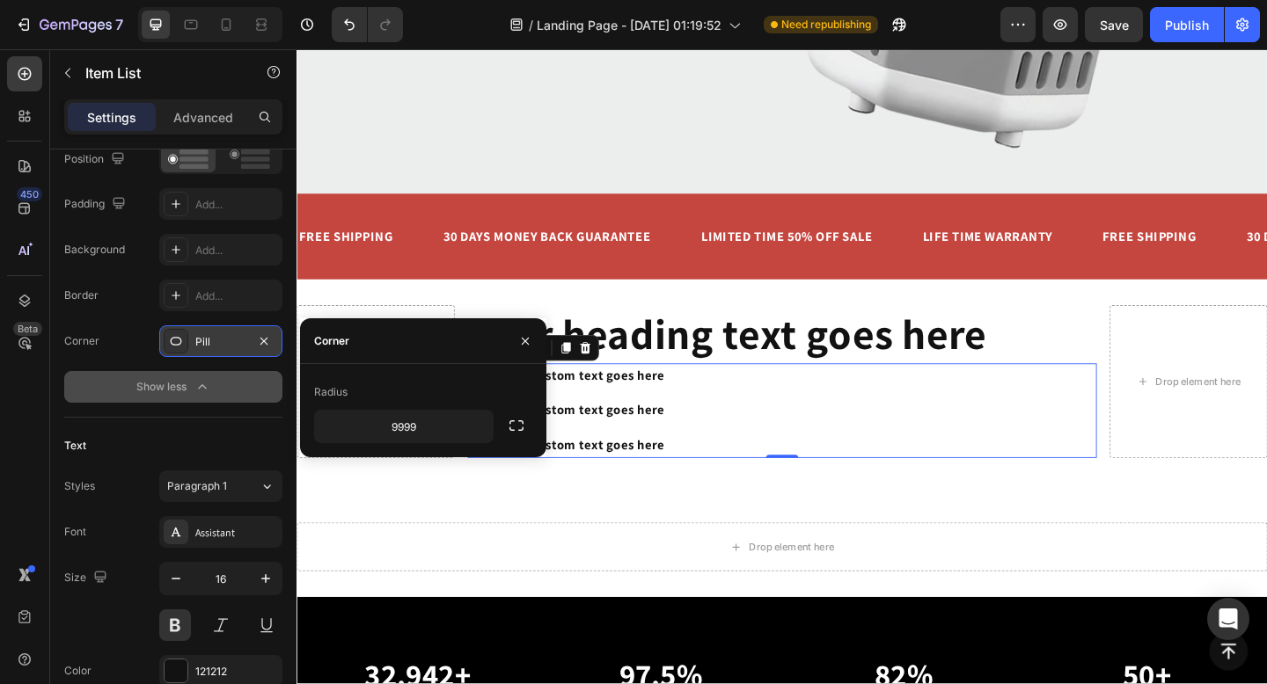
click at [223, 395] on button "Show less" at bounding box center [173, 387] width 218 height 32
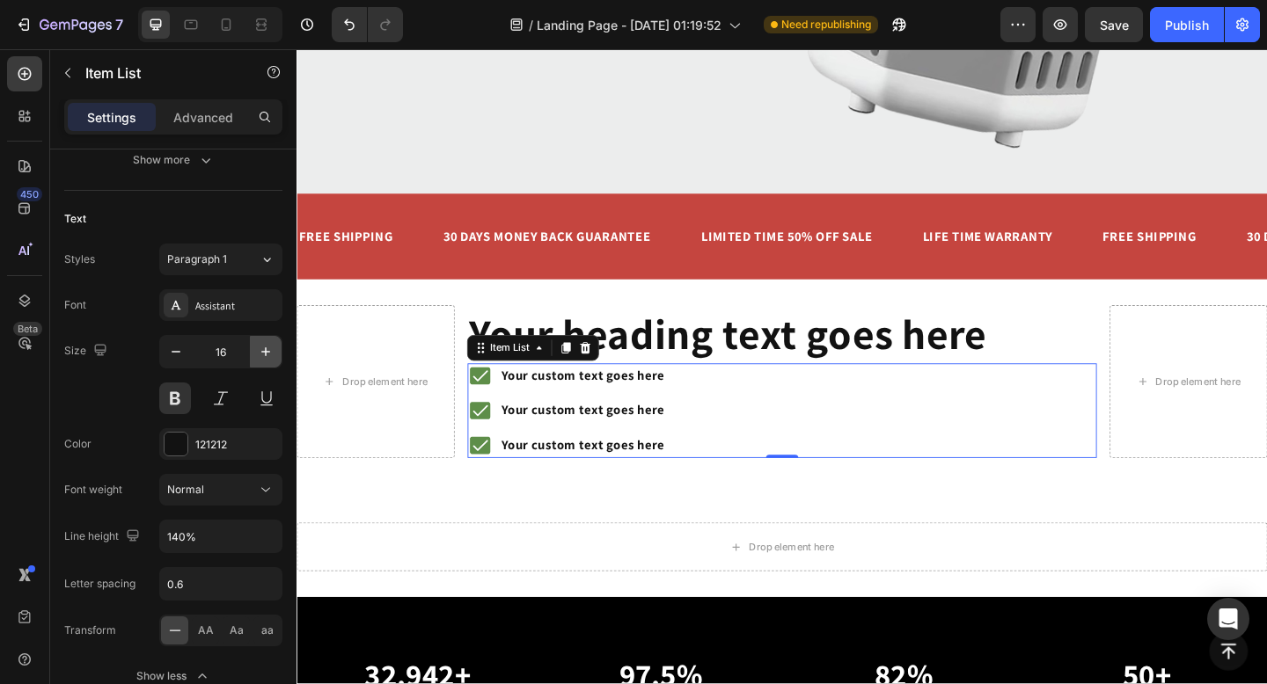
click at [272, 361] on button "button" at bounding box center [266, 352] width 32 height 32
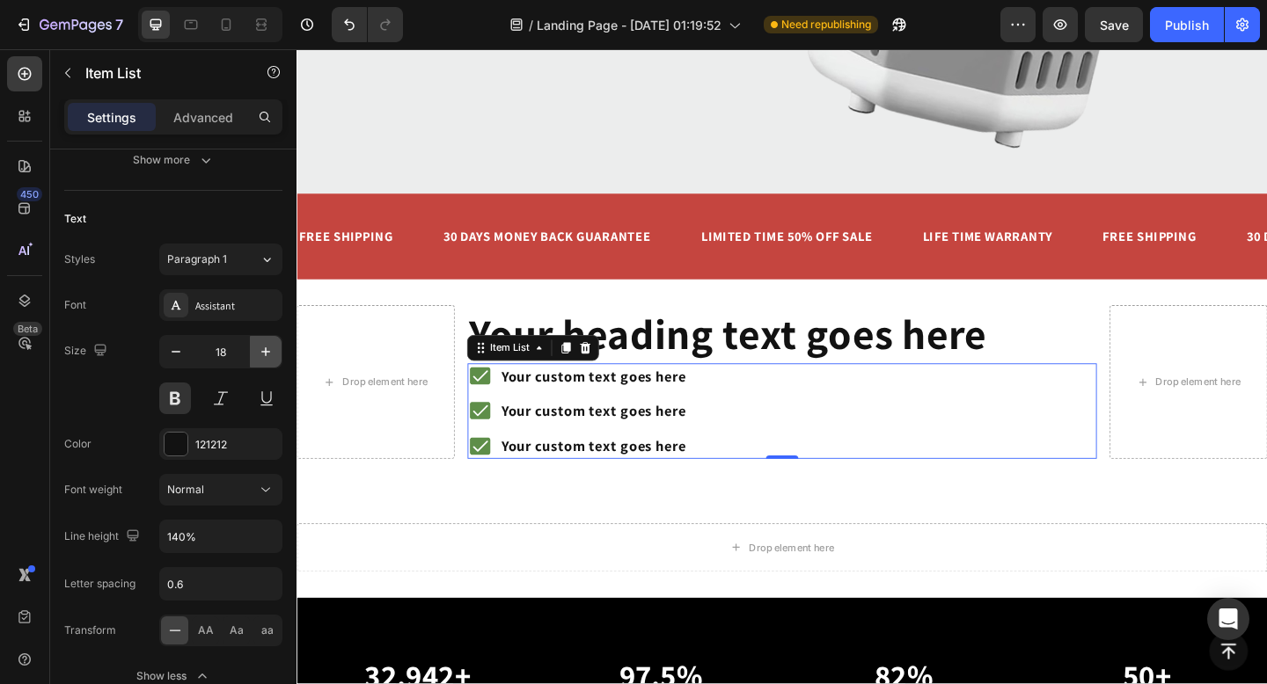
click at [272, 361] on button "button" at bounding box center [266, 352] width 32 height 32
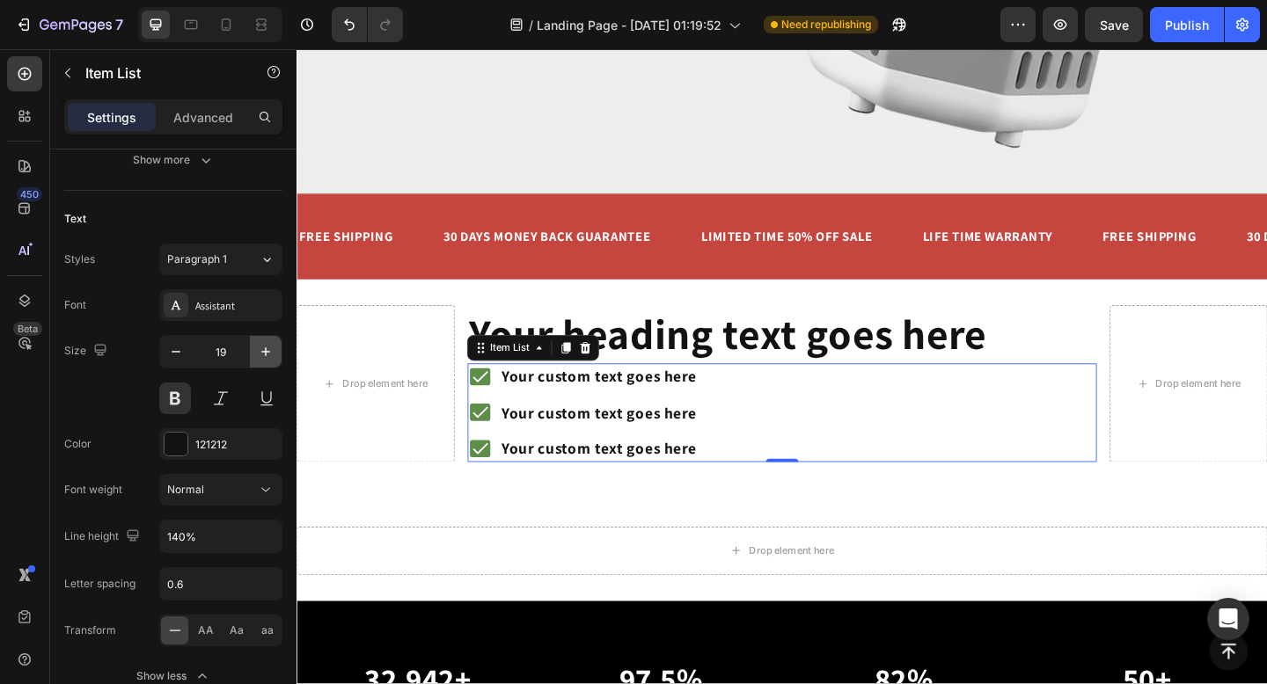
click at [272, 361] on button "button" at bounding box center [266, 352] width 32 height 32
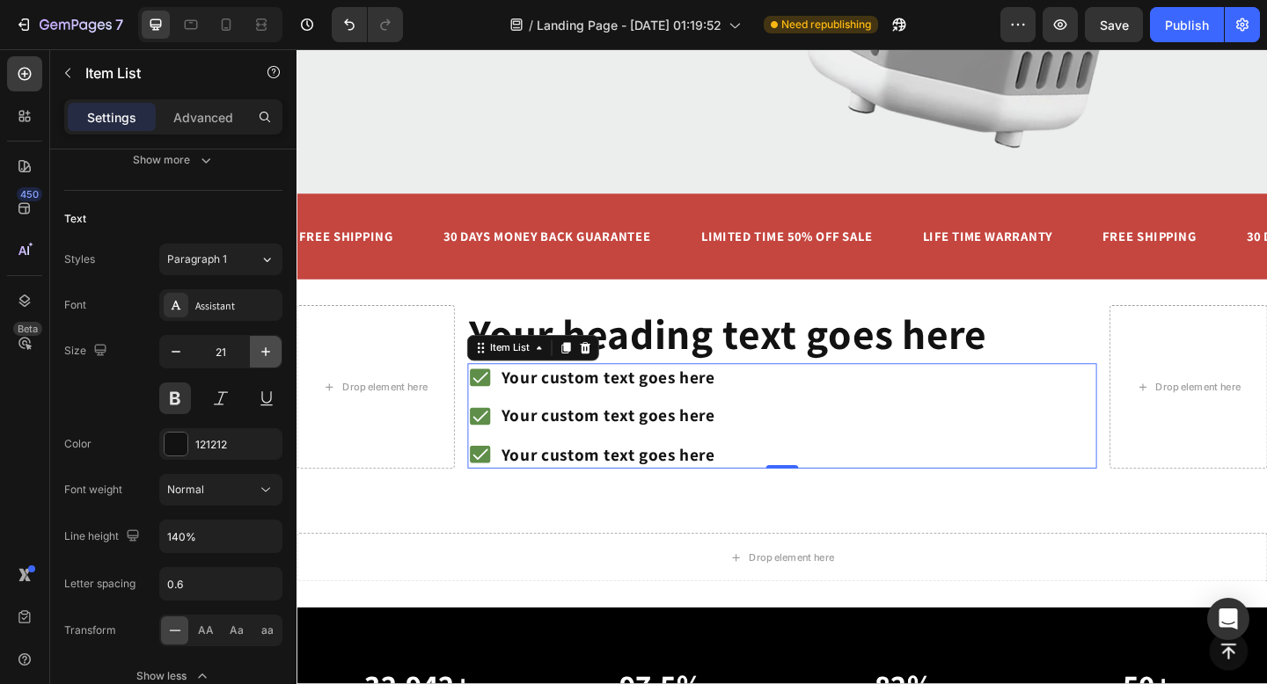
click at [272, 361] on button "button" at bounding box center [266, 352] width 32 height 32
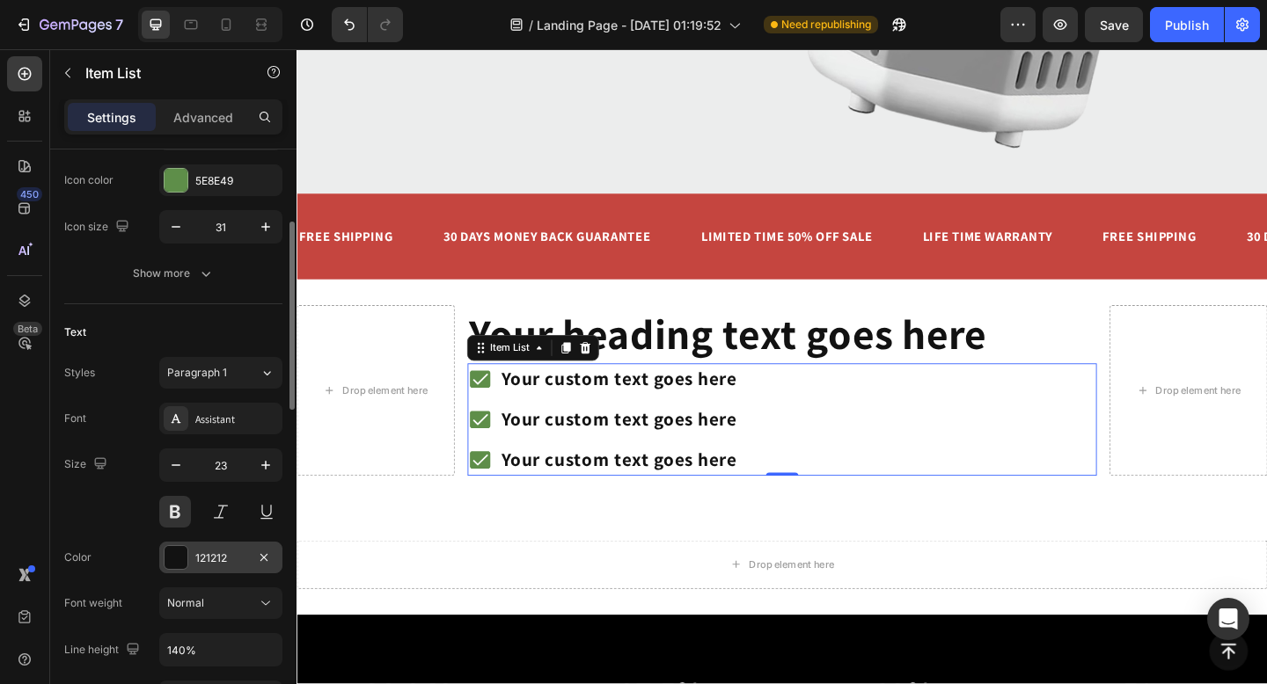
scroll to position [228, 0]
click at [257, 469] on icon "button" at bounding box center [266, 467] width 18 height 18
type input "24"
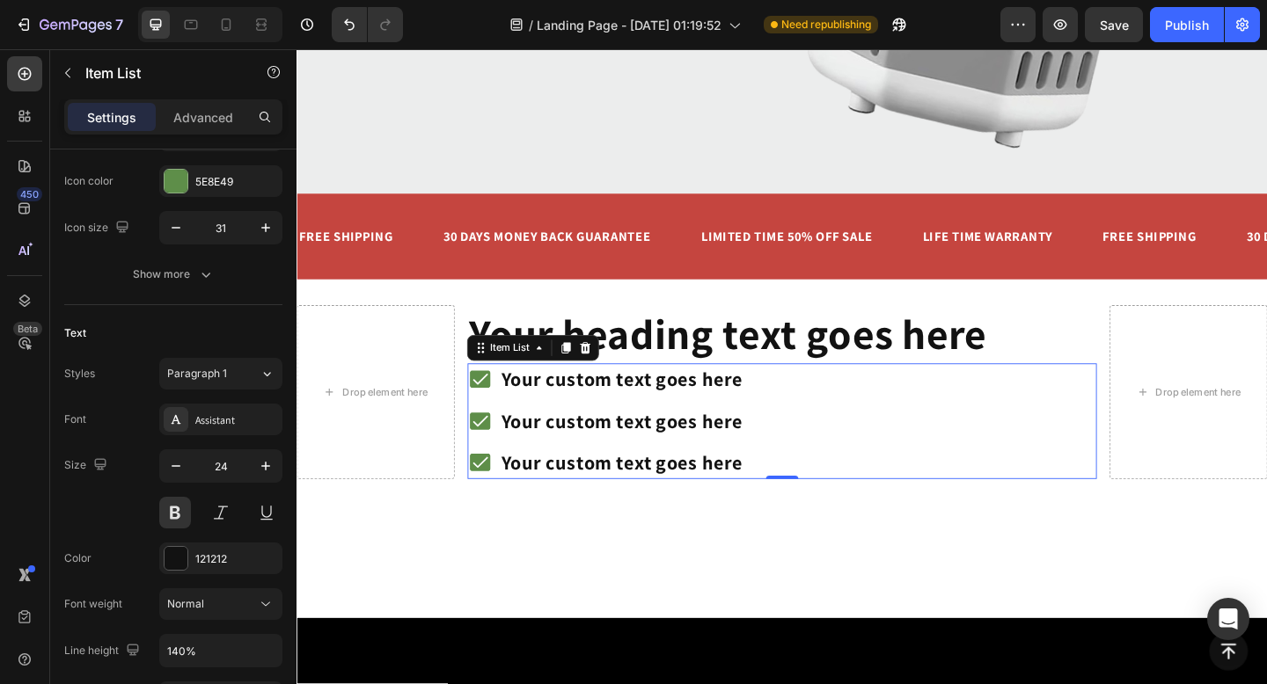
scroll to position [0, 0]
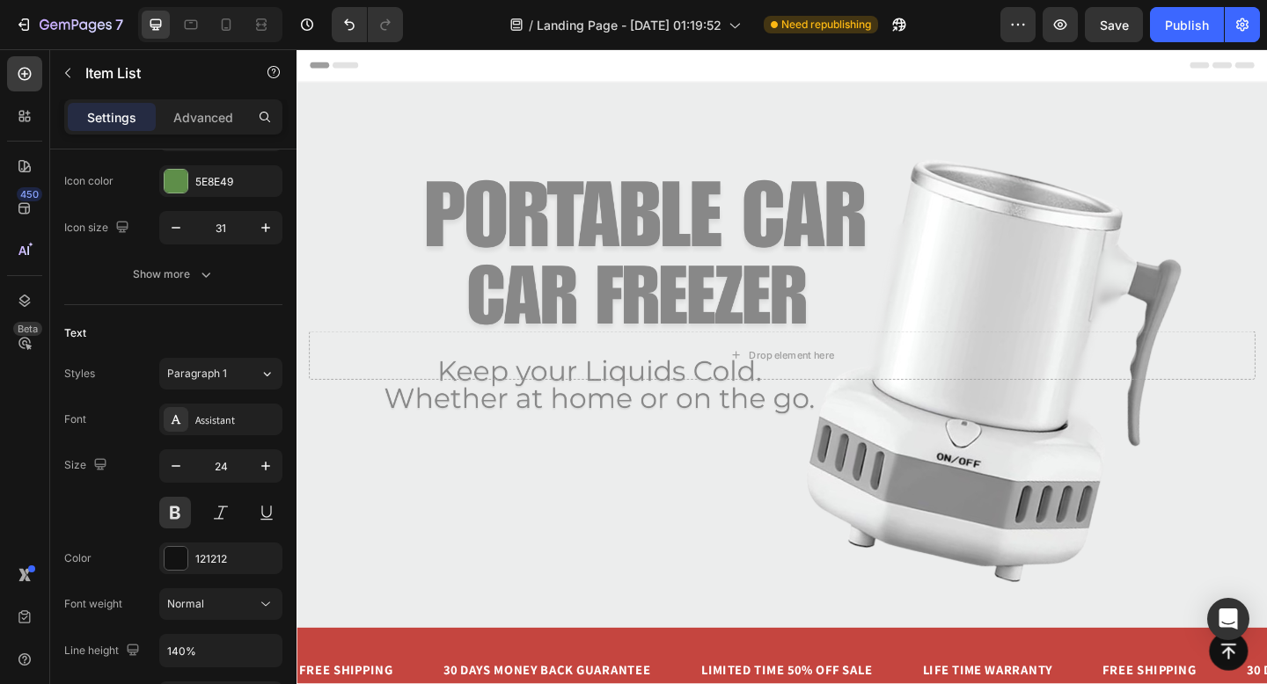
click at [337, 71] on span "Header" at bounding box center [349, 67] width 39 height 18
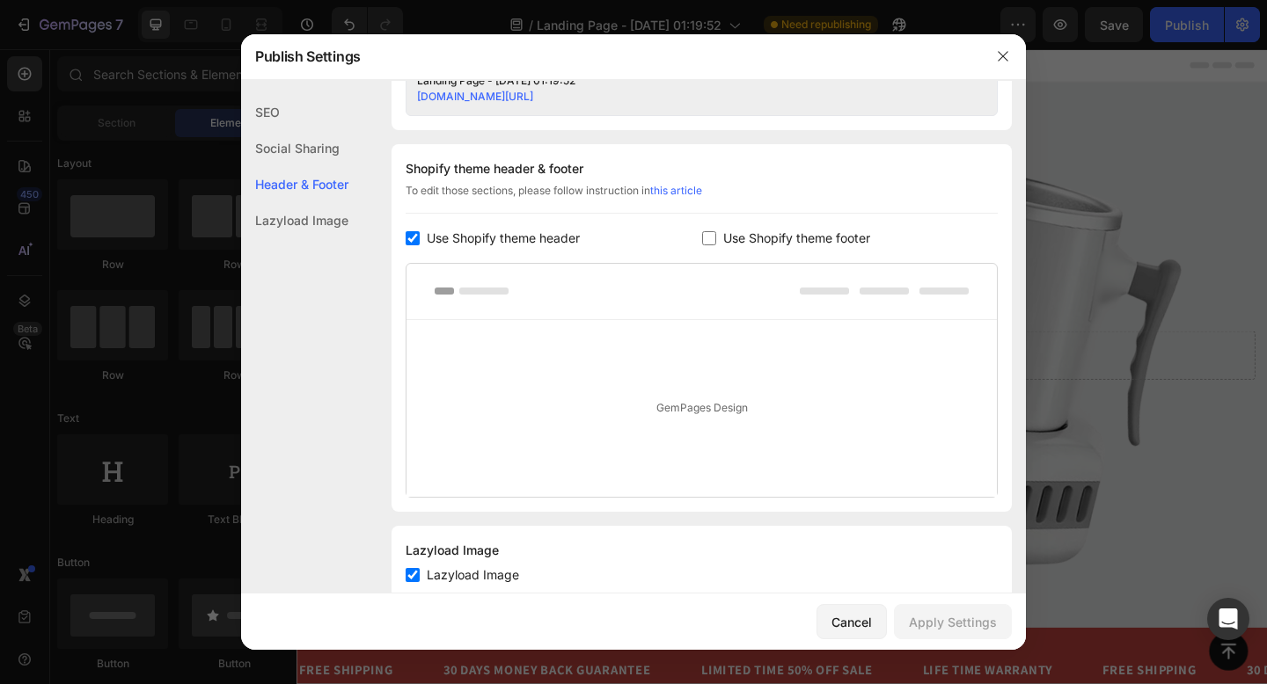
scroll to position [824, 0]
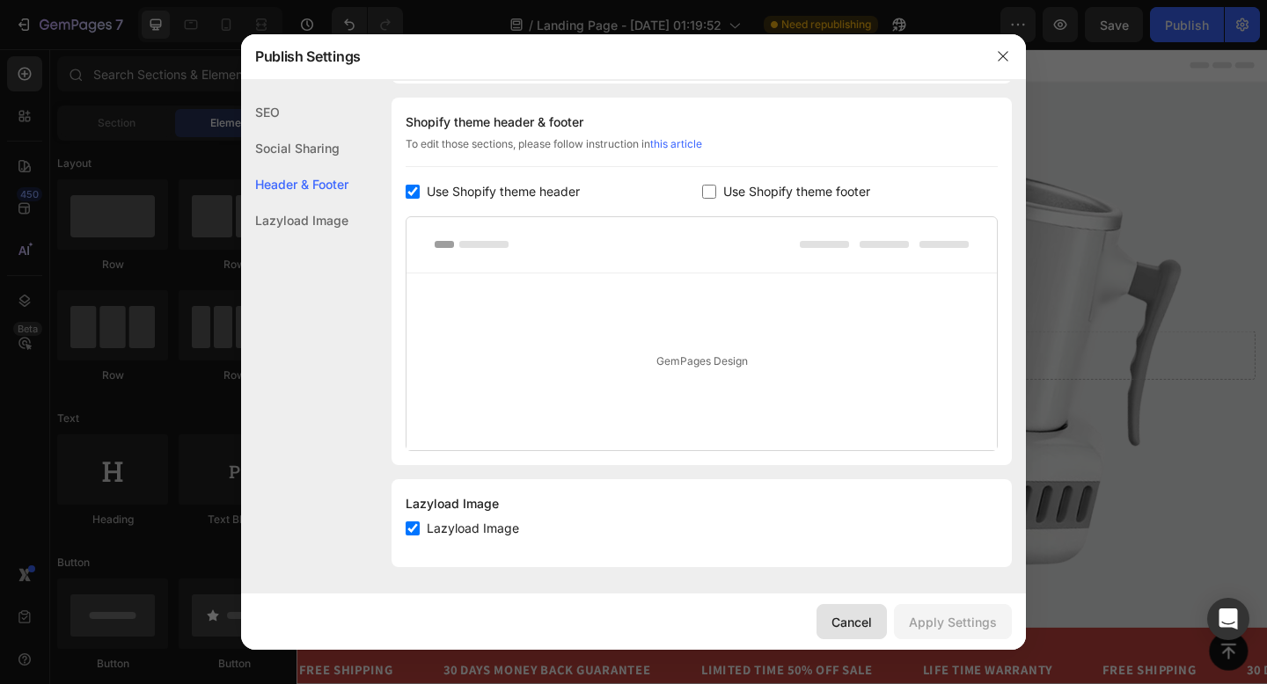
click at [853, 619] on div "Cancel" at bounding box center [851, 622] width 40 height 18
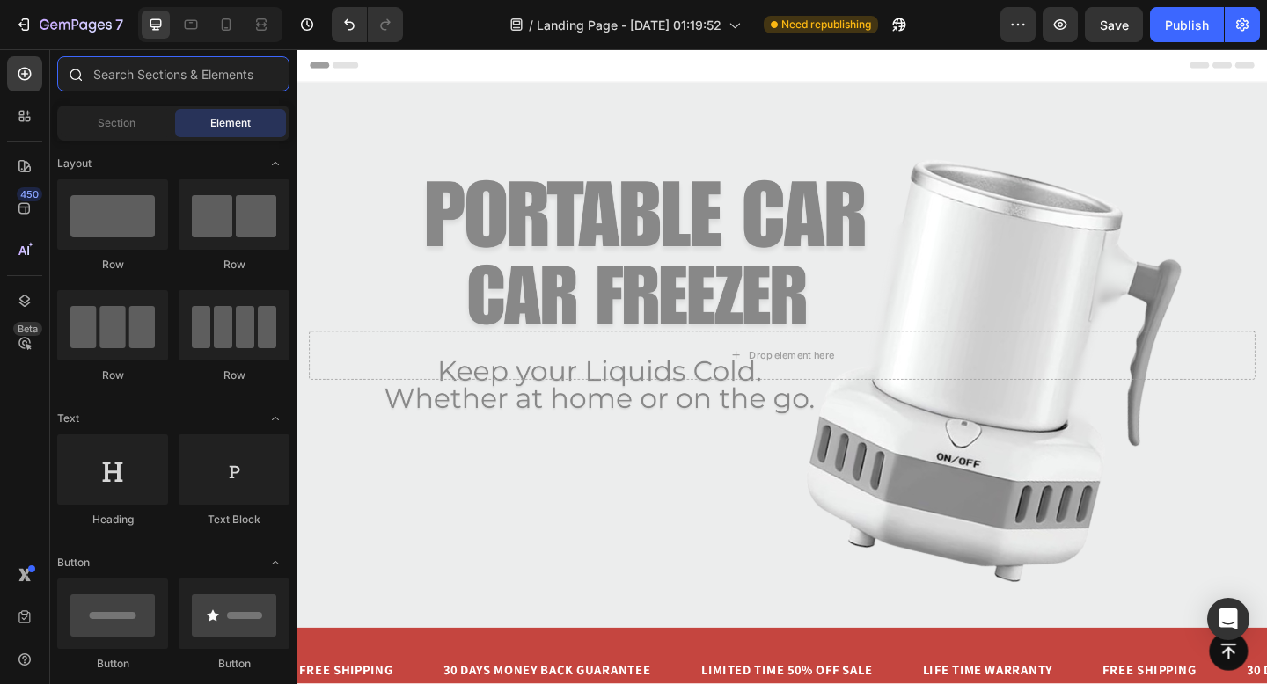
click at [106, 74] on input "text" at bounding box center [173, 73] width 232 height 35
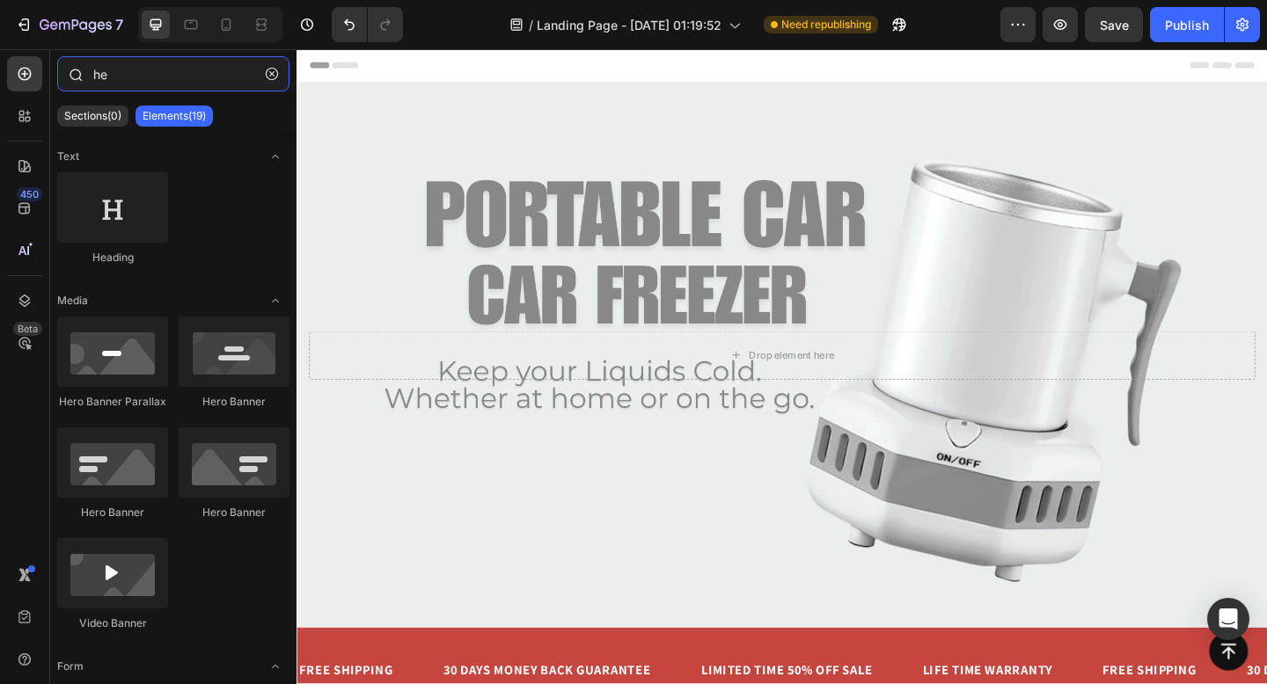
type input "h"
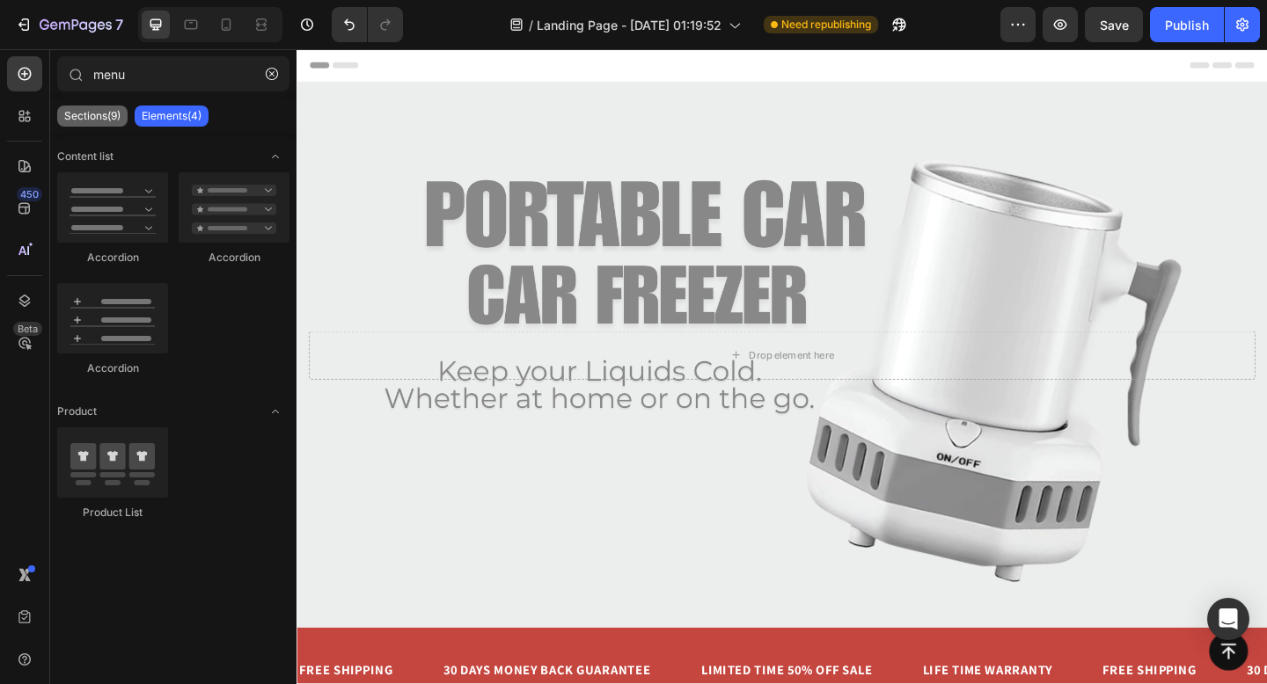
click at [100, 116] on p "Sections(9)" at bounding box center [92, 116] width 56 height 14
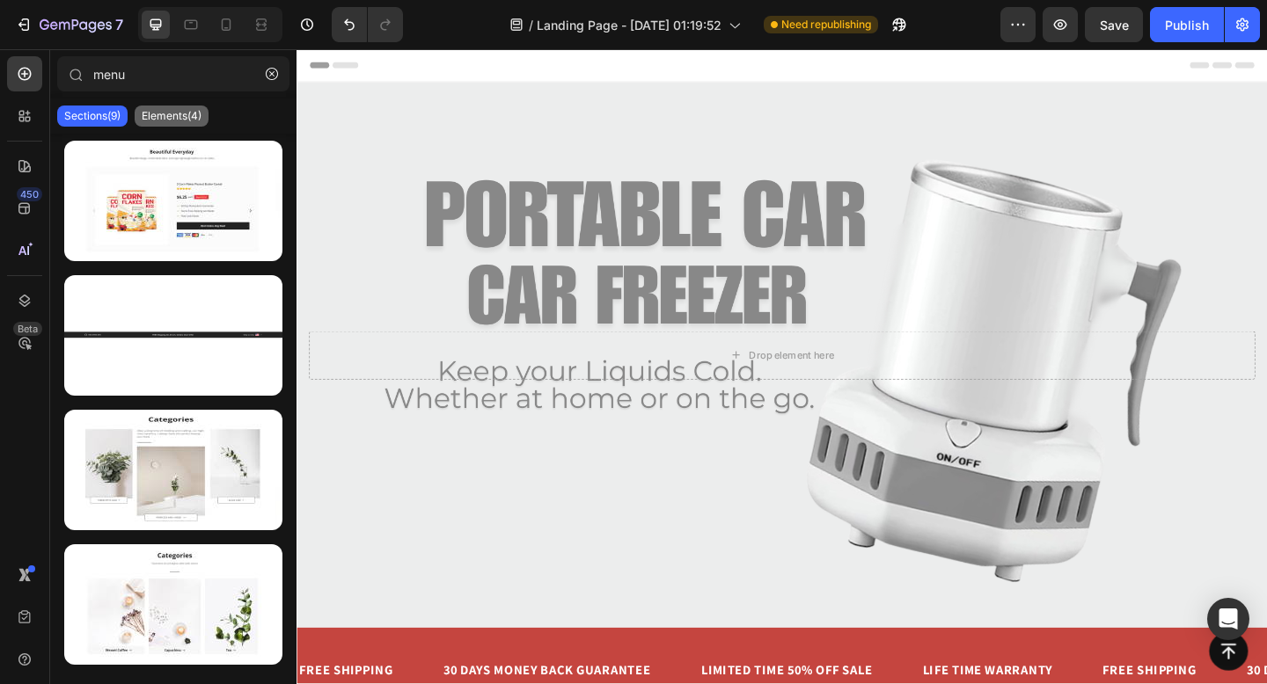
click at [182, 113] on p "Elements(4)" at bounding box center [172, 116] width 60 height 14
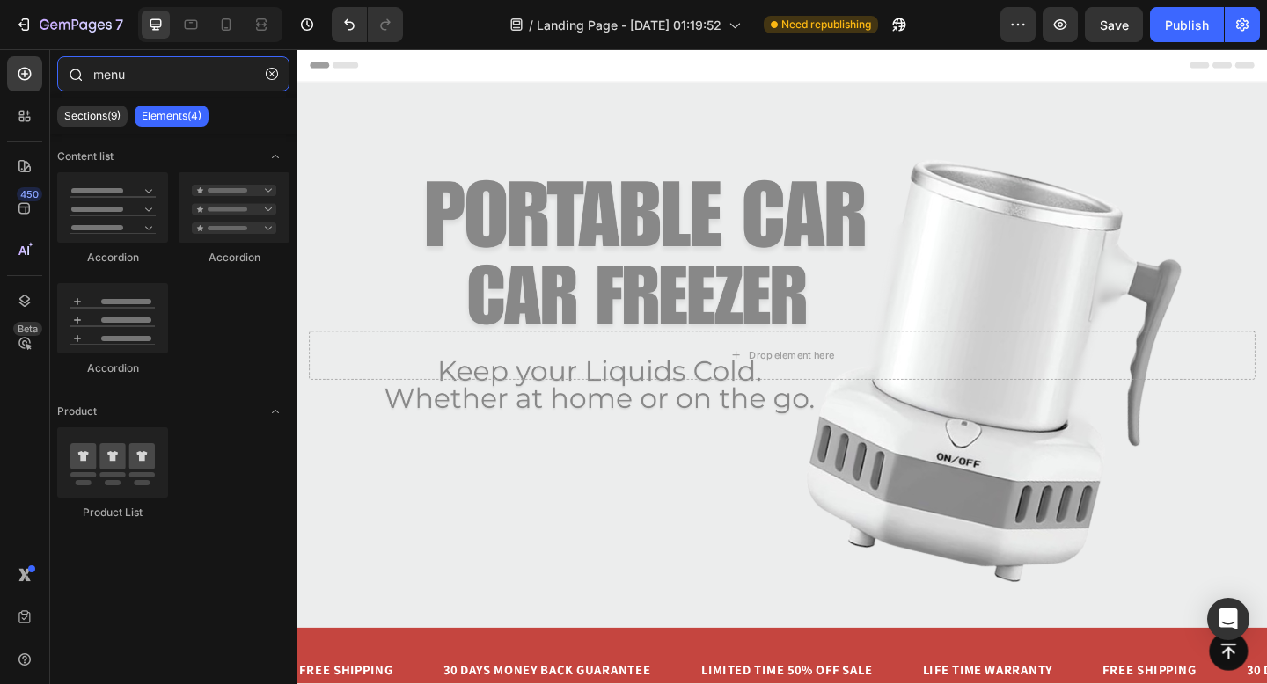
click at [143, 79] on input "menu" at bounding box center [173, 73] width 232 height 35
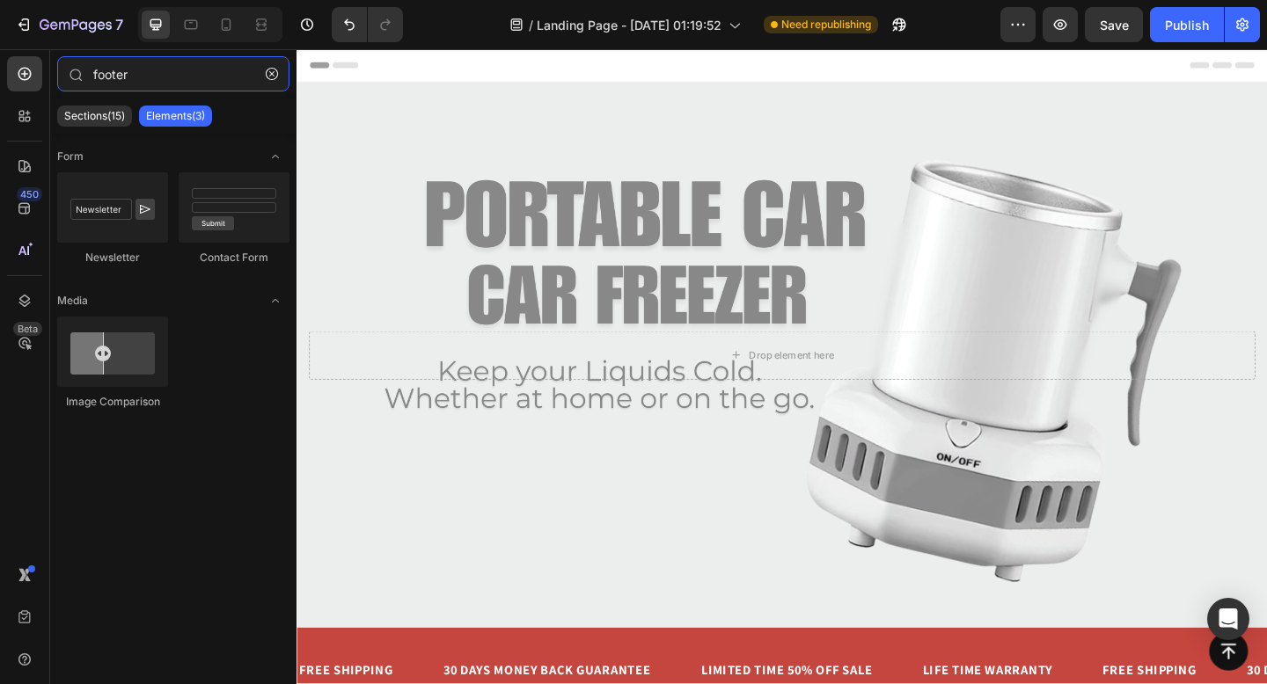
type input "footer"
click at [257, 336] on div "Image Comparison" at bounding box center [173, 371] width 232 height 109
click at [269, 81] on button "button" at bounding box center [272, 74] width 28 height 28
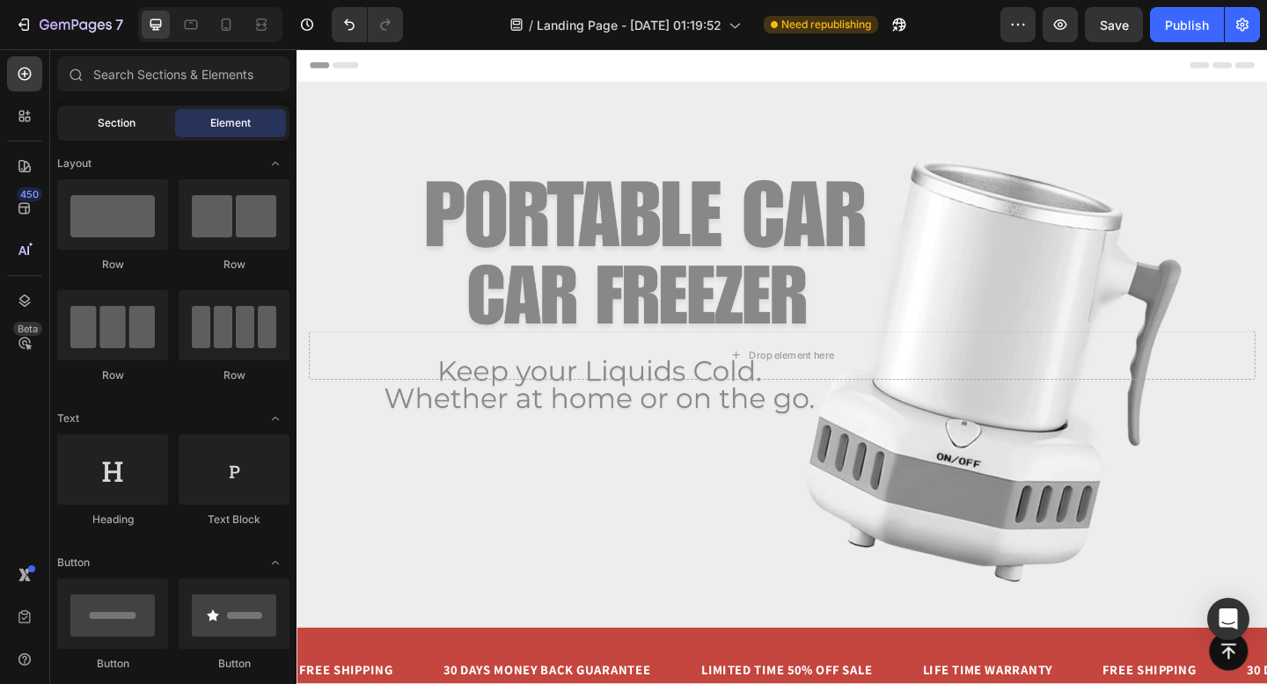
click at [100, 123] on span "Section" at bounding box center [117, 123] width 38 height 16
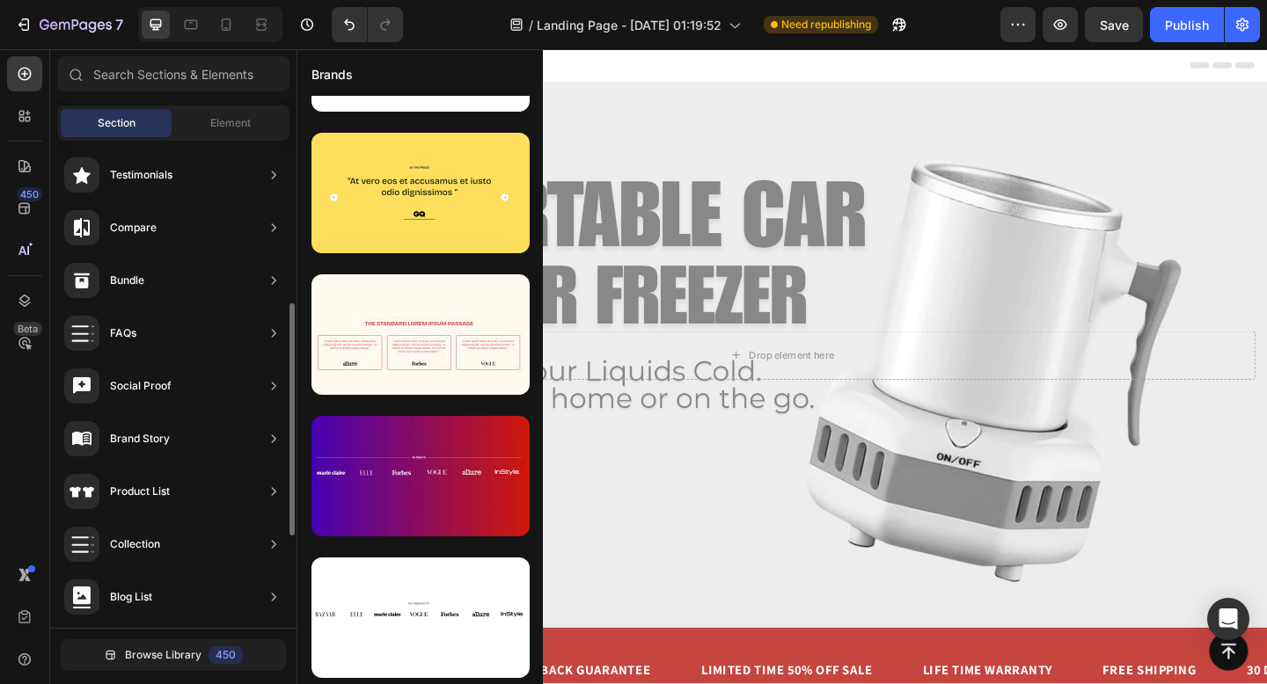
scroll to position [389, 0]
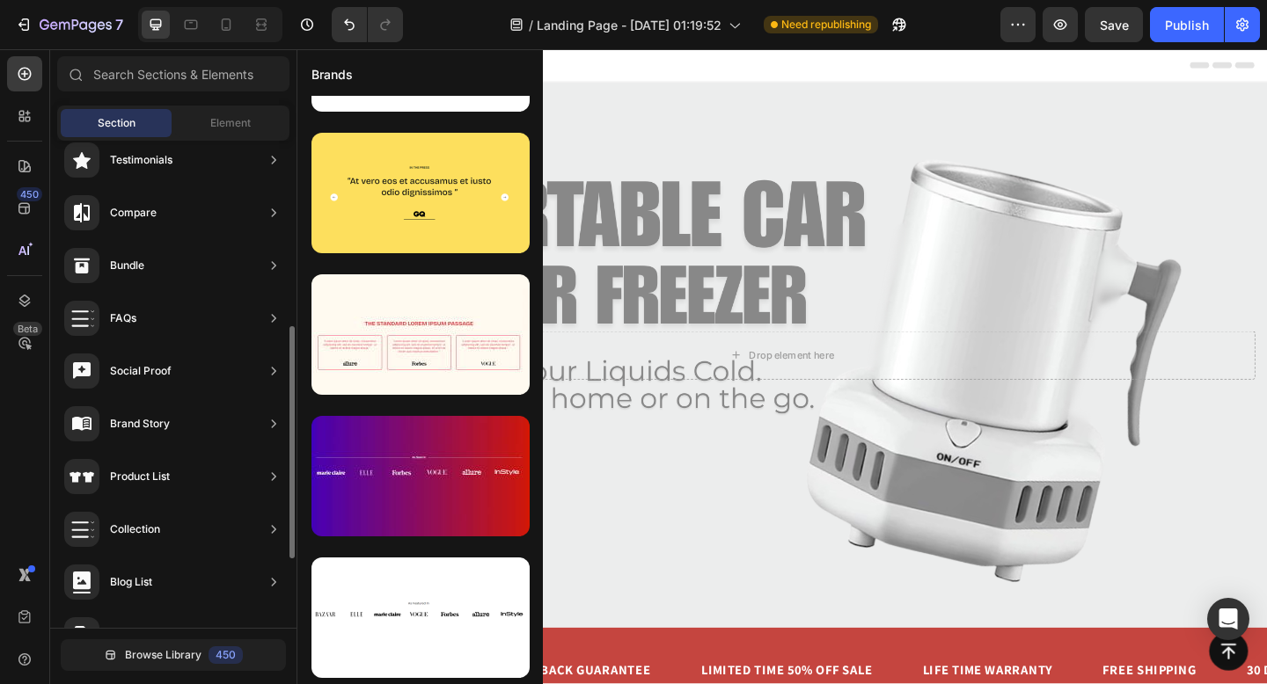
click at [272, 317] on icon at bounding box center [274, 319] width 18 height 18
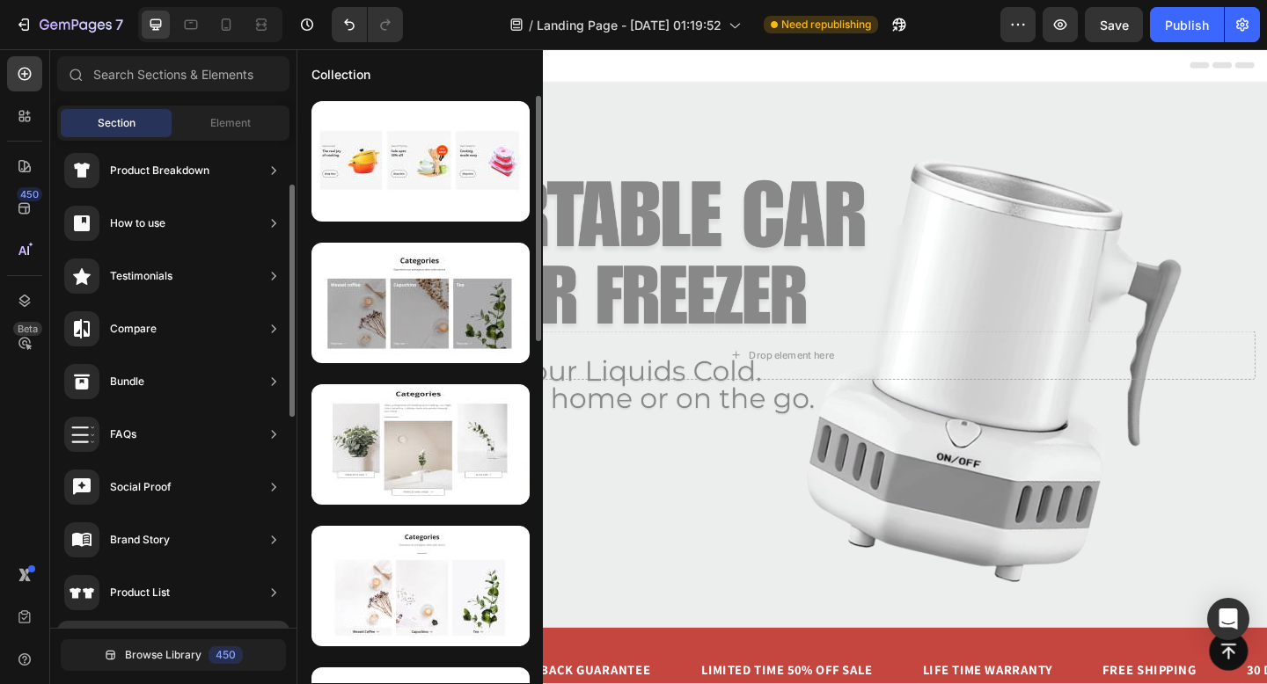
scroll to position [0, 0]
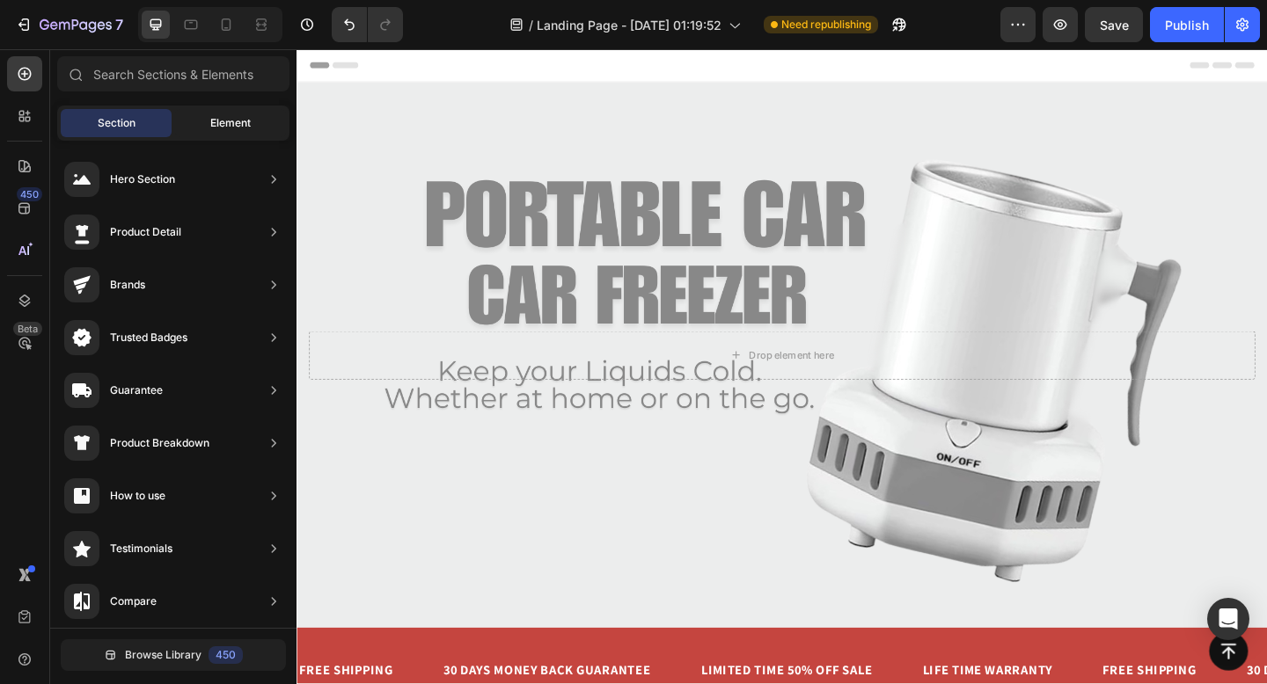
click at [241, 125] on span "Element" at bounding box center [230, 123] width 40 height 16
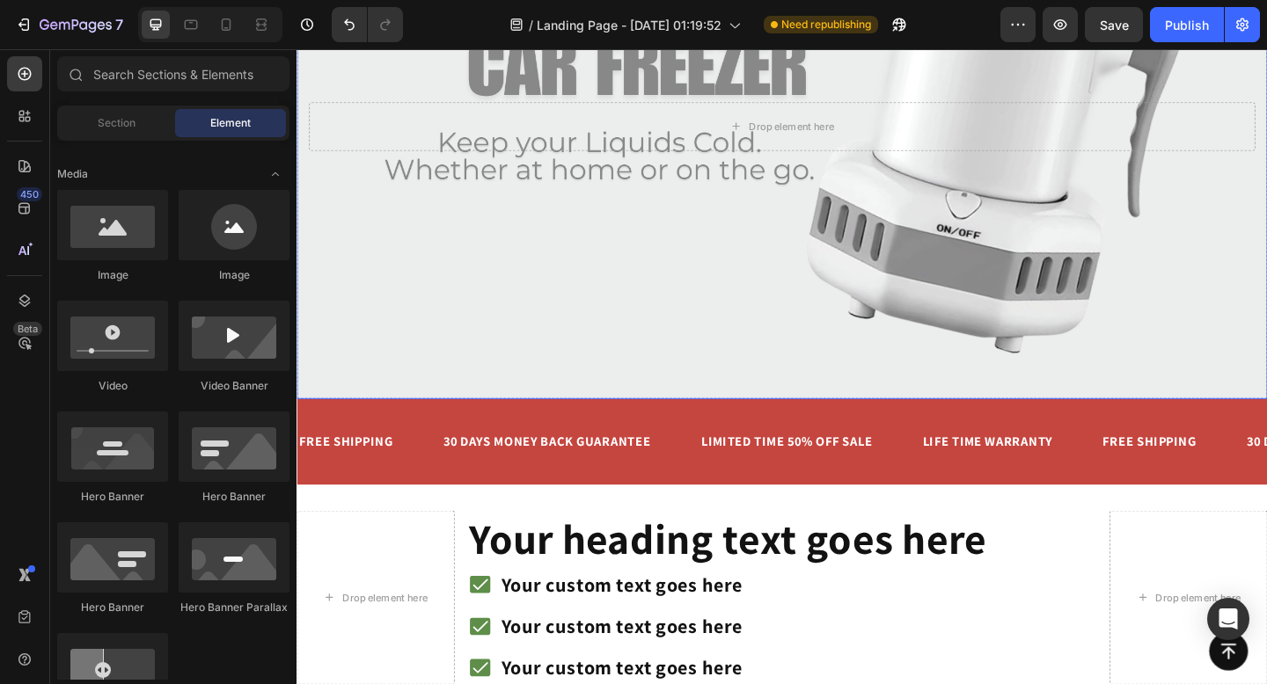
scroll to position [275, 0]
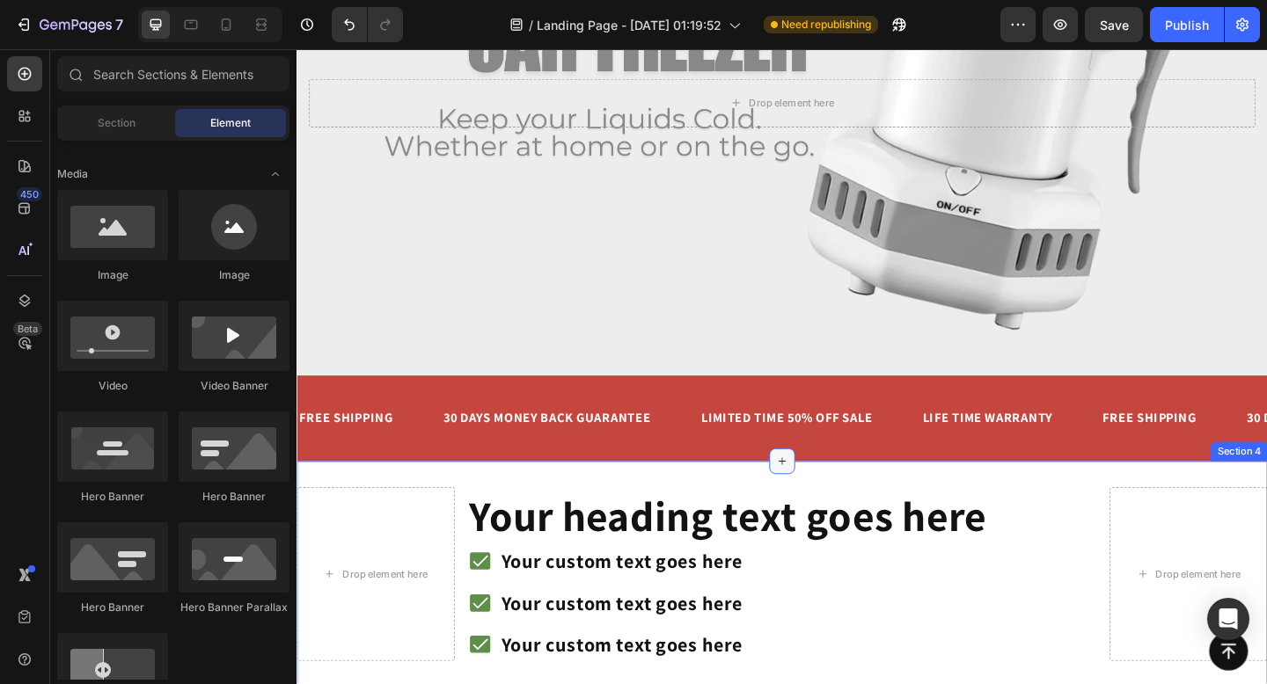
click at [819, 503] on icon at bounding box center [824, 498] width 14 height 14
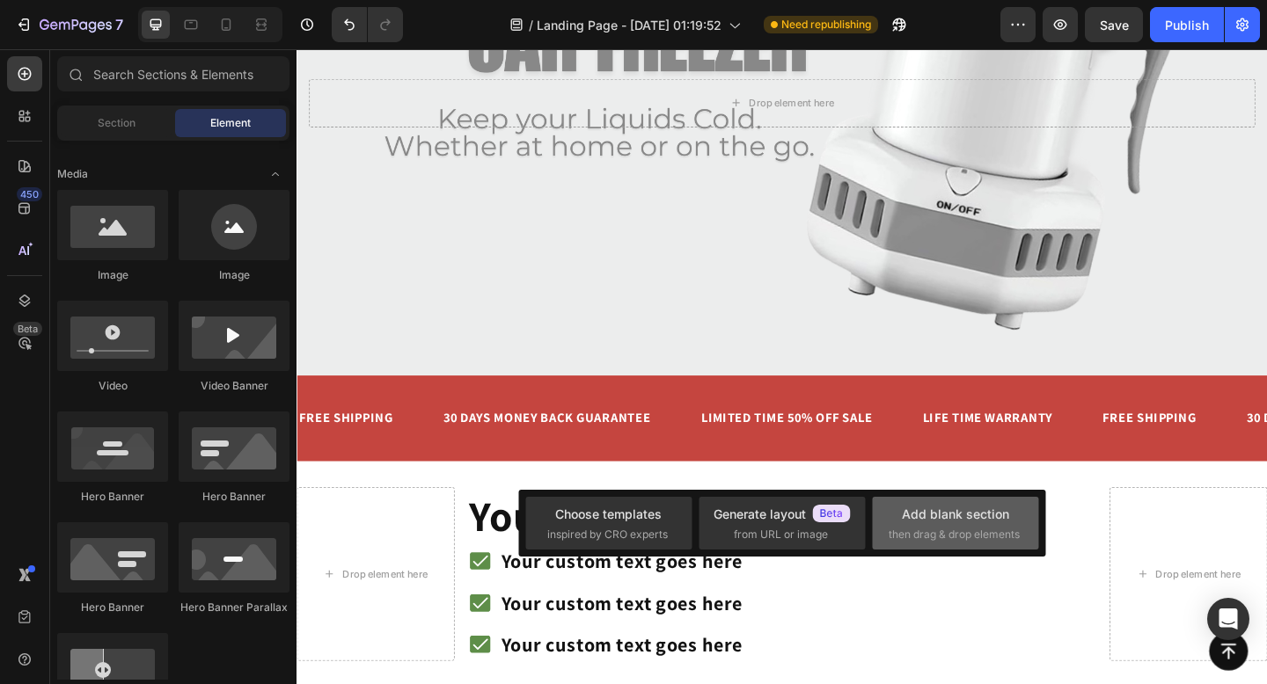
click at [906, 521] on div "Add blank section" at bounding box center [955, 514] width 107 height 18
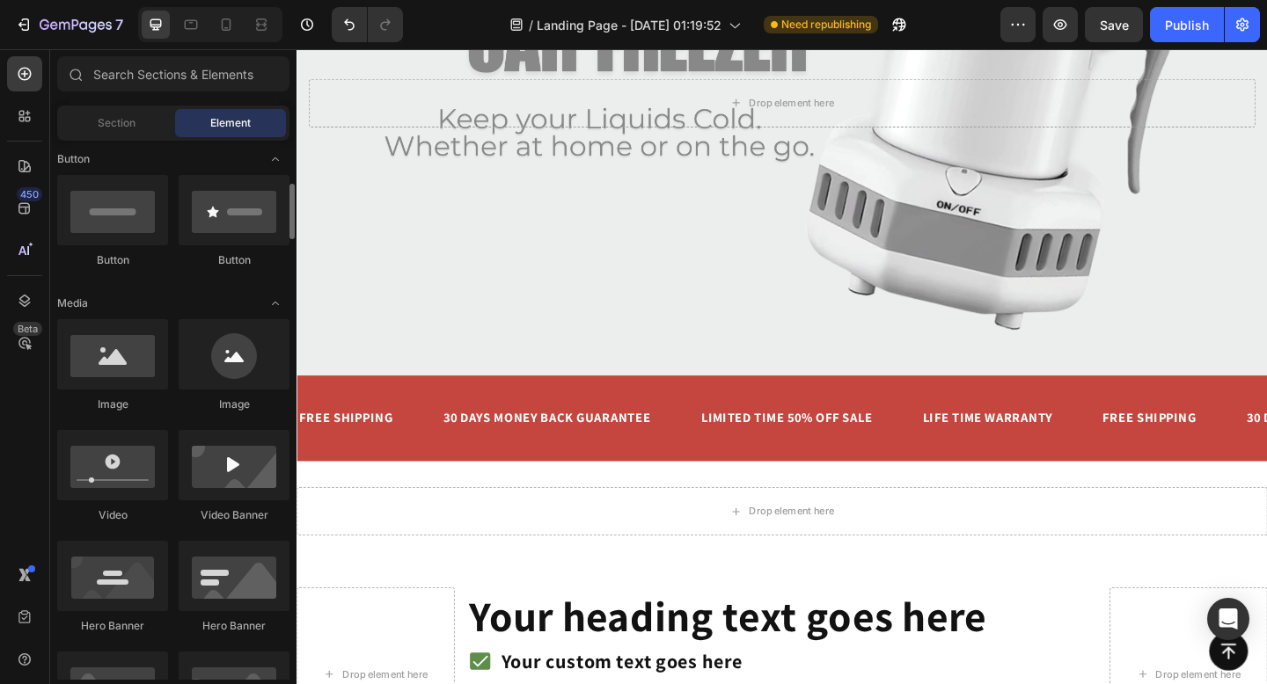
scroll to position [406, 0]
click at [159, 545] on div at bounding box center [112, 574] width 111 height 70
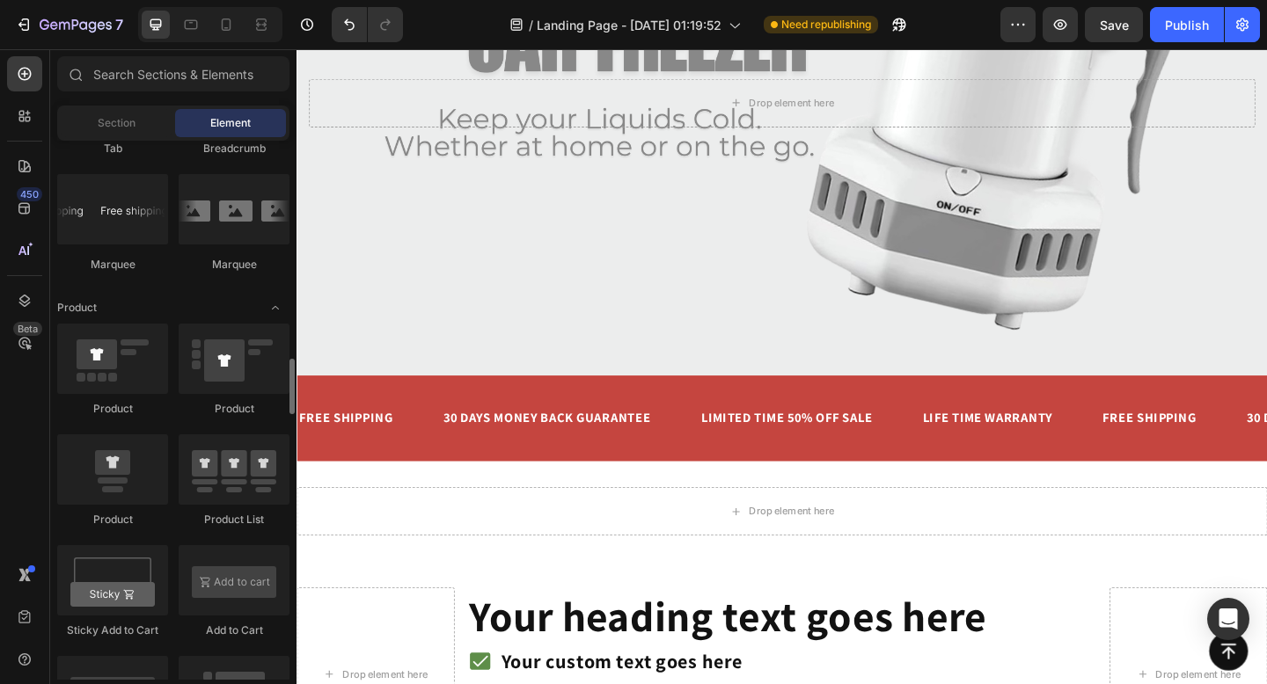
scroll to position [2097, 0]
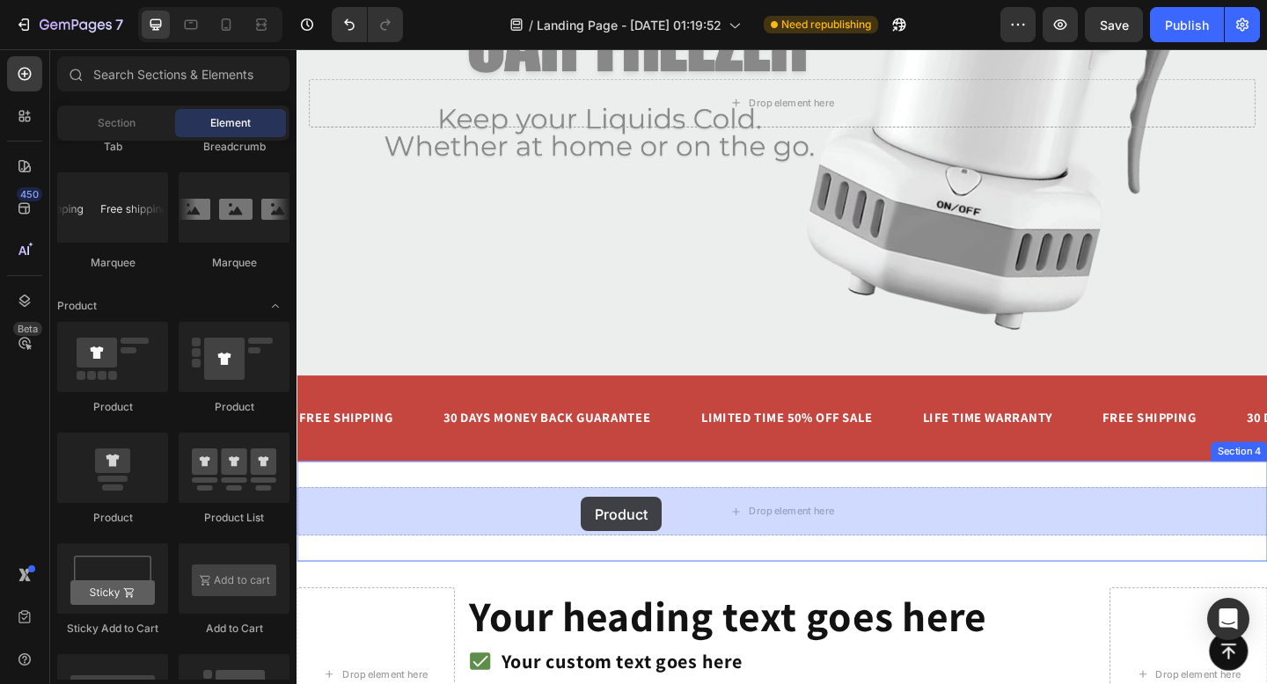
drag, startPoint x: 423, startPoint y: 412, endPoint x: 605, endPoint y: 537, distance: 220.9
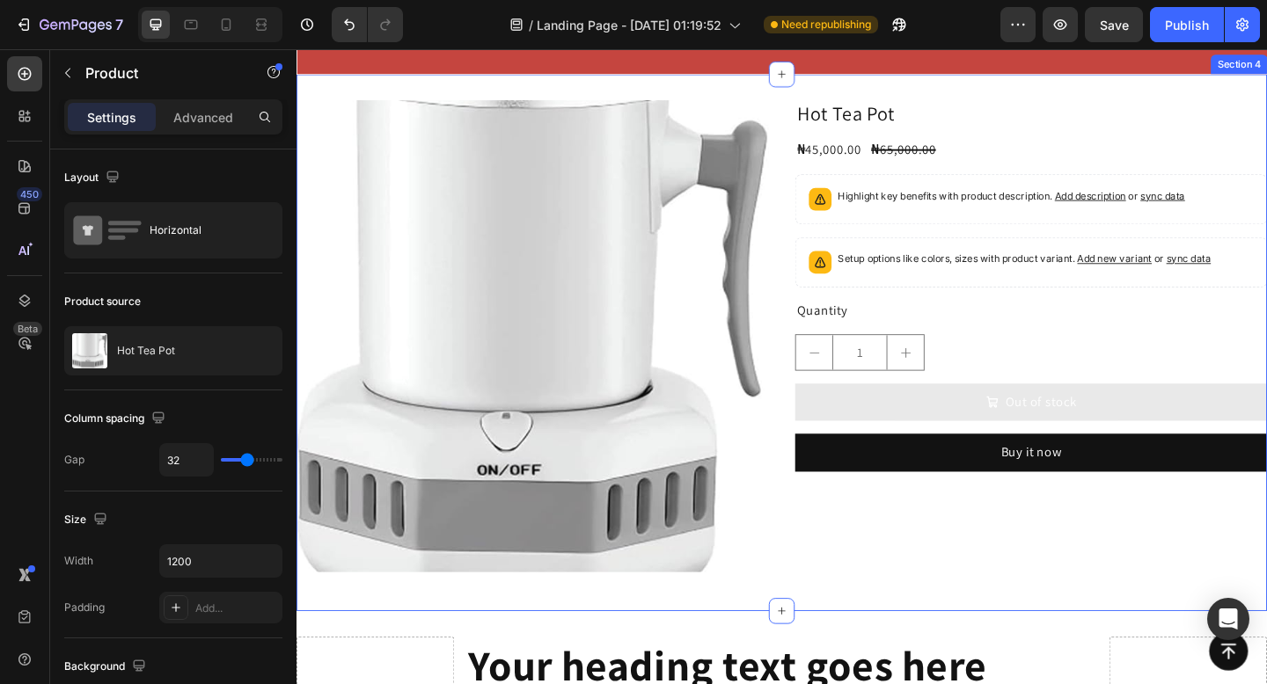
scroll to position [685, 0]
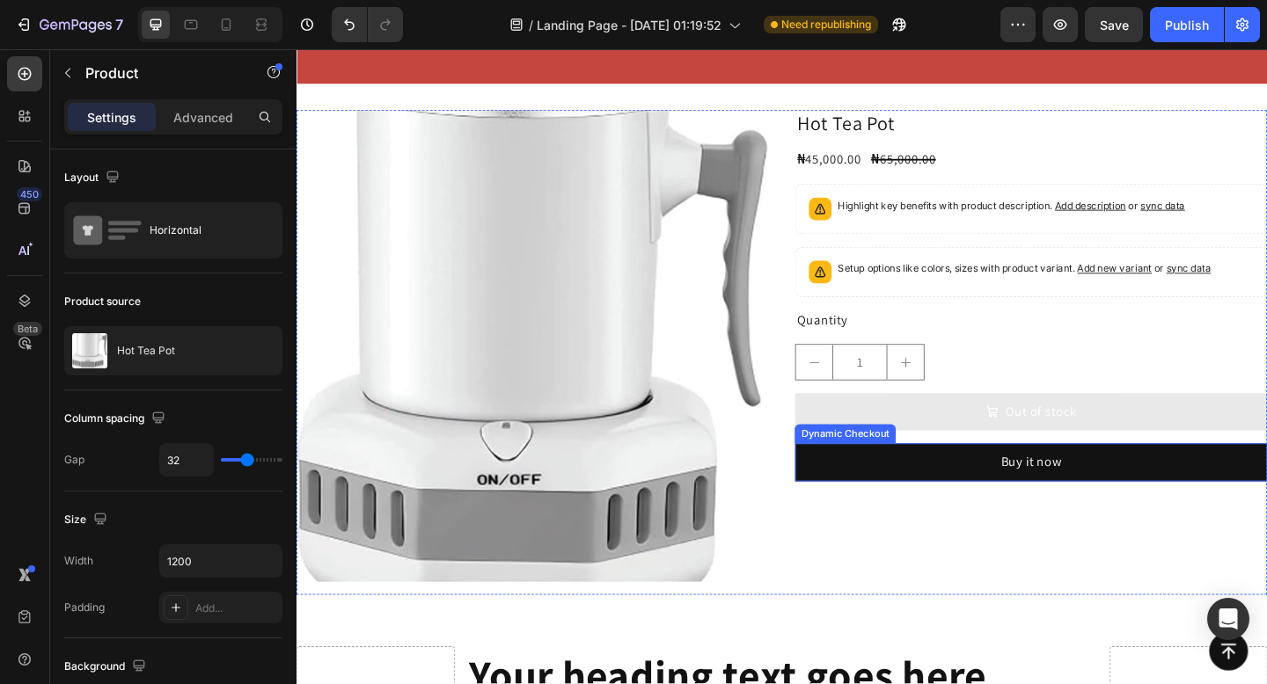
click at [909, 472] on div "Dynamic Checkout" at bounding box center [893, 468] width 103 height 16
